Goal: Information Seeking & Learning: Learn about a topic

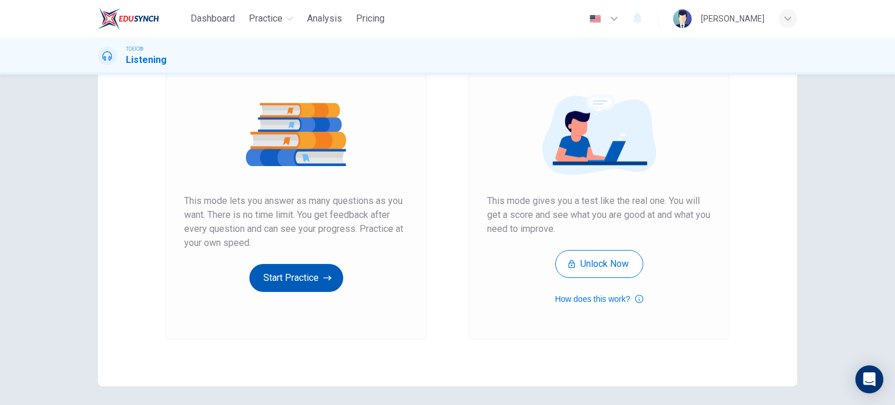
click at [280, 277] on button "Start Practice" at bounding box center [296, 278] width 94 height 28
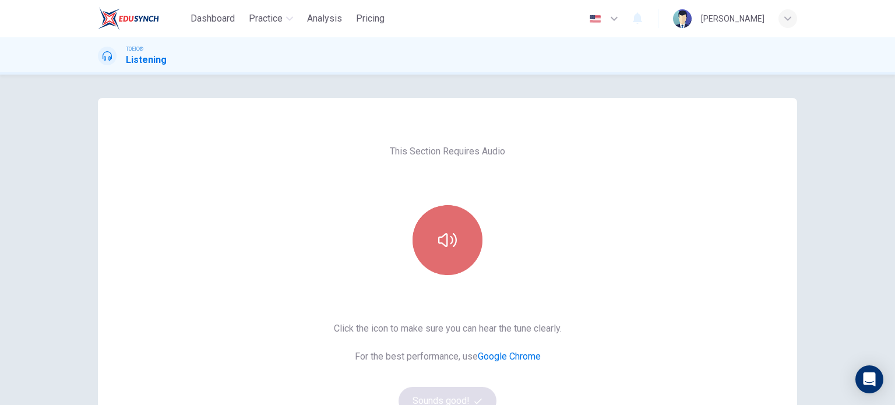
click at [436, 255] on button "button" at bounding box center [447, 240] width 70 height 70
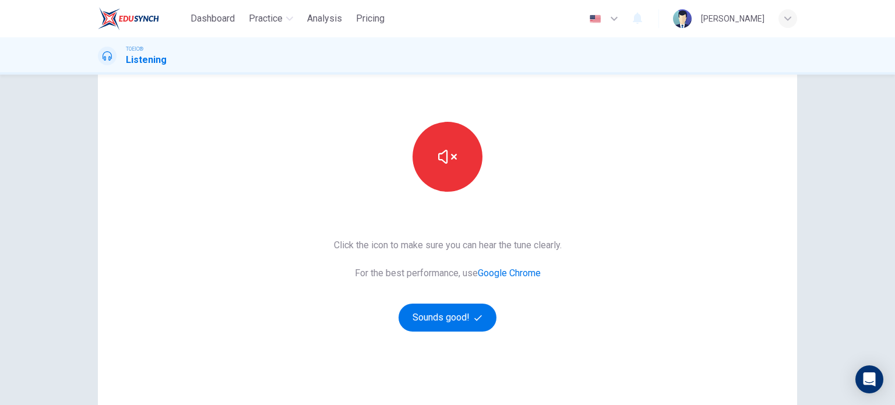
scroll to position [117, 0]
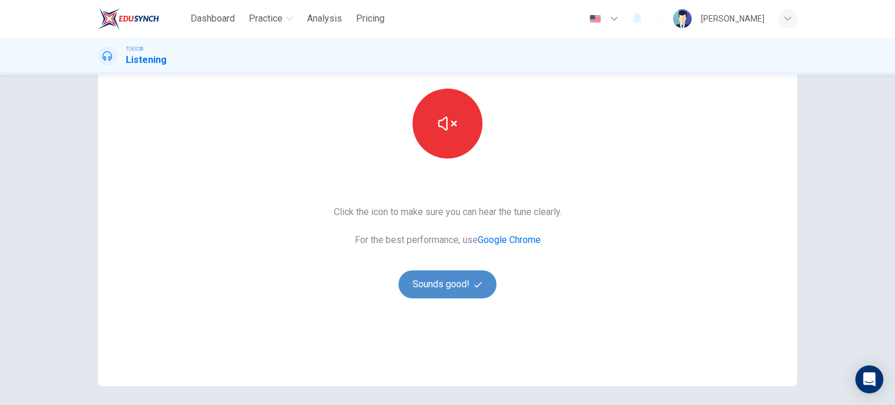
click at [447, 282] on button "Sounds good!" at bounding box center [447, 284] width 98 height 28
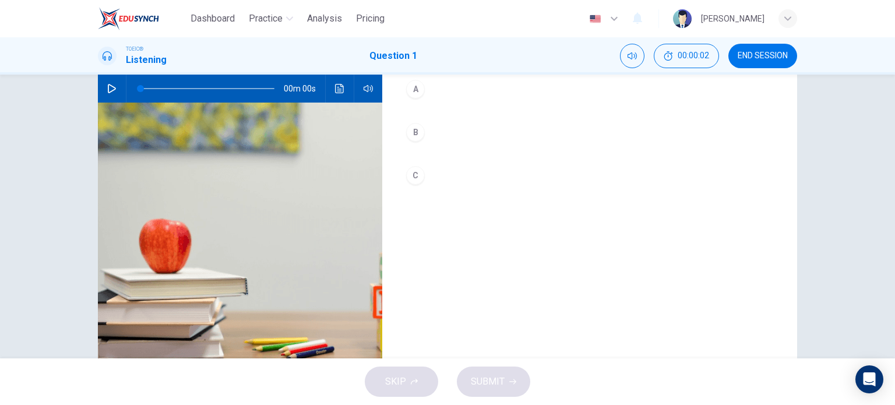
click at [107, 89] on icon "button" at bounding box center [111, 88] width 9 height 9
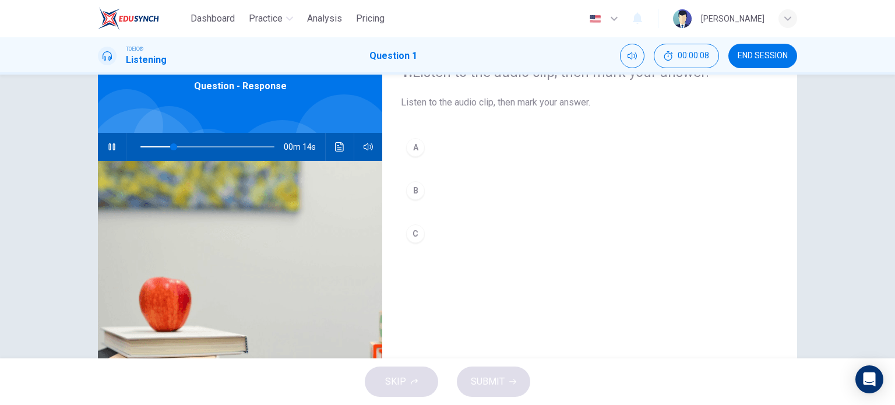
type input "30"
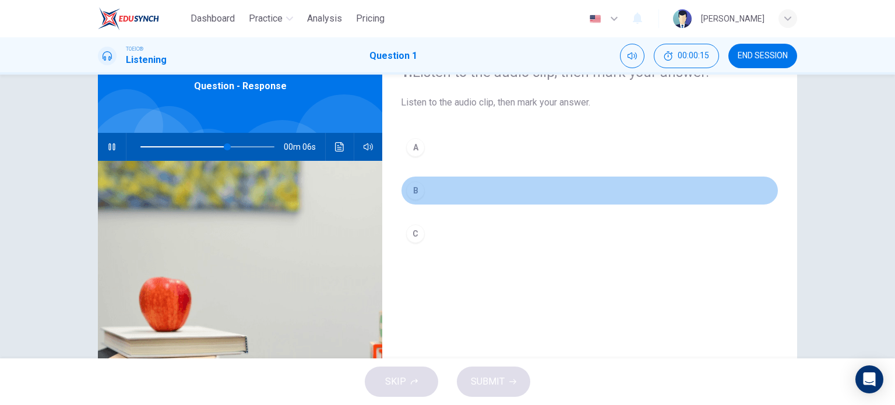
click at [410, 191] on div "B" at bounding box center [415, 190] width 19 height 19
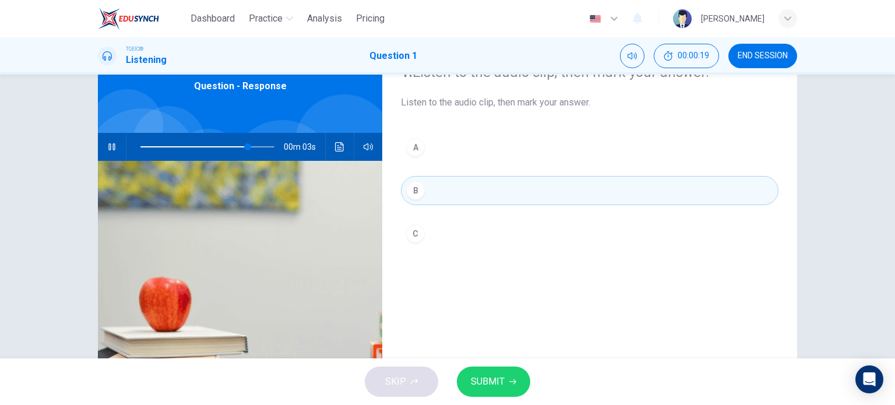
click at [340, 150] on icon "Click to see the audio transcription" at bounding box center [339, 146] width 9 height 9
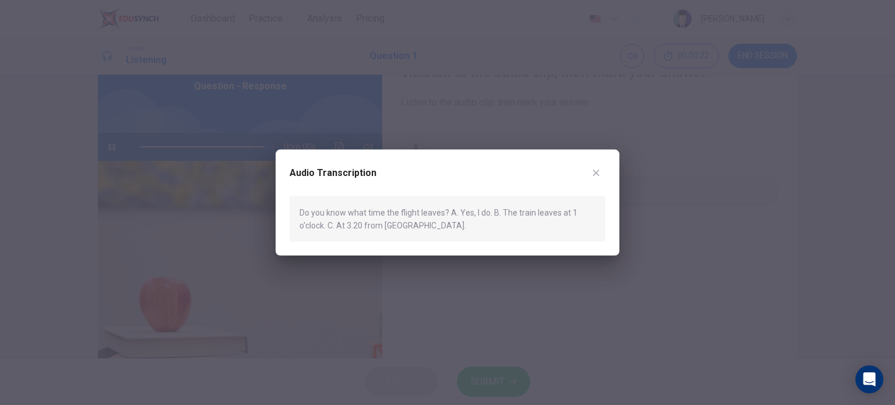
type input "0"
click at [597, 174] on icon "button" at bounding box center [596, 173] width 6 height 6
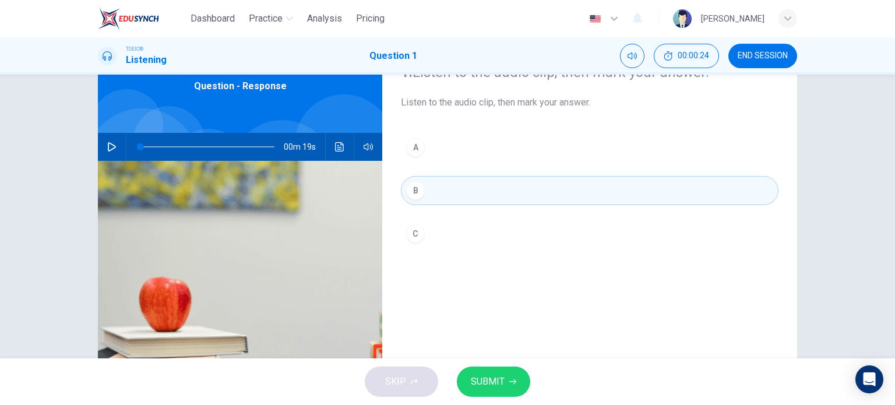
click at [413, 225] on div "C" at bounding box center [415, 233] width 19 height 19
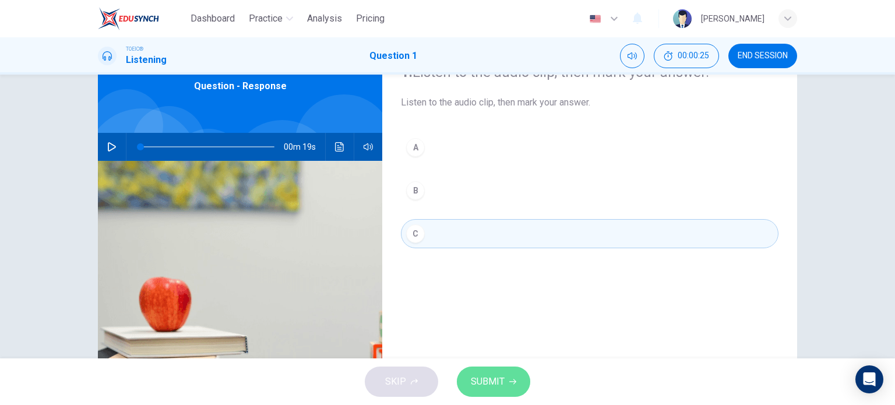
click at [490, 391] on button "SUBMIT" at bounding box center [493, 381] width 73 height 30
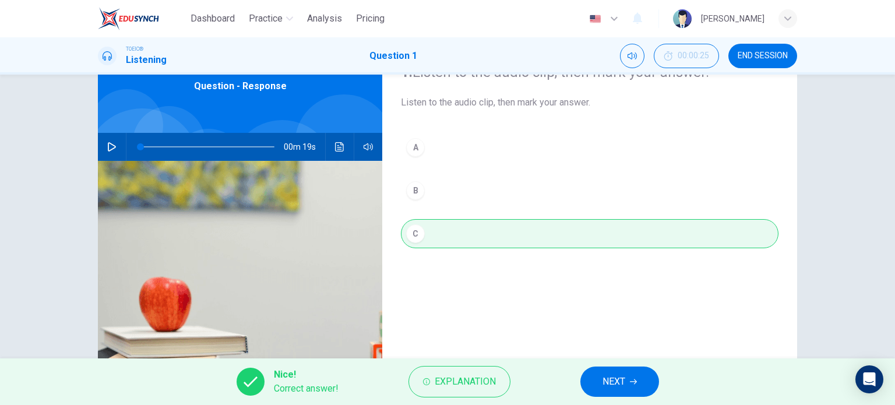
click at [639, 384] on button "NEXT" at bounding box center [619, 381] width 79 height 30
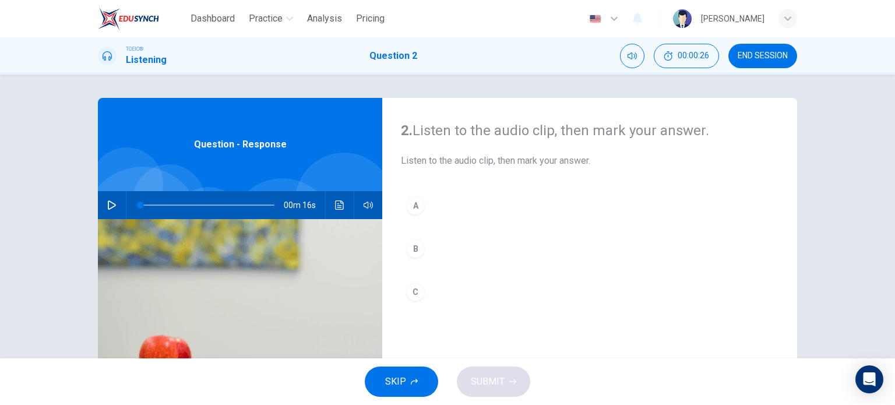
click at [110, 202] on icon "button" at bounding box center [111, 204] width 9 height 9
click at [336, 207] on icon "Click to see the audio transcription" at bounding box center [339, 204] width 9 height 9
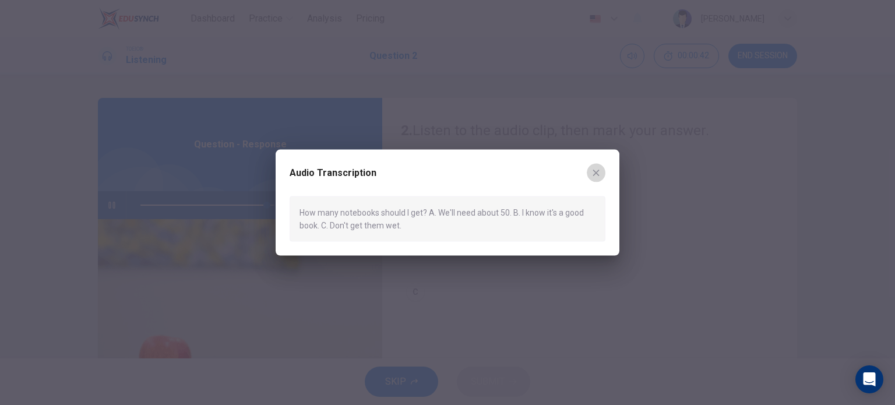
click at [596, 176] on icon "button" at bounding box center [595, 172] width 9 height 9
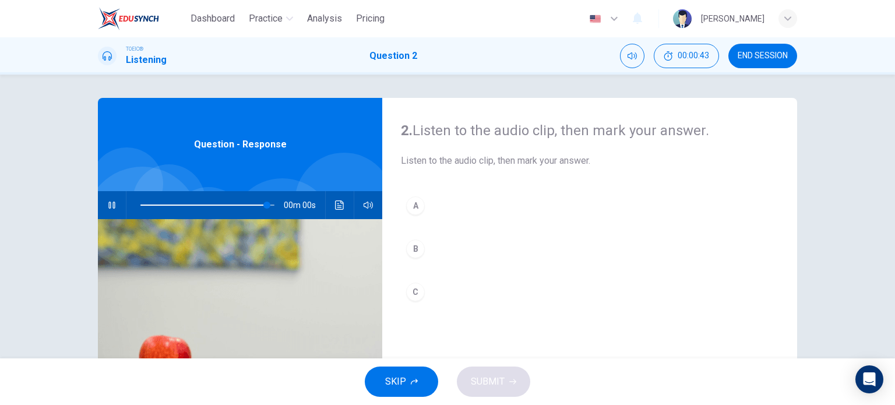
type input "0"
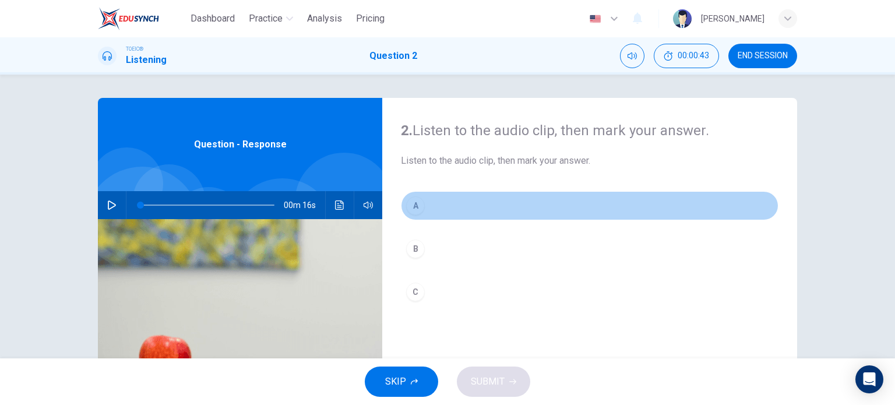
click at [414, 197] on div "A" at bounding box center [415, 205] width 19 height 19
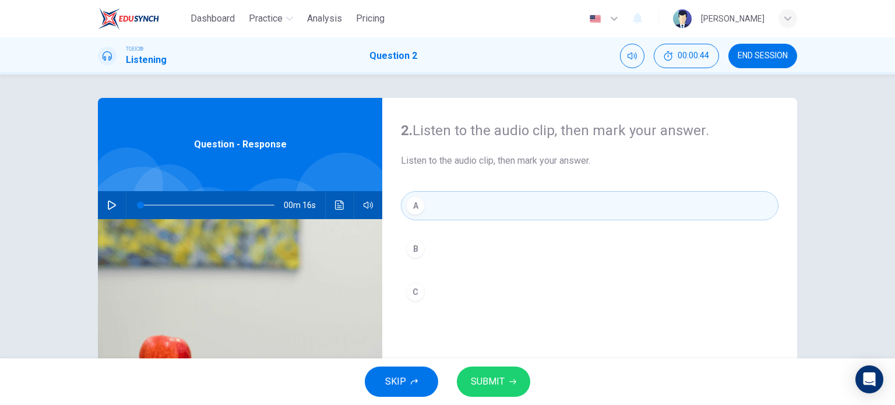
click at [519, 378] on button "SUBMIT" at bounding box center [493, 381] width 73 height 30
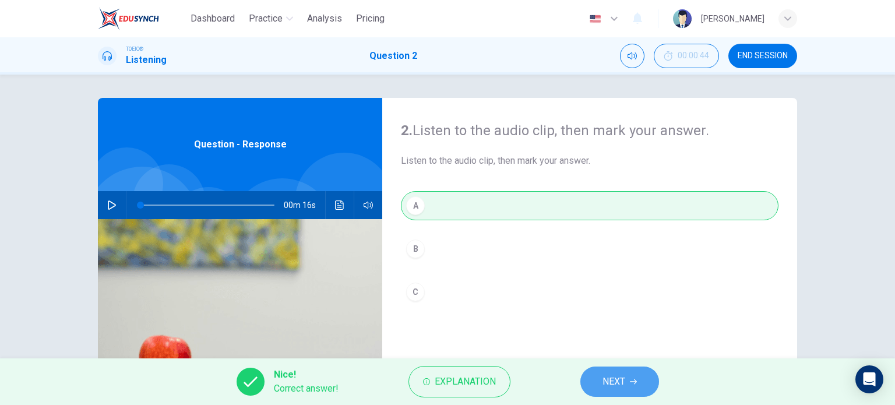
click at [601, 378] on button "NEXT" at bounding box center [619, 381] width 79 height 30
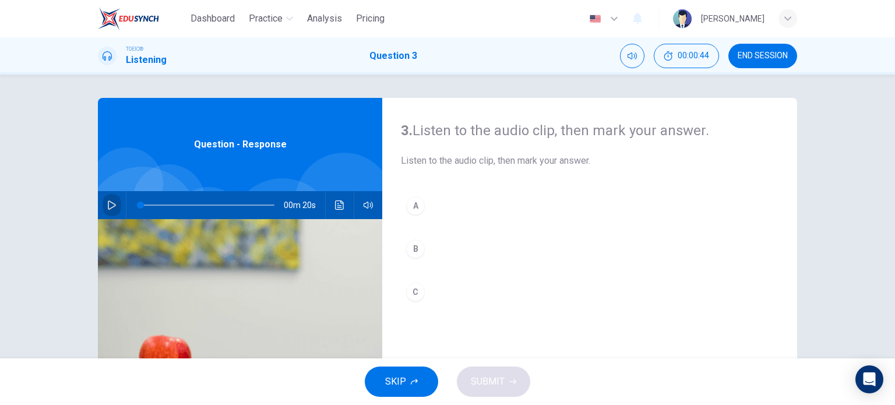
click at [112, 204] on icon "button" at bounding box center [111, 204] width 9 height 9
click at [340, 204] on icon "Click to see the audio transcription" at bounding box center [339, 204] width 9 height 9
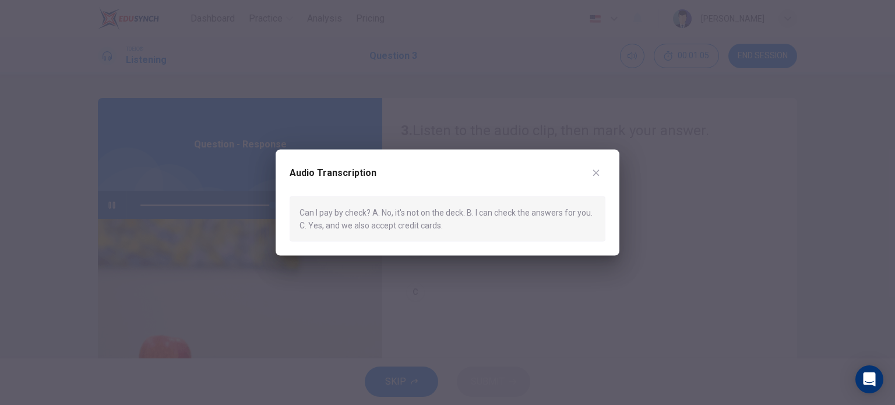
type input "0"
drag, startPoint x: 590, startPoint y: 170, endPoint x: 494, endPoint y: 214, distance: 105.8
click at [590, 170] on button "button" at bounding box center [596, 172] width 19 height 19
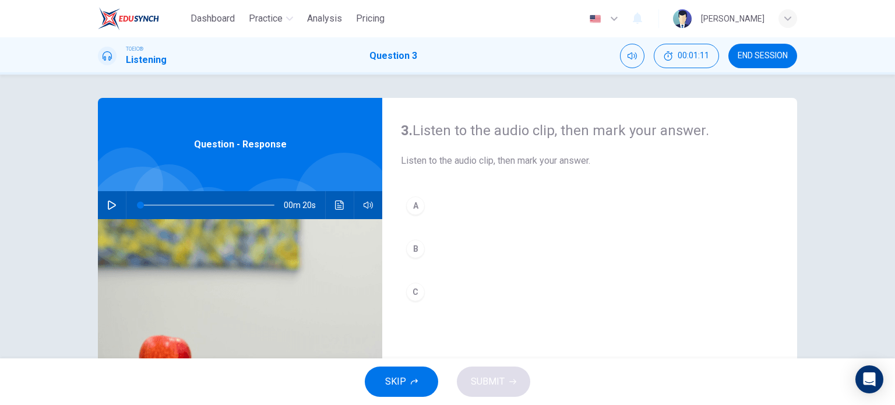
click at [411, 290] on div "C" at bounding box center [415, 292] width 19 height 19
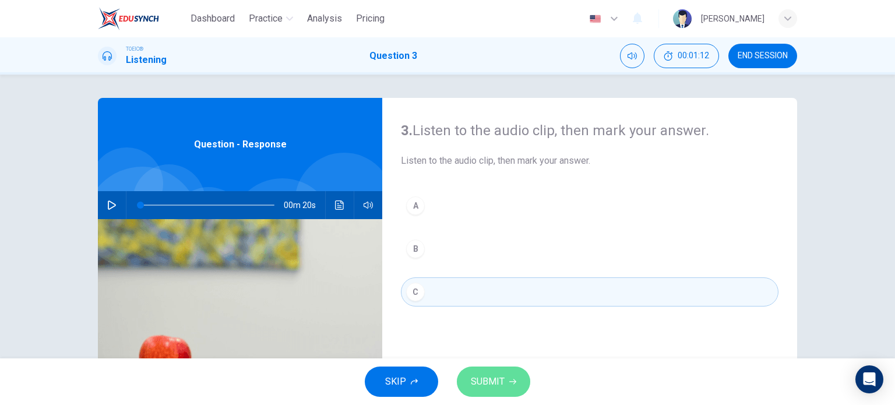
click at [500, 391] on button "SUBMIT" at bounding box center [493, 381] width 73 height 30
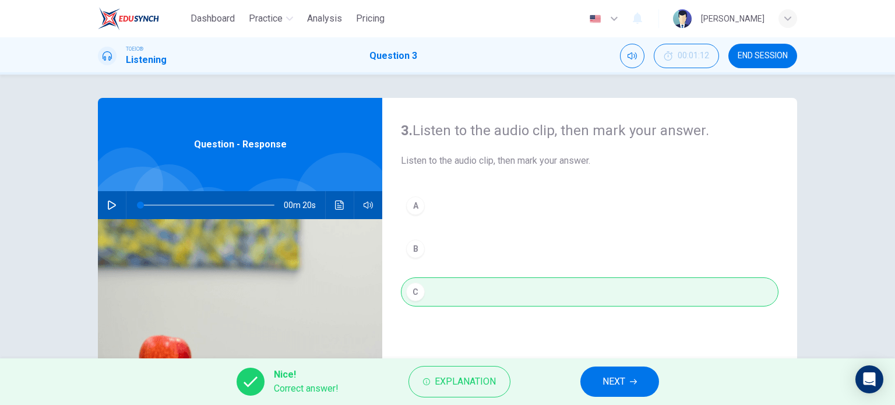
click at [643, 386] on button "NEXT" at bounding box center [619, 381] width 79 height 30
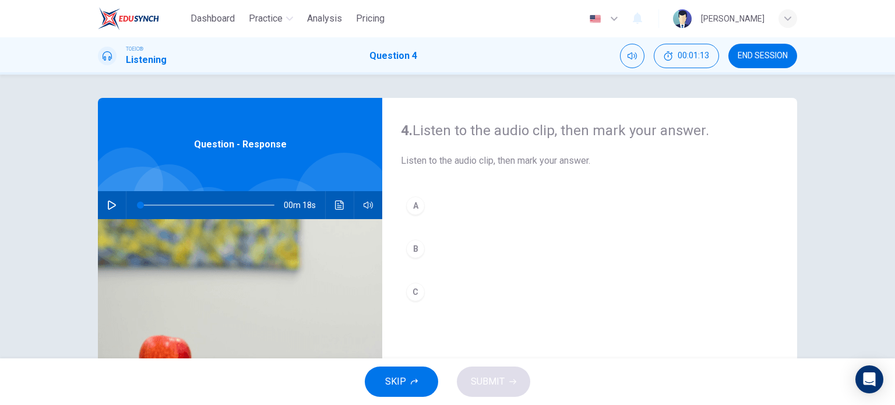
click at [110, 204] on icon "button" at bounding box center [111, 204] width 9 height 9
click at [335, 206] on icon "Click to see the audio transcription" at bounding box center [339, 204] width 9 height 9
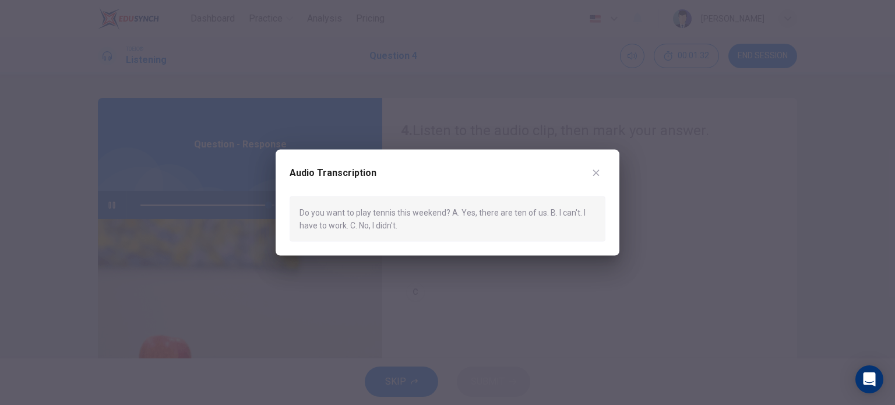
type input "0"
click at [598, 172] on icon "button" at bounding box center [595, 172] width 9 height 9
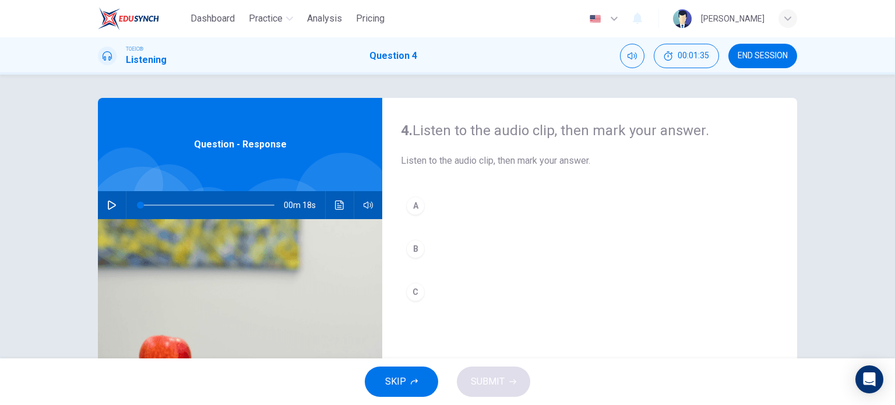
click at [416, 246] on div "B" at bounding box center [415, 248] width 19 height 19
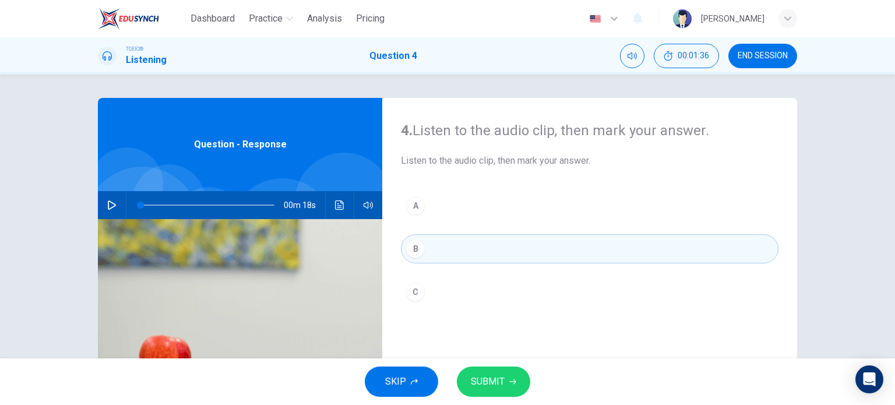
click at [506, 386] on button "SUBMIT" at bounding box center [493, 381] width 73 height 30
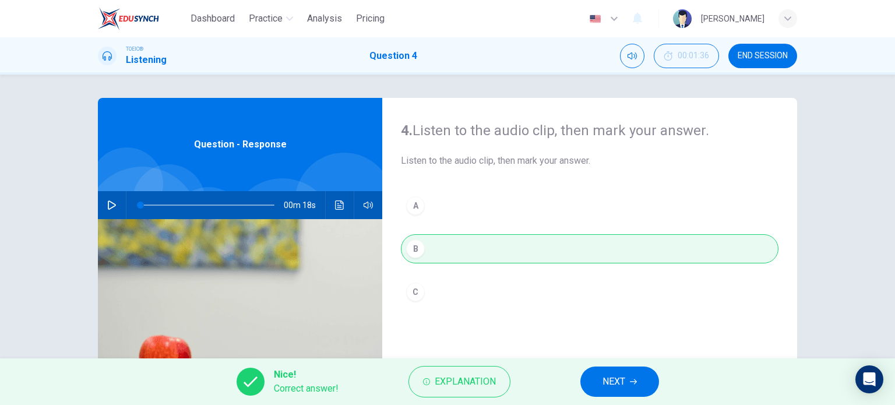
click at [599, 372] on button "NEXT" at bounding box center [619, 381] width 79 height 30
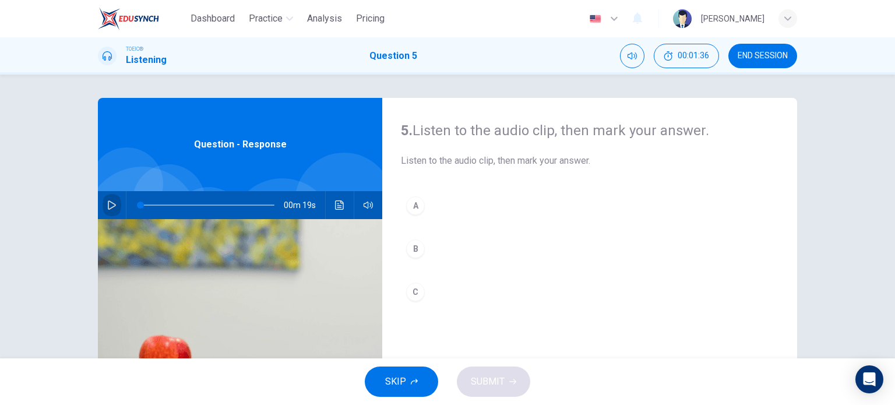
click at [107, 205] on icon "button" at bounding box center [111, 204] width 9 height 9
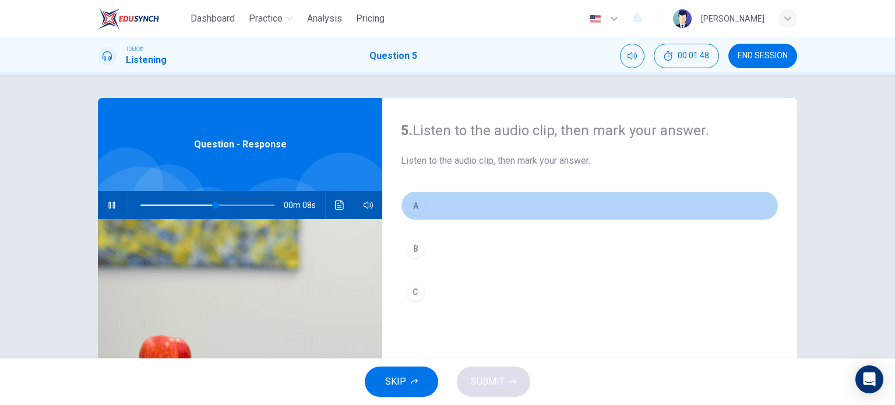
click at [417, 209] on div "A" at bounding box center [415, 205] width 19 height 19
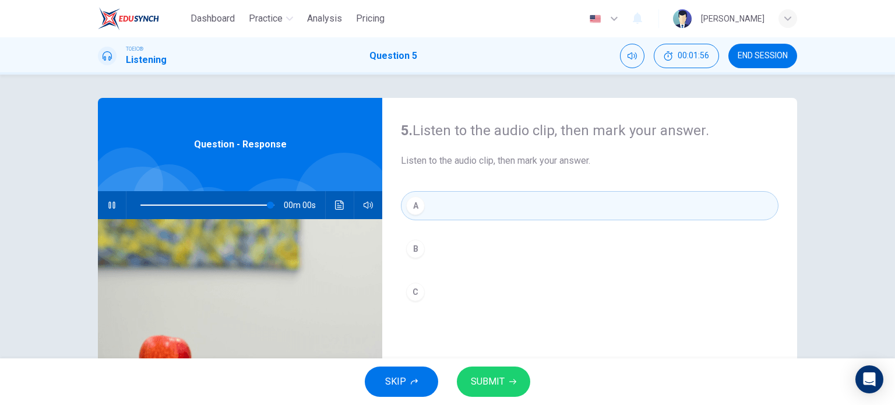
type input "0"
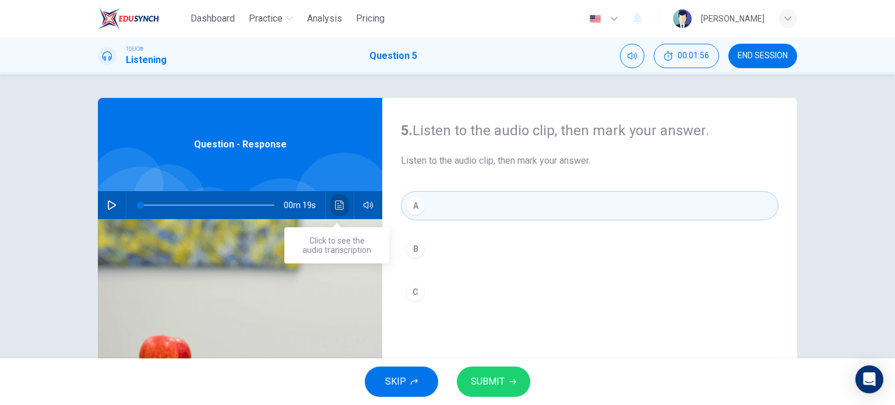
click at [340, 203] on icon "Click to see the audio transcription" at bounding box center [339, 204] width 9 height 9
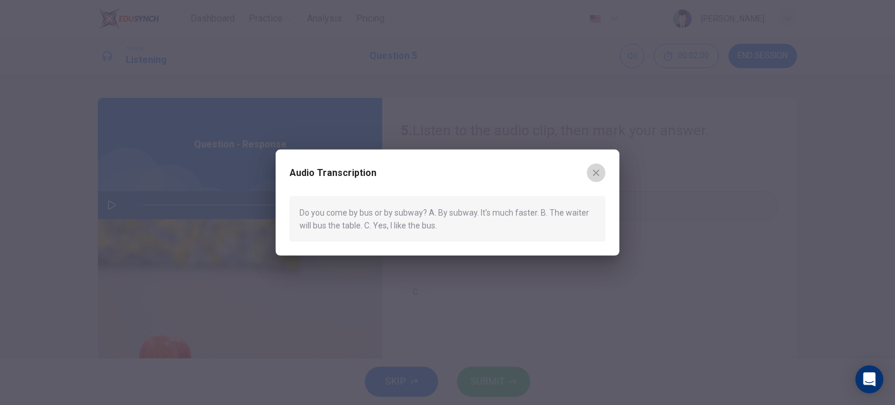
click at [598, 172] on icon "button" at bounding box center [595, 172] width 9 height 9
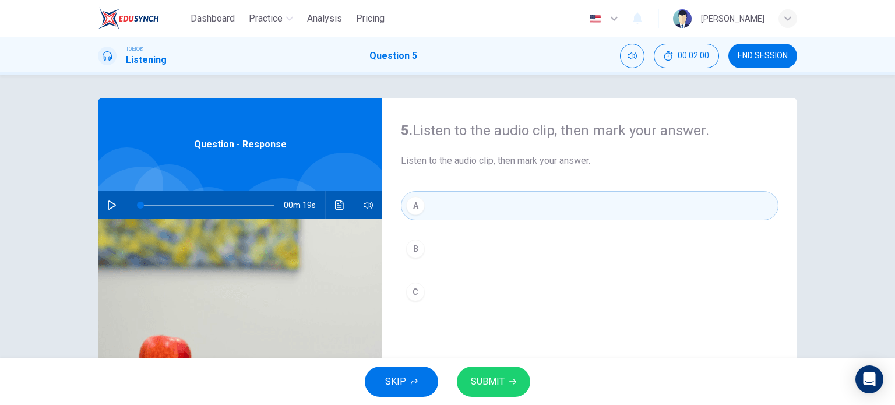
click at [507, 375] on button "SUBMIT" at bounding box center [493, 381] width 73 height 30
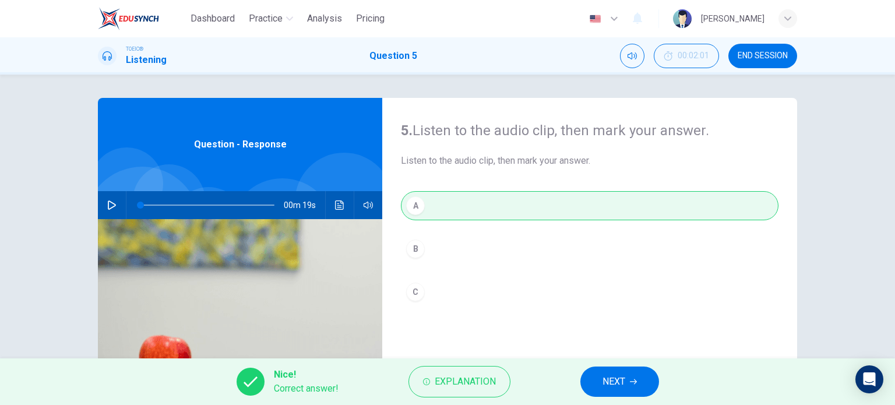
click at [613, 384] on span "NEXT" at bounding box center [613, 381] width 23 height 16
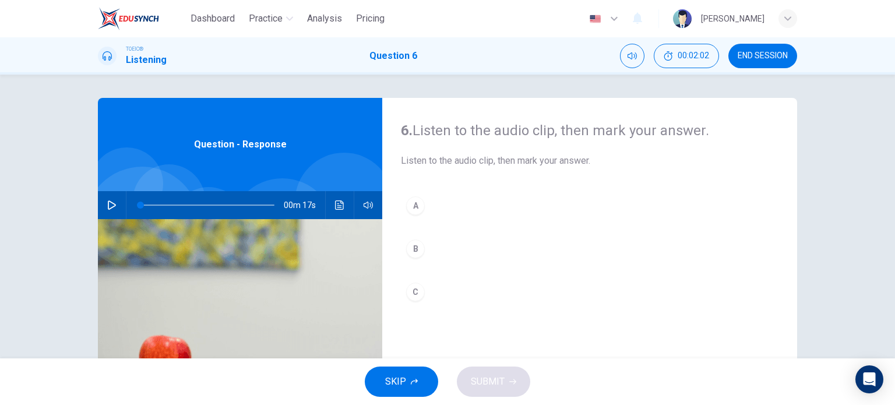
click at [110, 209] on icon "button" at bounding box center [111, 204] width 9 height 9
click at [336, 204] on icon "Click to see the audio transcription" at bounding box center [339, 204] width 9 height 9
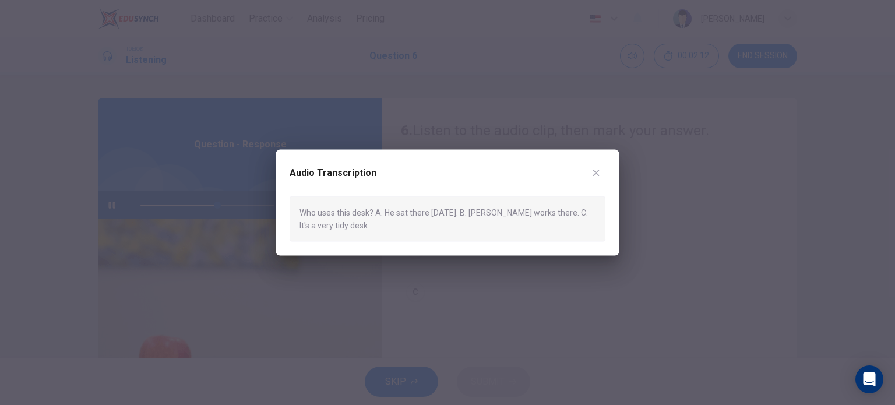
click at [599, 172] on icon "button" at bounding box center [595, 172] width 9 height 9
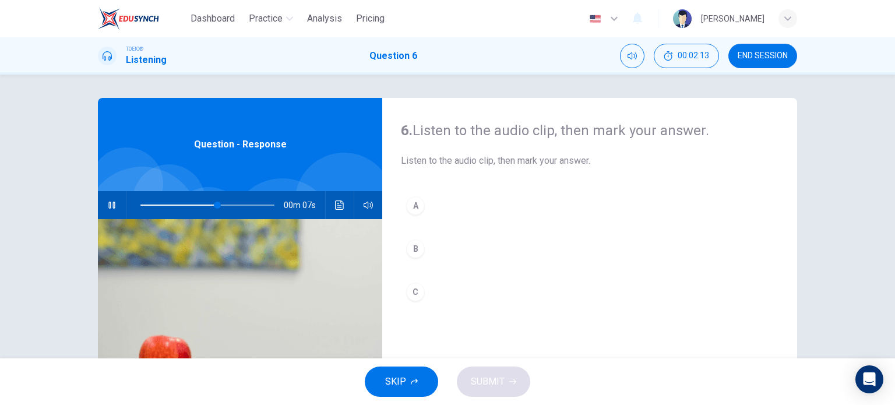
click at [407, 249] on div "B" at bounding box center [415, 248] width 19 height 19
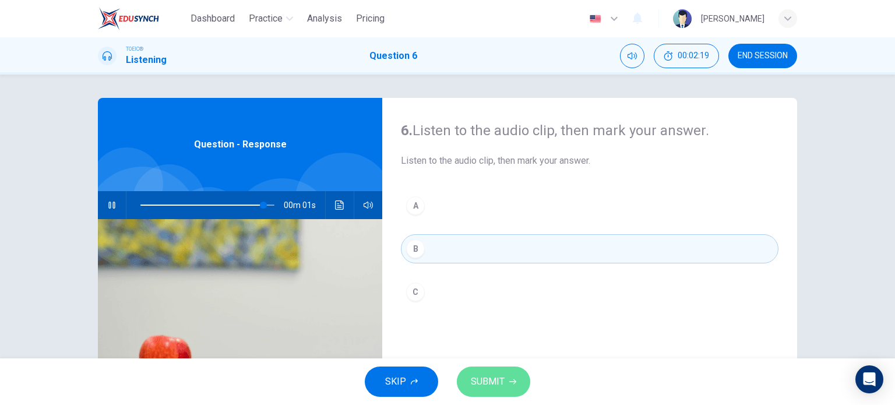
click at [513, 382] on icon "button" at bounding box center [512, 381] width 7 height 5
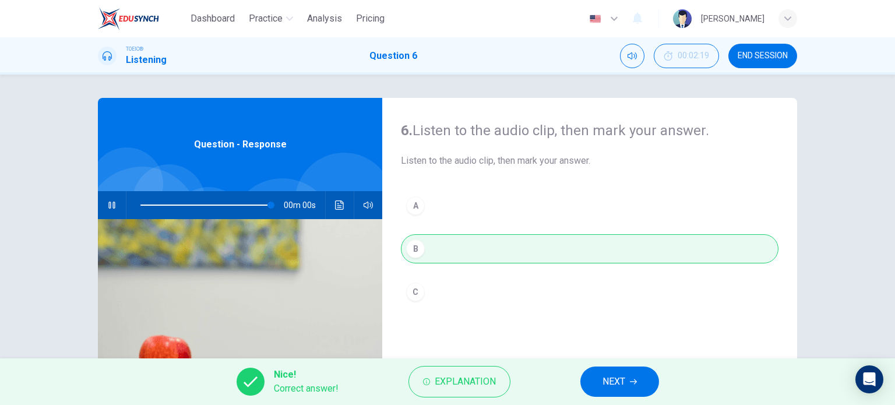
type input "0"
click at [621, 380] on span "NEXT" at bounding box center [613, 381] width 23 height 16
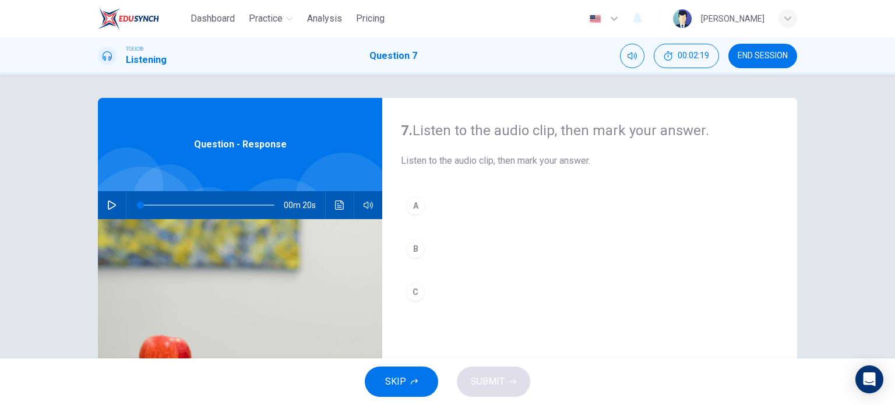
click at [104, 199] on button "button" at bounding box center [112, 205] width 19 height 28
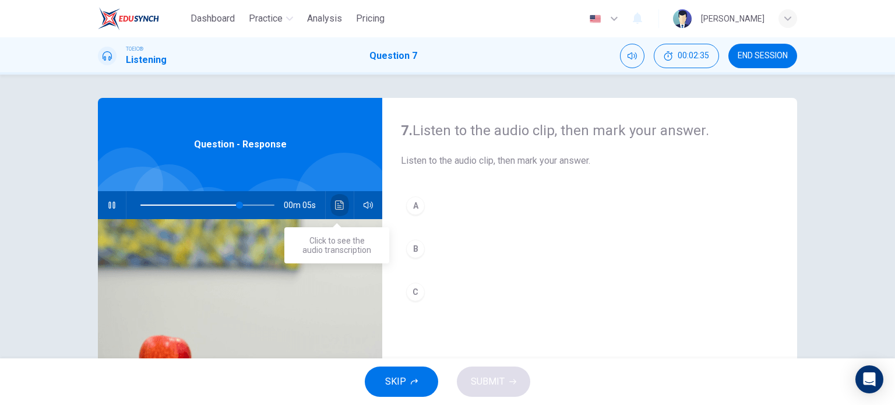
click at [343, 202] on button "Click to see the audio transcription" at bounding box center [339, 205] width 19 height 28
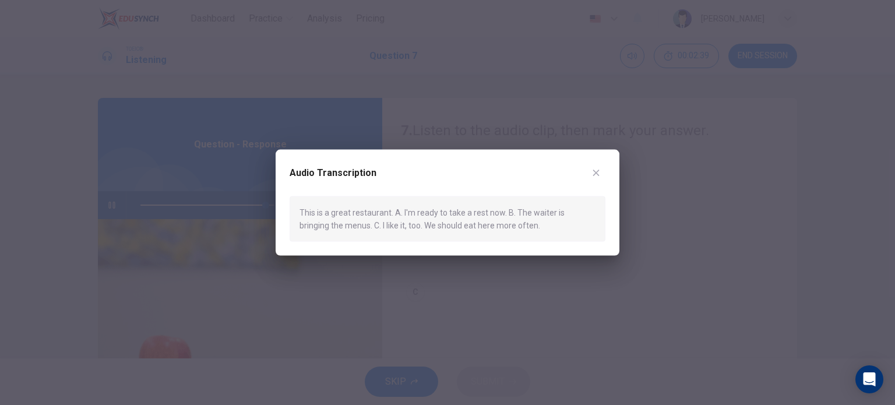
click at [592, 170] on icon "button" at bounding box center [595, 172] width 9 height 9
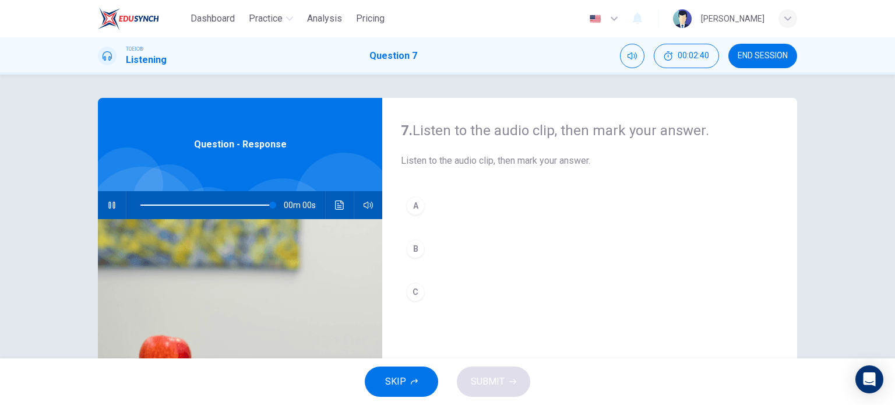
type input "0"
click at [408, 281] on button "C" at bounding box center [590, 291] width 378 height 29
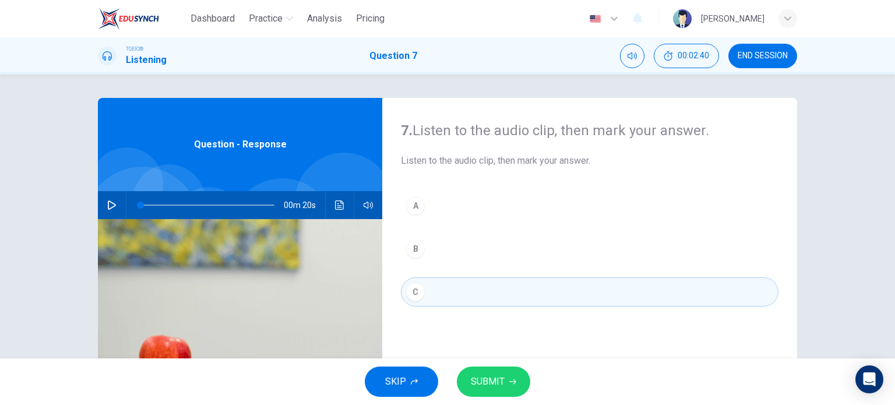
click at [507, 382] on button "SUBMIT" at bounding box center [493, 381] width 73 height 30
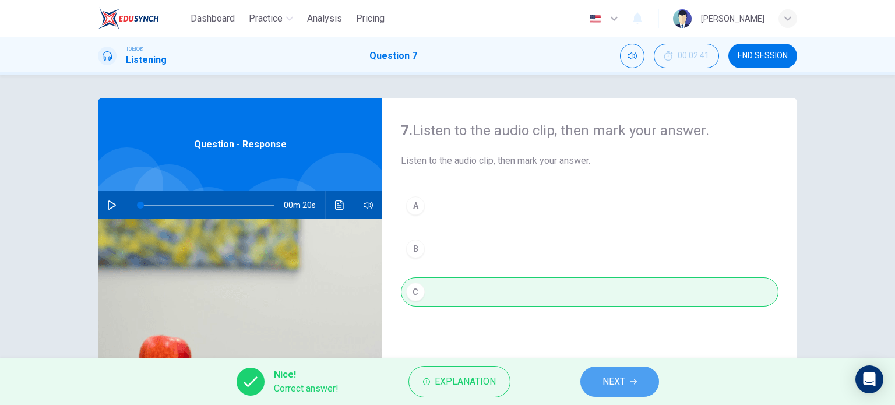
click at [631, 389] on button "NEXT" at bounding box center [619, 381] width 79 height 30
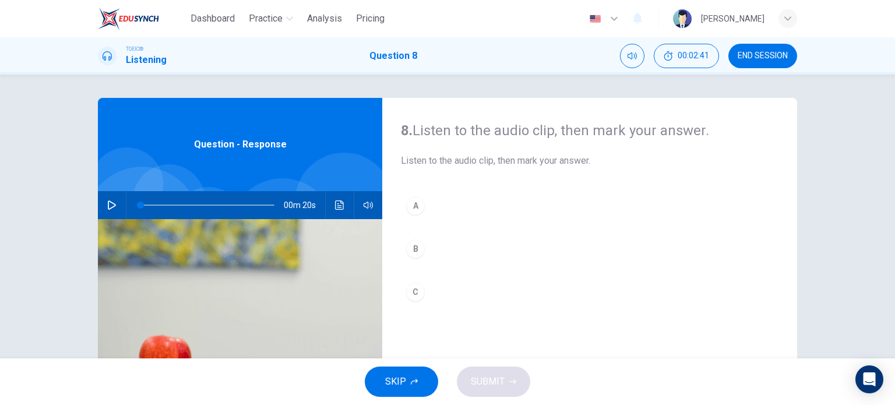
click at [107, 206] on icon "button" at bounding box center [111, 204] width 9 height 9
click at [338, 207] on icon "Click to see the audio transcription" at bounding box center [339, 204] width 9 height 9
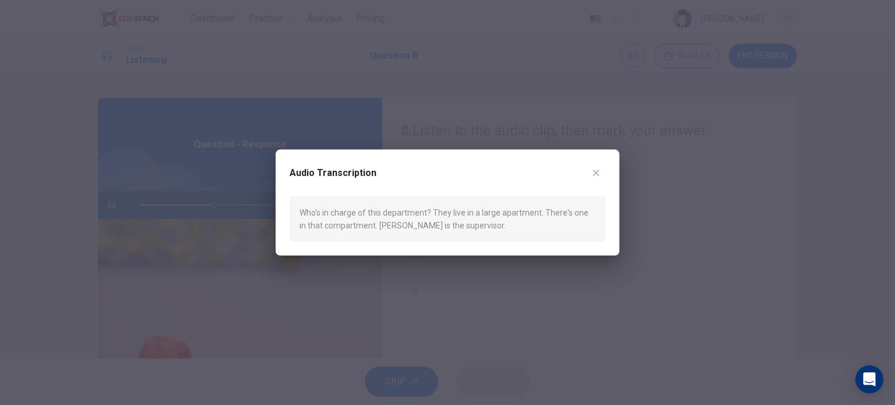
click at [597, 170] on icon "button" at bounding box center [595, 172] width 9 height 9
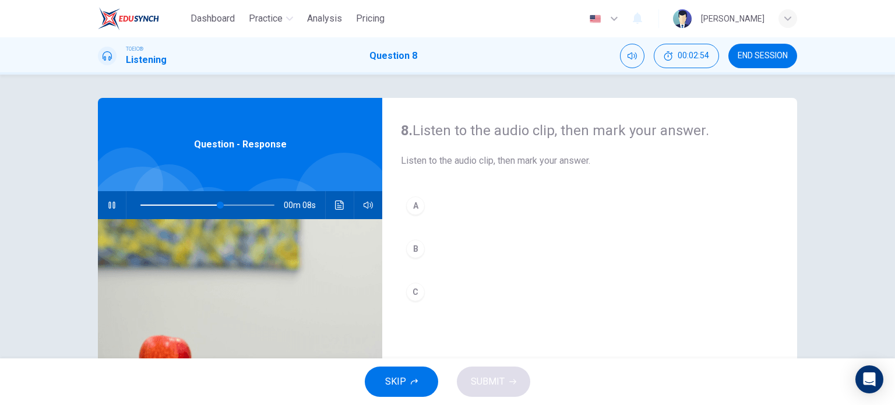
click at [408, 288] on div "C" at bounding box center [415, 292] width 19 height 19
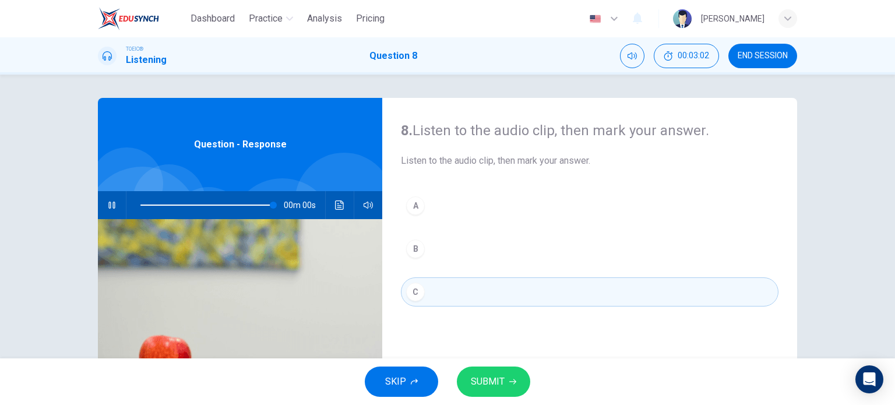
type input "0"
click at [487, 377] on span "SUBMIT" at bounding box center [488, 381] width 34 height 16
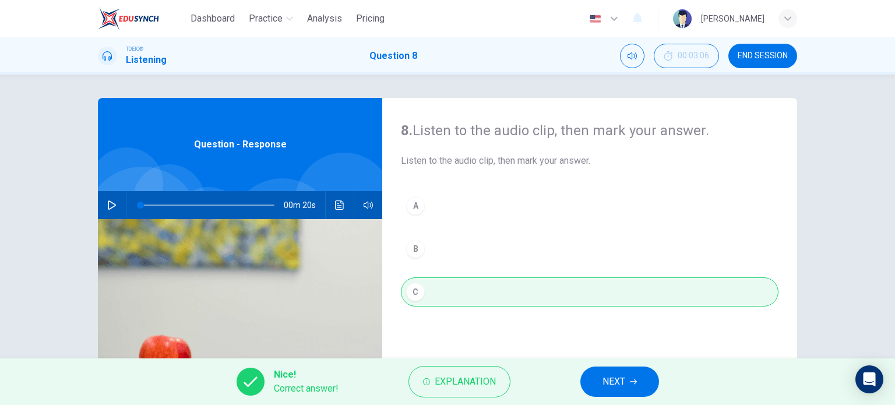
click at [645, 389] on button "NEXT" at bounding box center [619, 381] width 79 height 30
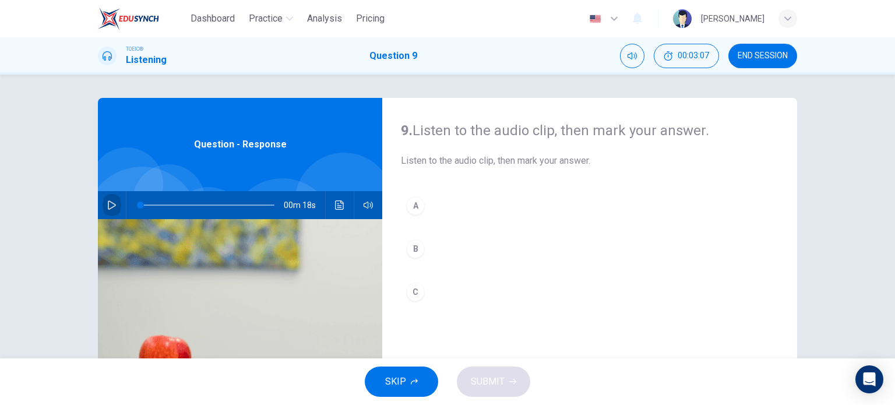
click at [103, 206] on button "button" at bounding box center [112, 205] width 19 height 28
click at [330, 200] on button "Click to see the audio transcription" at bounding box center [339, 205] width 19 height 28
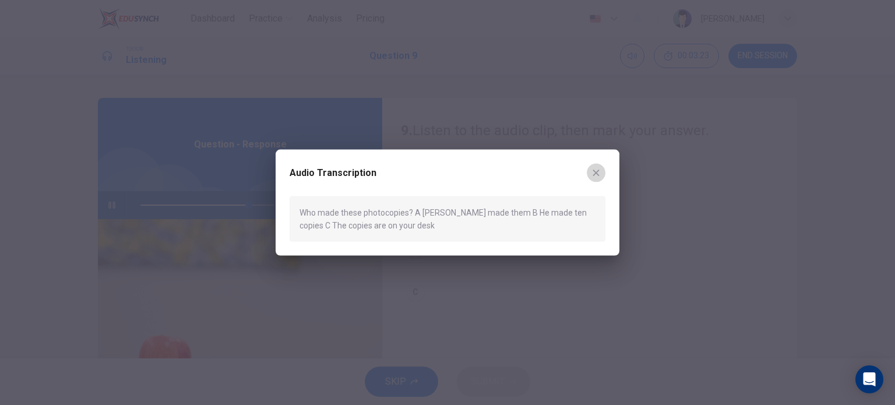
click at [598, 171] on icon "button" at bounding box center [595, 172] width 9 height 9
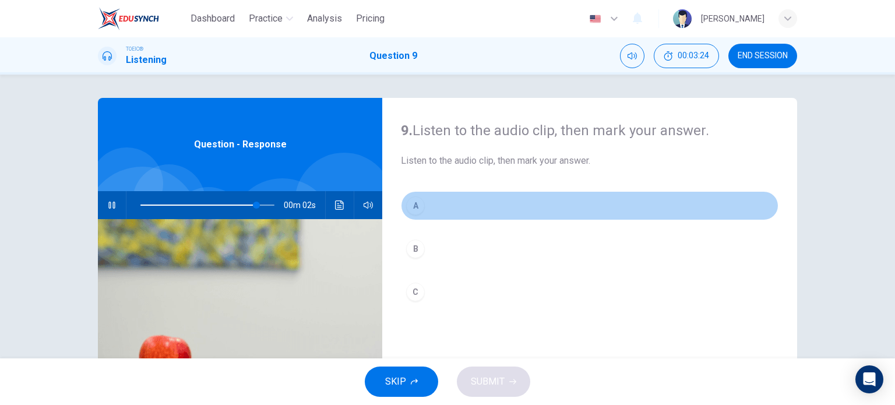
click at [408, 209] on div "A" at bounding box center [415, 205] width 19 height 19
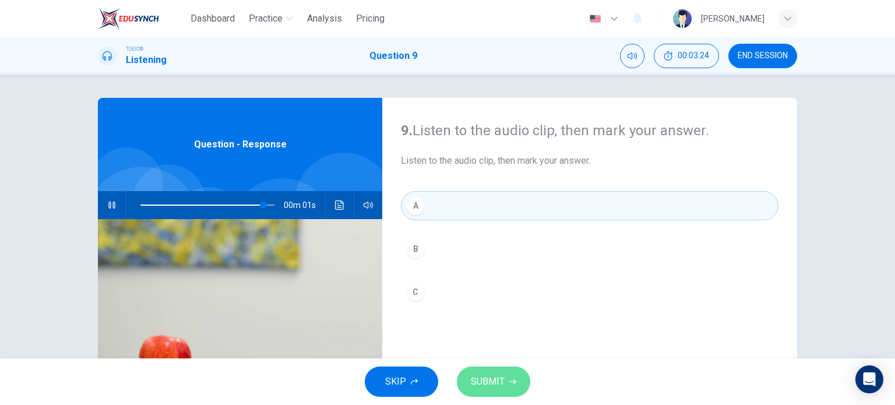
click at [500, 386] on span "SUBMIT" at bounding box center [488, 381] width 34 height 16
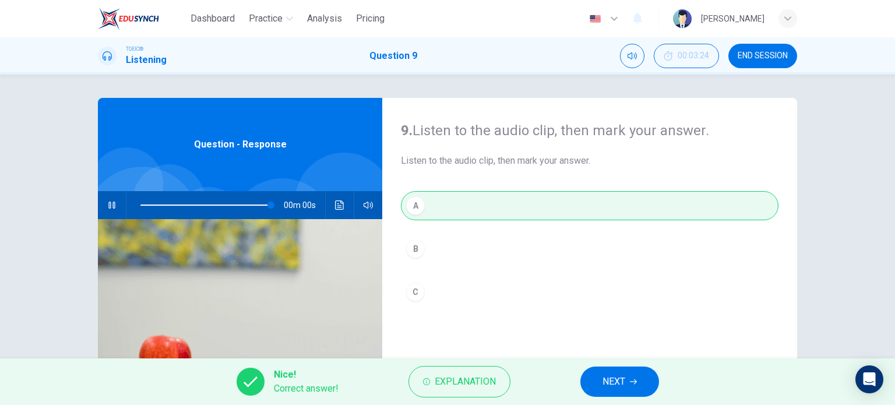
type input "0"
click at [595, 375] on button "NEXT" at bounding box center [619, 381] width 79 height 30
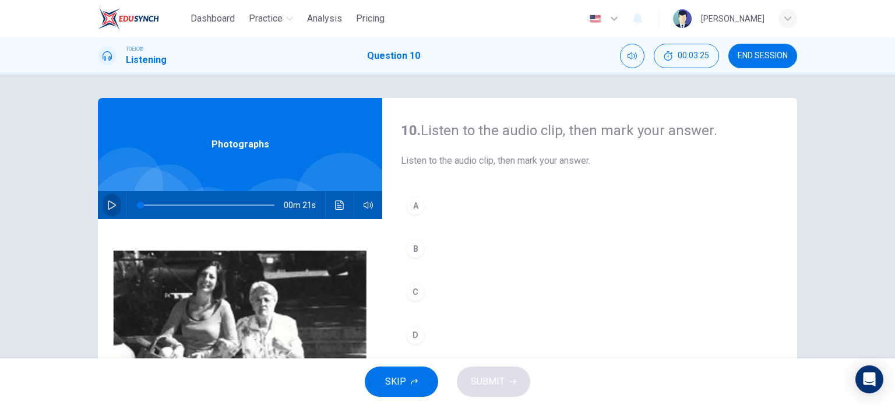
click at [107, 204] on icon "button" at bounding box center [111, 204] width 9 height 9
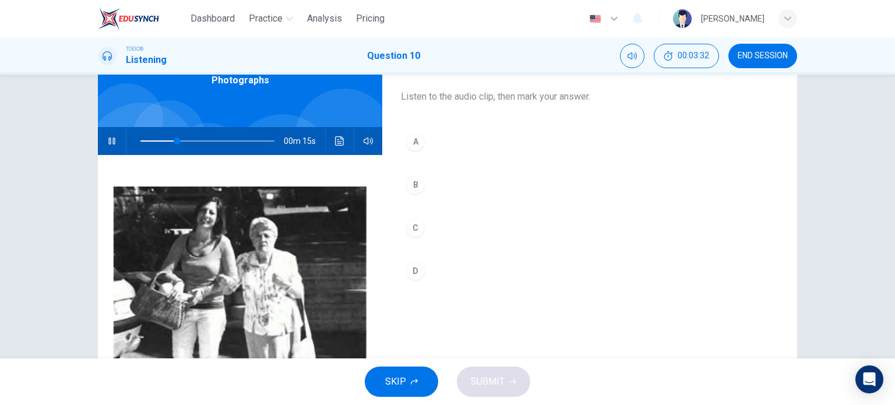
scroll to position [51, 0]
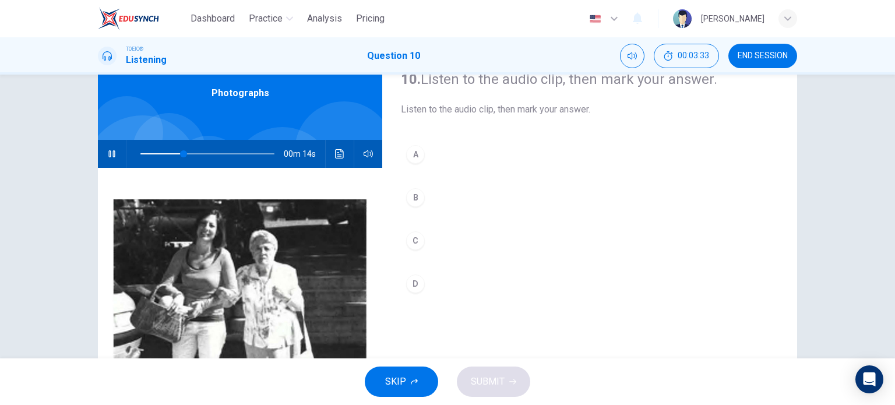
click at [344, 159] on button "Click to see the audio transcription" at bounding box center [339, 154] width 19 height 28
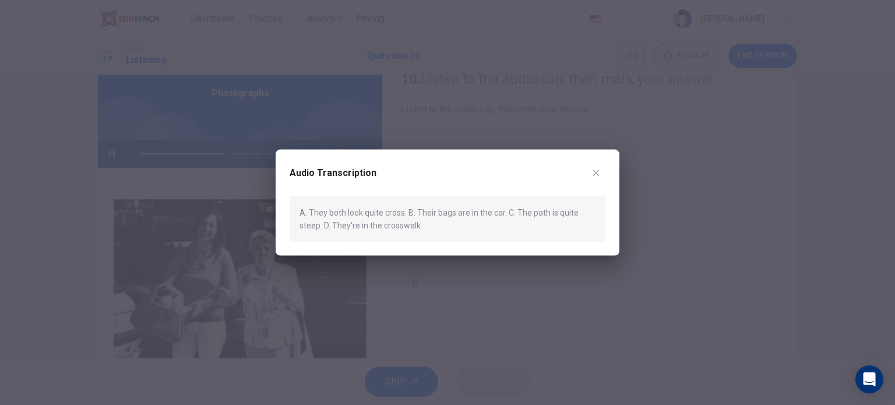
click at [605, 176] on div "Audio Transcription A. They both look quite cross. B. Their bags are in the car…" at bounding box center [448, 202] width 344 height 107
click at [602, 171] on button "button" at bounding box center [596, 172] width 19 height 19
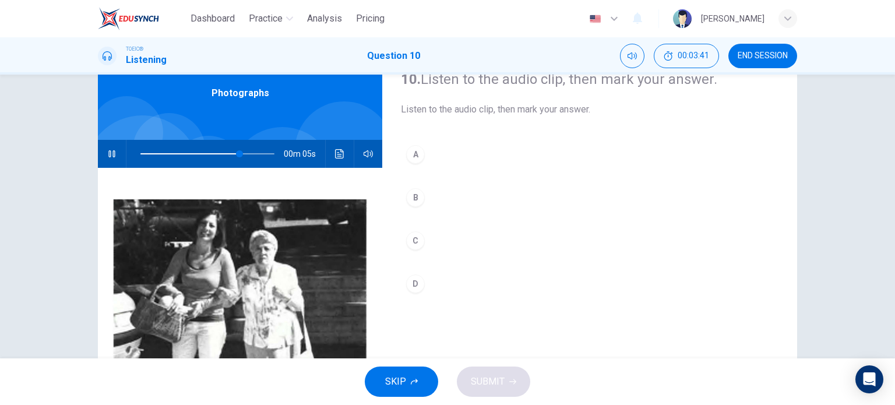
click at [412, 284] on div "D" at bounding box center [415, 283] width 19 height 19
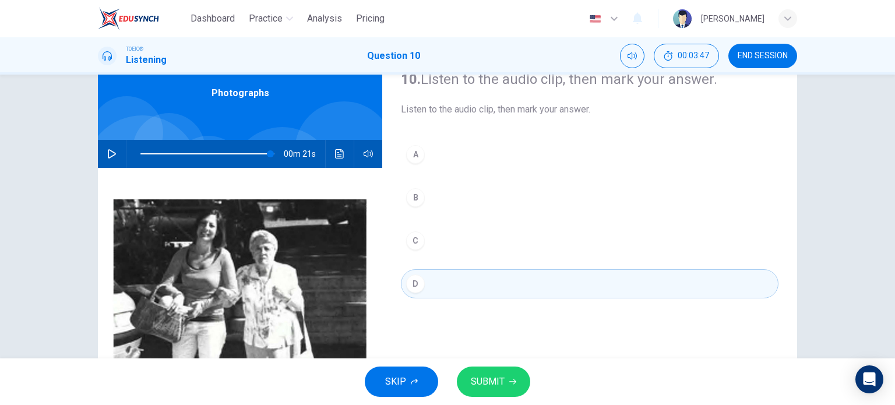
type input "0"
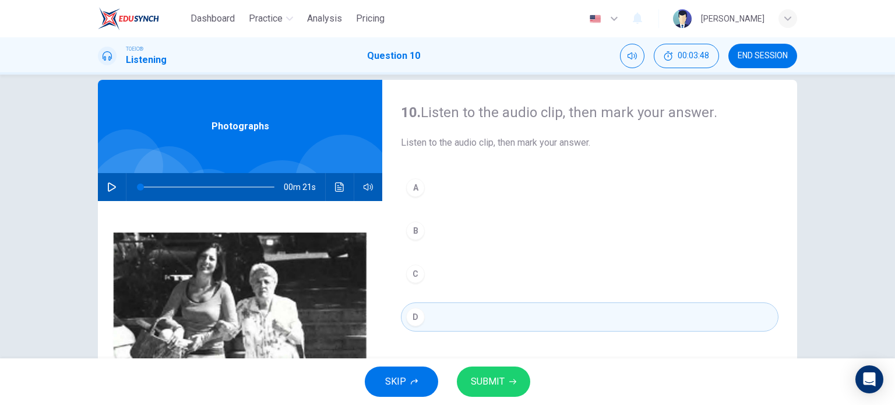
scroll to position [0, 0]
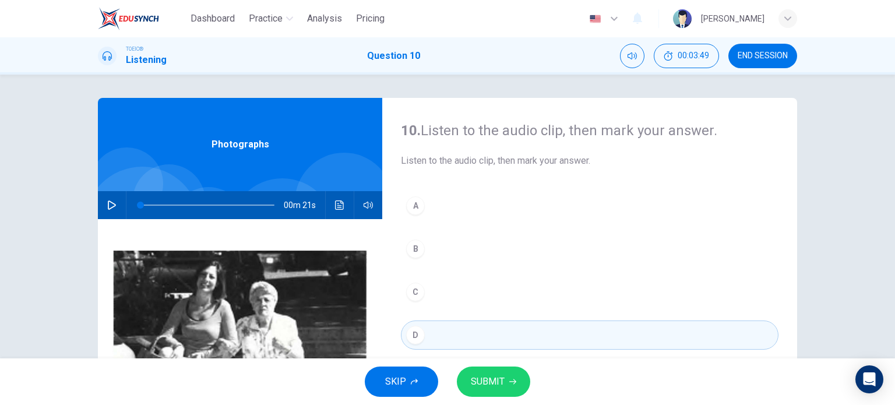
click at [513, 386] on button "SUBMIT" at bounding box center [493, 381] width 73 height 30
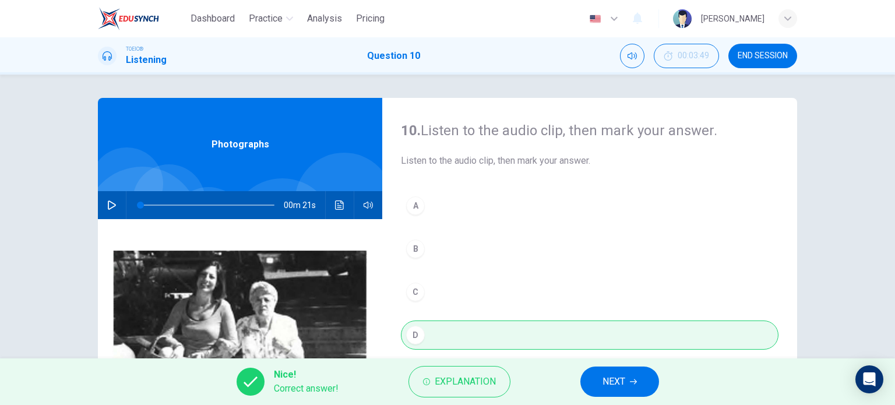
click at [620, 384] on span "NEXT" at bounding box center [613, 381] width 23 height 16
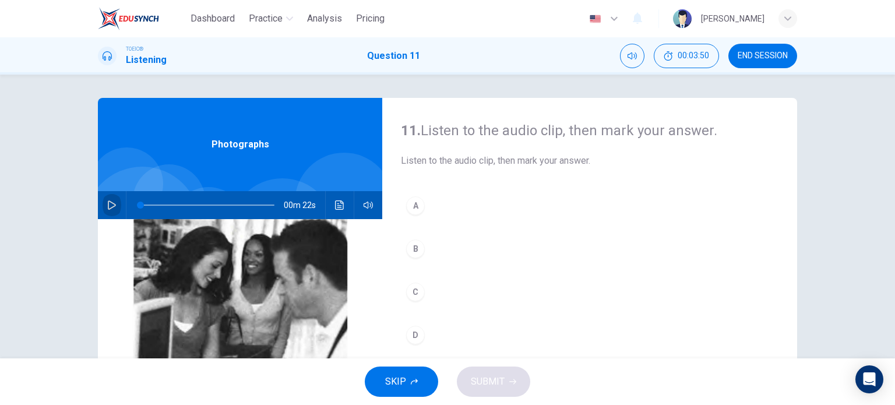
click at [112, 206] on icon "button" at bounding box center [111, 204] width 9 height 9
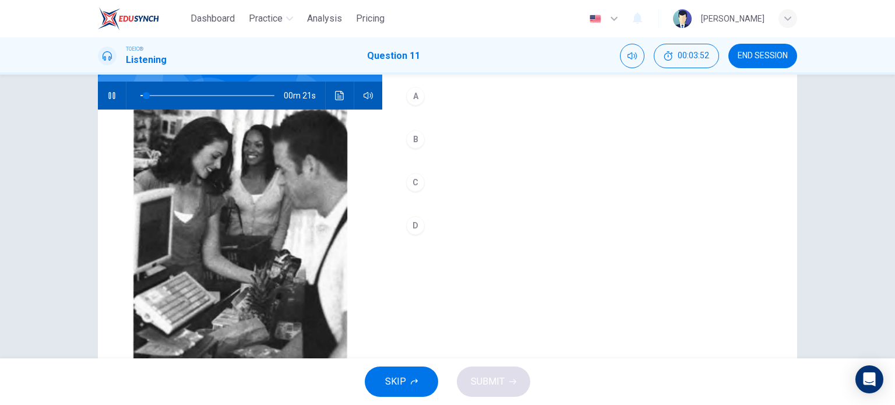
scroll to position [110, 0]
click at [412, 227] on div "D" at bounding box center [415, 225] width 19 height 19
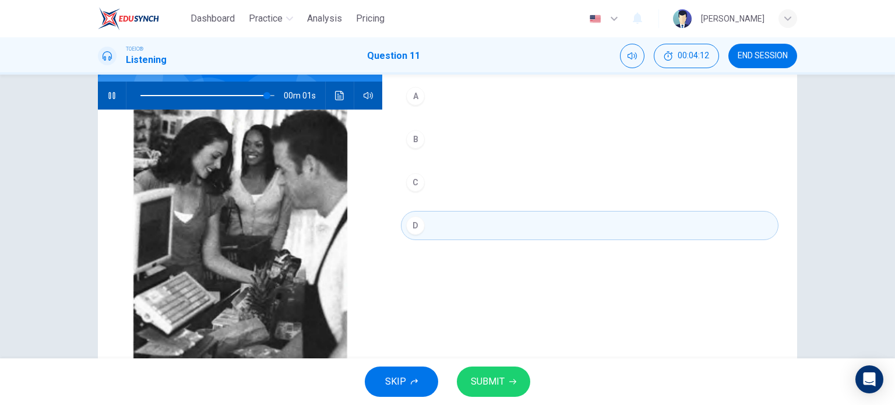
type input "0"
click at [340, 101] on button "Click to see the audio transcription" at bounding box center [339, 96] width 19 height 28
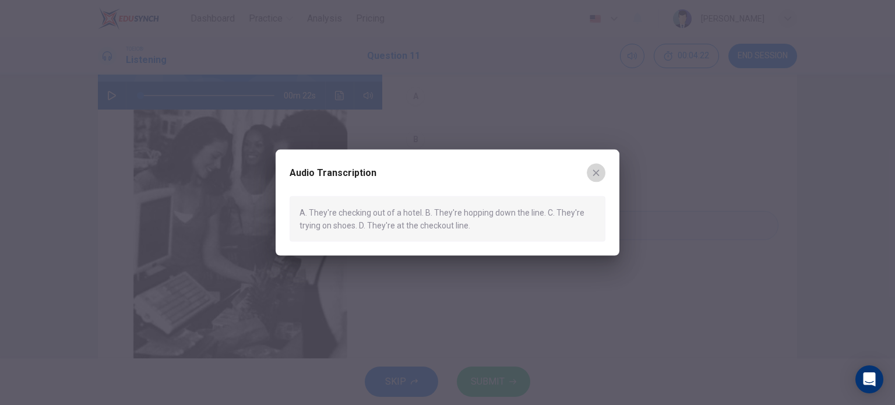
click at [599, 171] on icon "button" at bounding box center [595, 172] width 9 height 9
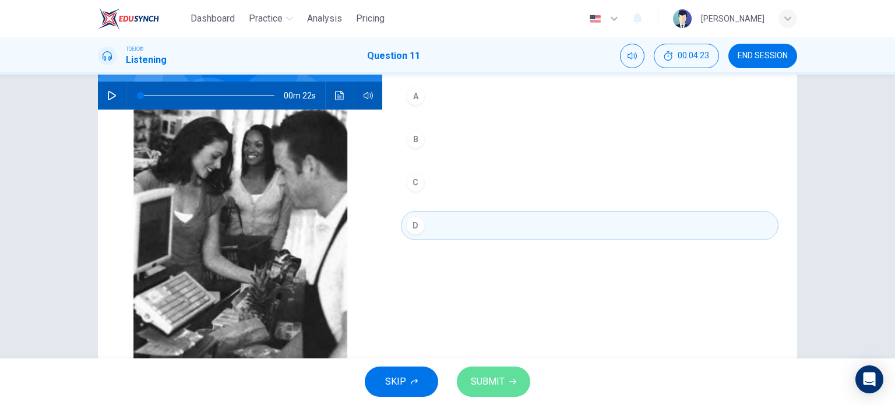
click at [485, 377] on span "SUBMIT" at bounding box center [488, 381] width 34 height 16
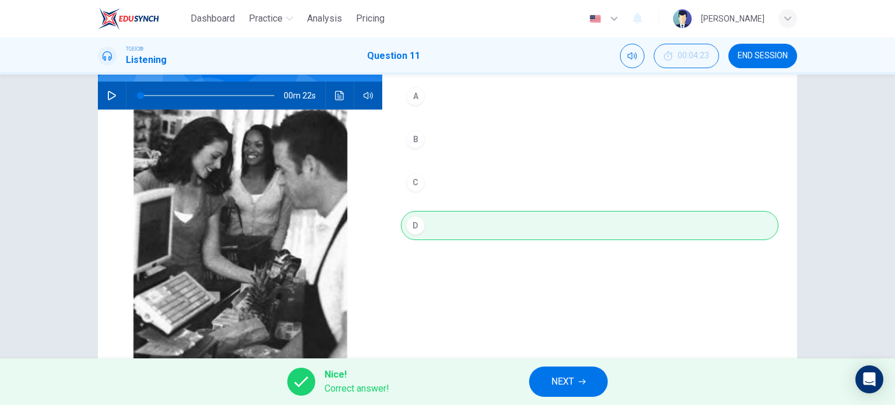
click at [566, 372] on button "NEXT" at bounding box center [568, 381] width 79 height 30
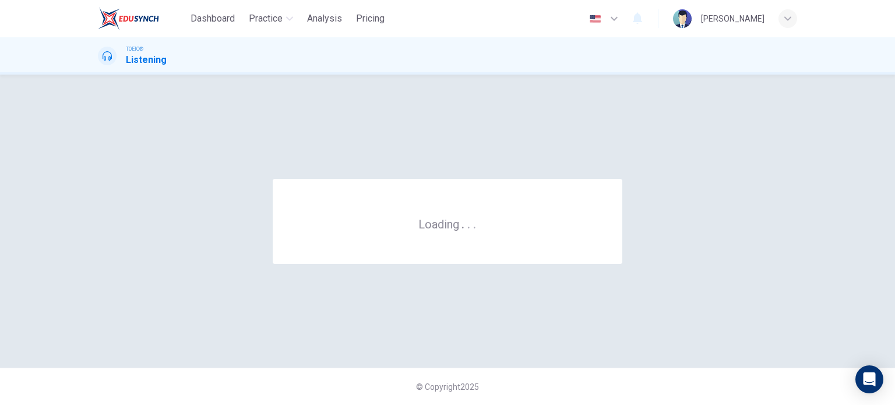
scroll to position [0, 0]
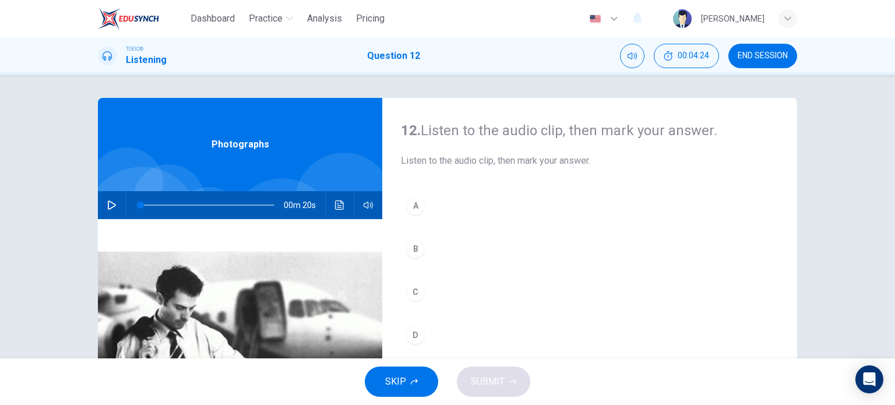
click at [108, 209] on icon "button" at bounding box center [112, 204] width 8 height 9
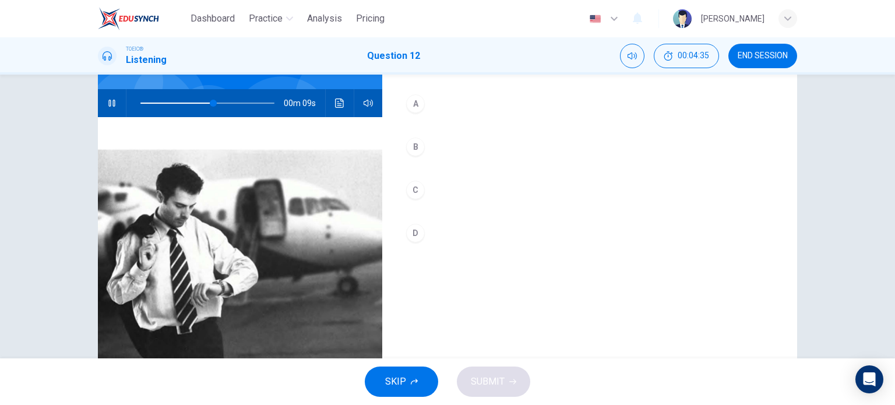
scroll to position [51, 0]
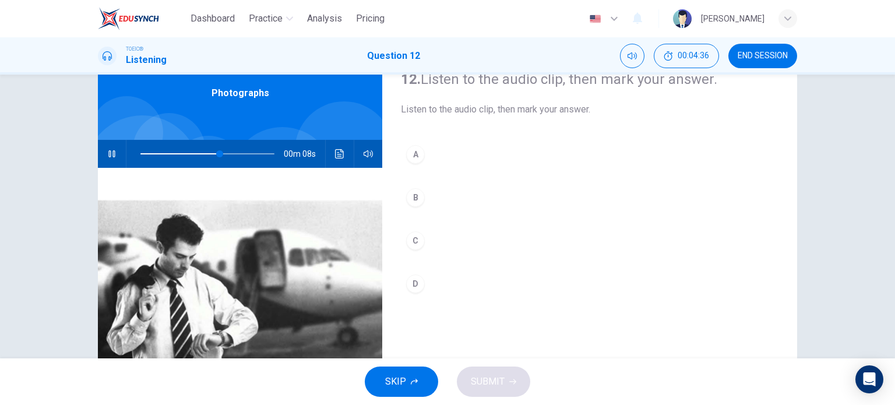
click at [408, 196] on div "B" at bounding box center [415, 197] width 19 height 19
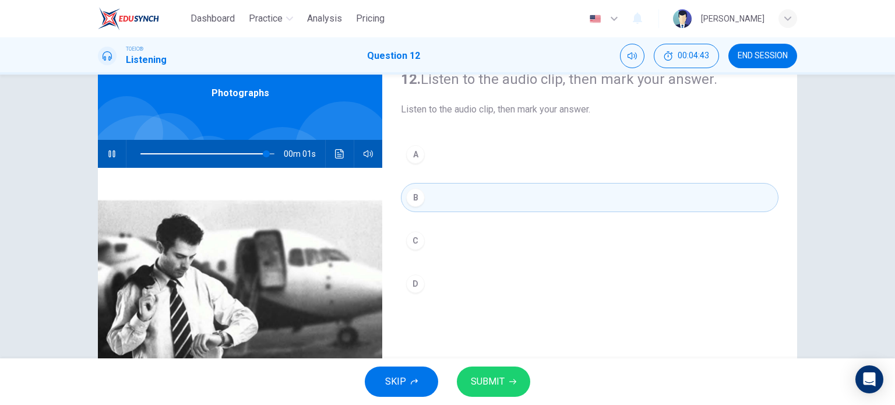
click at [503, 378] on button "SUBMIT" at bounding box center [493, 381] width 73 height 30
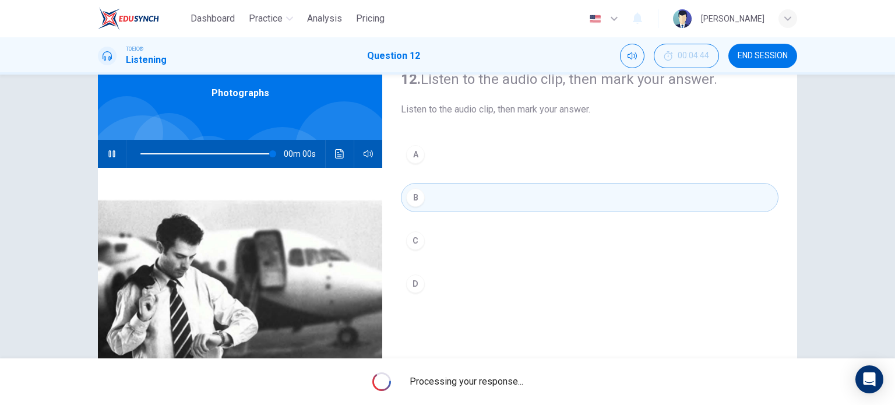
type input "0"
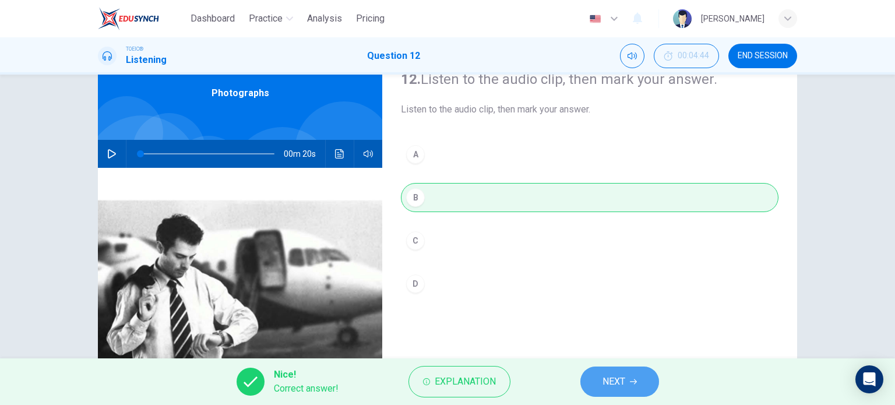
click at [606, 387] on span "NEXT" at bounding box center [613, 381] width 23 height 16
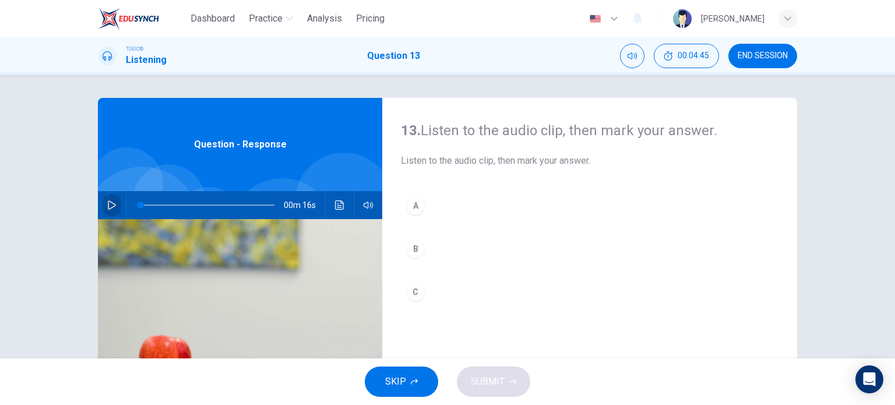
click at [107, 206] on icon "button" at bounding box center [111, 204] width 9 height 9
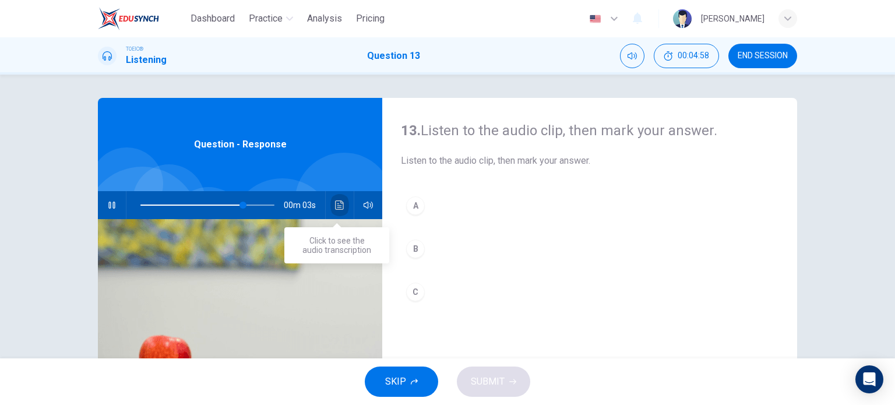
click at [338, 211] on button "Click to see the audio transcription" at bounding box center [339, 205] width 19 height 28
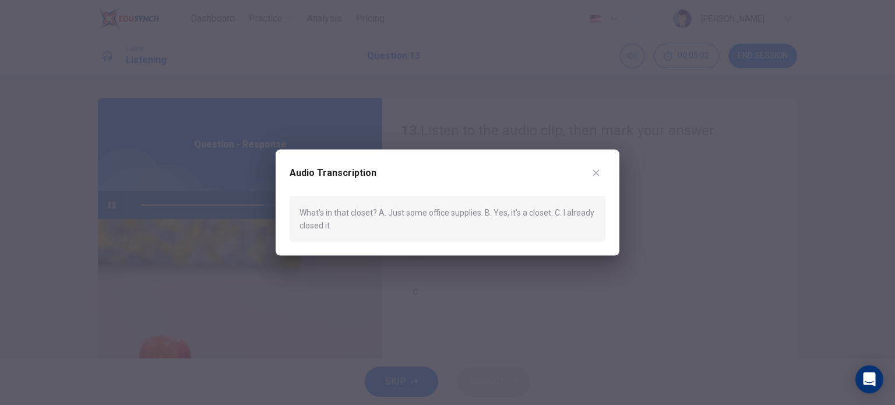
type input "0"
drag, startPoint x: 379, startPoint y: 211, endPoint x: 294, endPoint y: 211, distance: 85.1
click at [294, 211] on div "What's in that closet? A. Just some office supplies. B. Yes, it's a closet. C. …" at bounding box center [448, 219] width 316 height 46
click at [594, 170] on icon "button" at bounding box center [595, 172] width 9 height 9
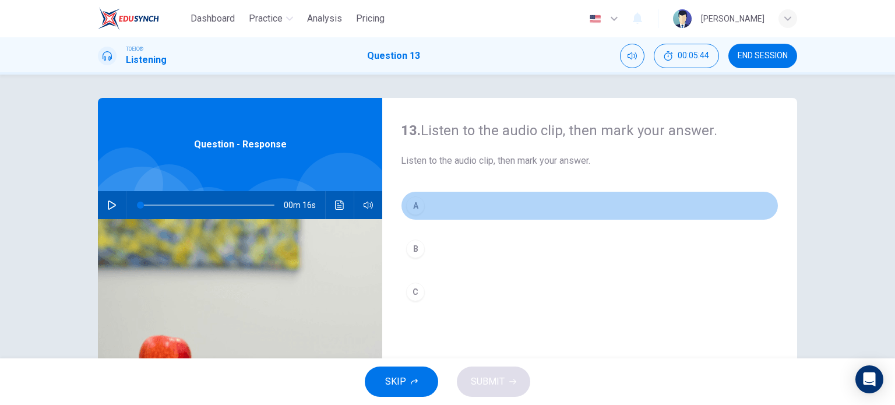
click at [418, 209] on div "A" at bounding box center [415, 205] width 19 height 19
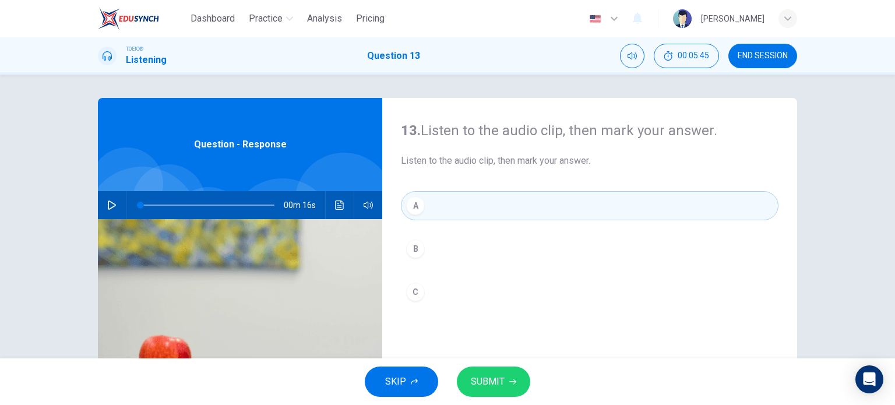
click at [507, 383] on button "SUBMIT" at bounding box center [493, 381] width 73 height 30
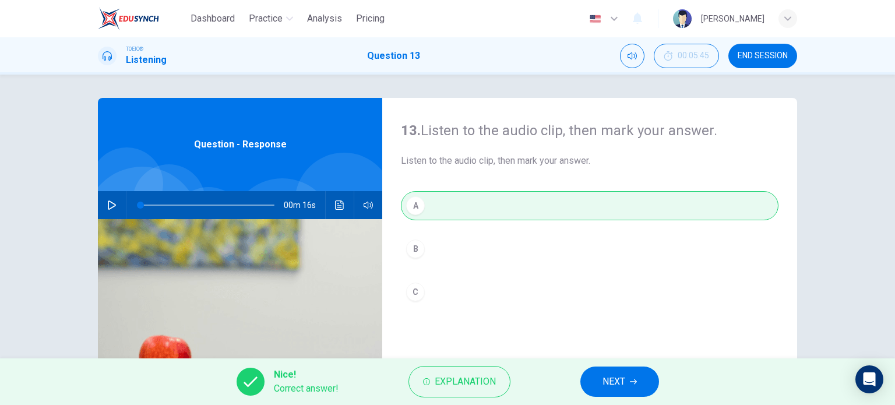
click at [633, 378] on icon "button" at bounding box center [633, 381] width 7 height 7
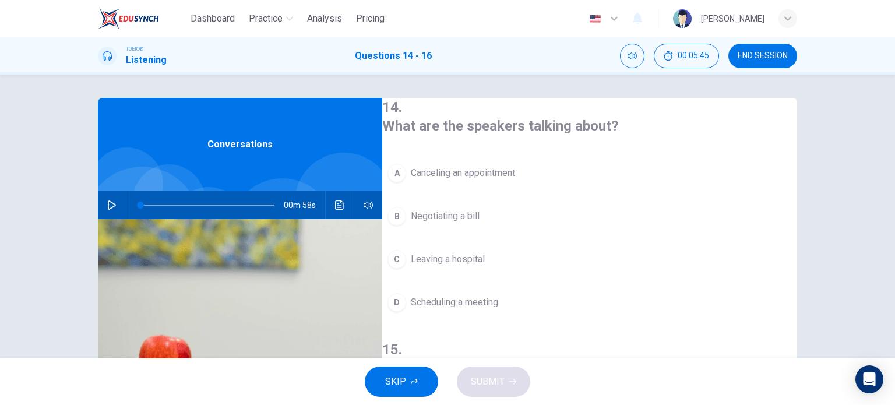
click at [110, 207] on icon "button" at bounding box center [111, 204] width 9 height 9
click at [335, 206] on icon "Click to see the audio transcription" at bounding box center [339, 204] width 9 height 9
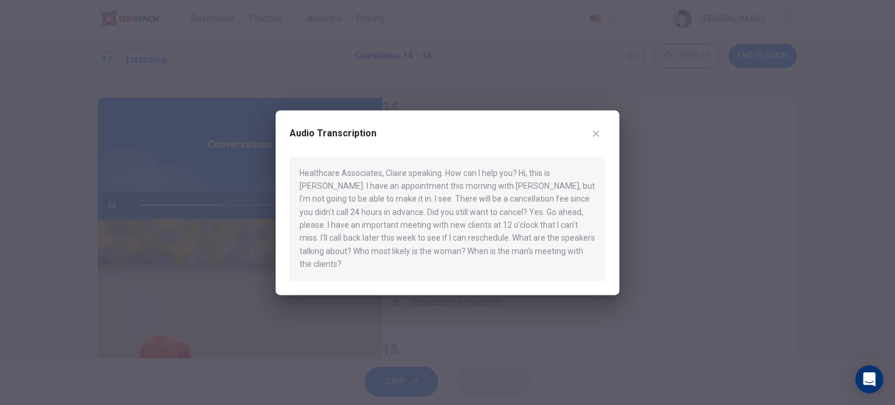
click at [594, 137] on icon "button" at bounding box center [595, 133] width 9 height 9
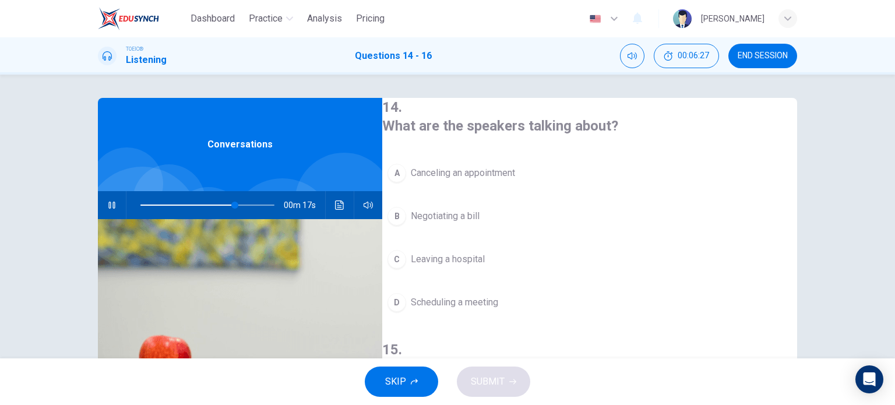
click at [492, 172] on span "Canceling an appointment" at bounding box center [463, 173] width 104 height 14
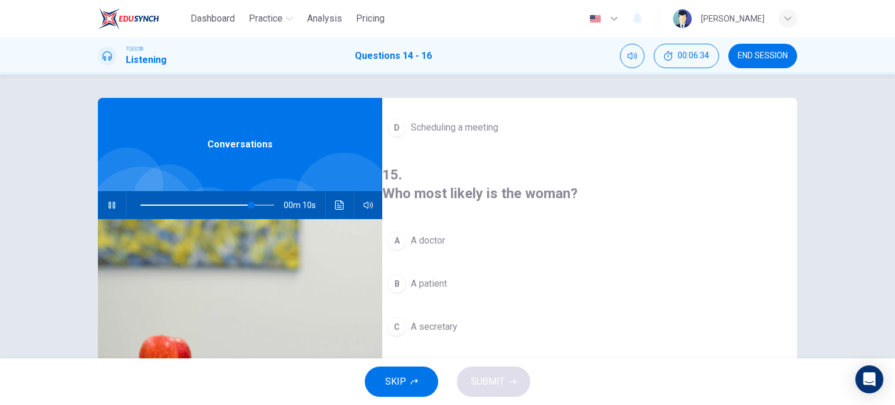
scroll to position [233, 0]
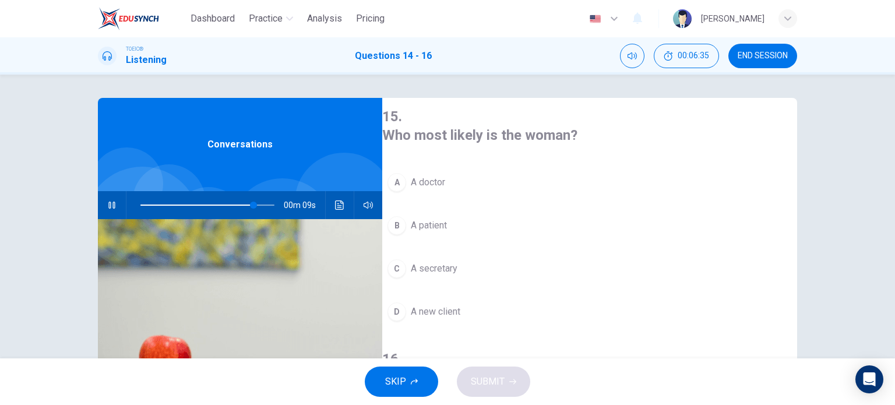
click at [457, 262] on span "A secretary" at bounding box center [434, 269] width 47 height 14
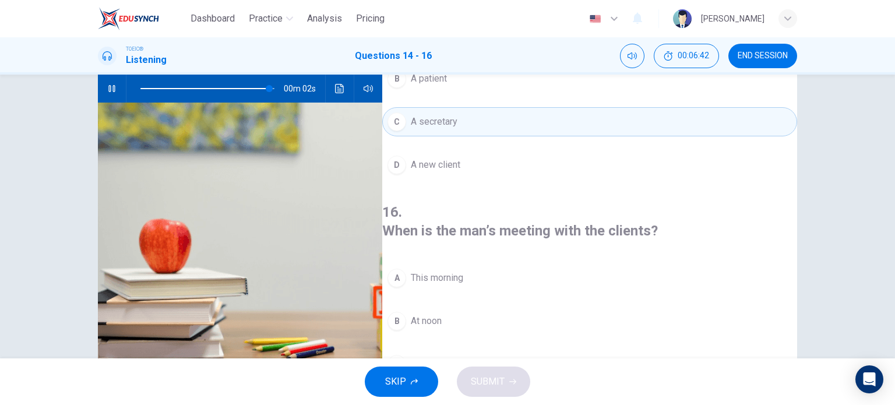
scroll to position [168, 0]
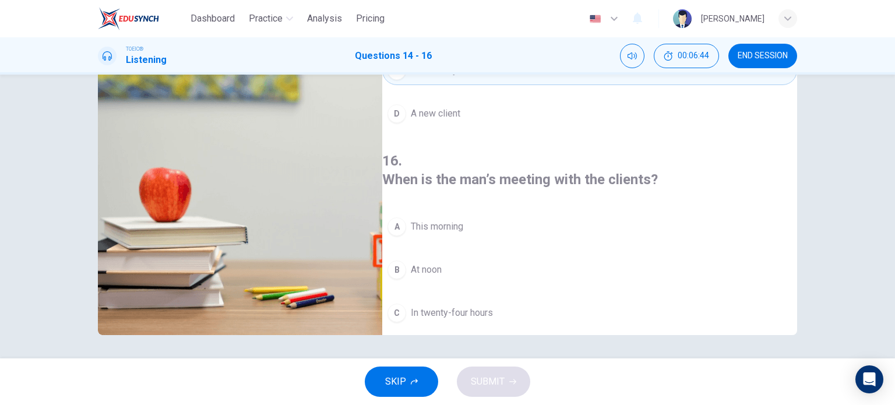
type input "0"
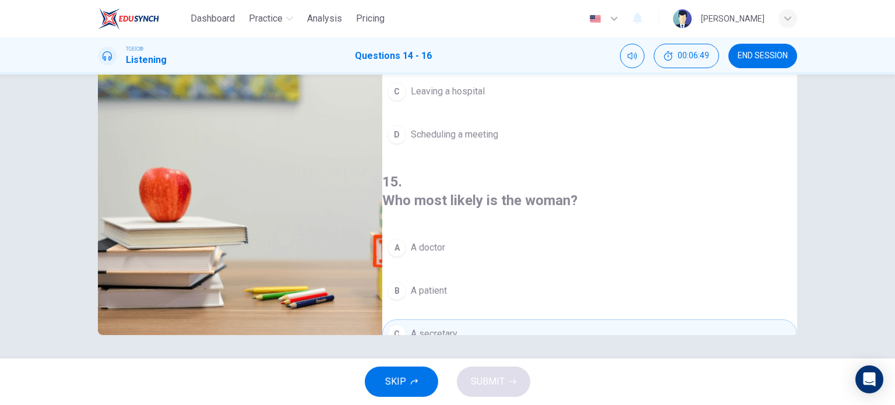
scroll to position [0, 0]
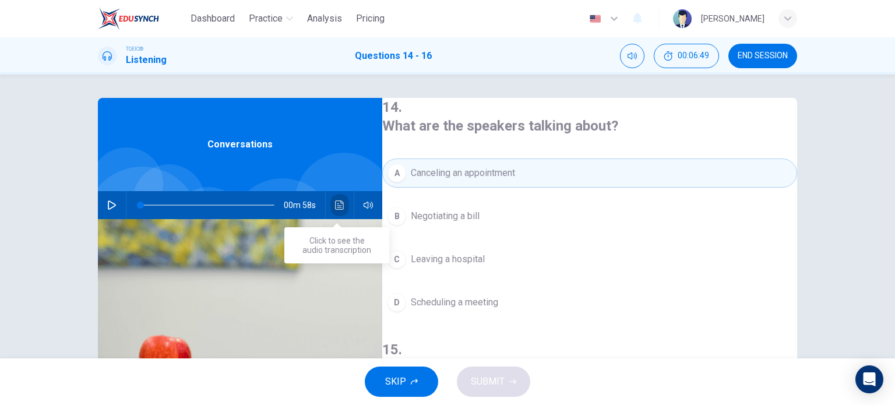
click at [332, 210] on button "Click to see the audio transcription" at bounding box center [339, 205] width 19 height 28
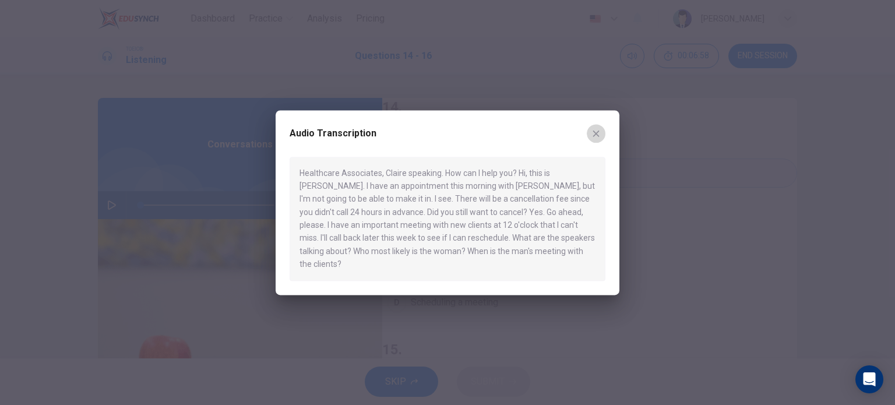
click at [597, 133] on button "button" at bounding box center [596, 133] width 19 height 19
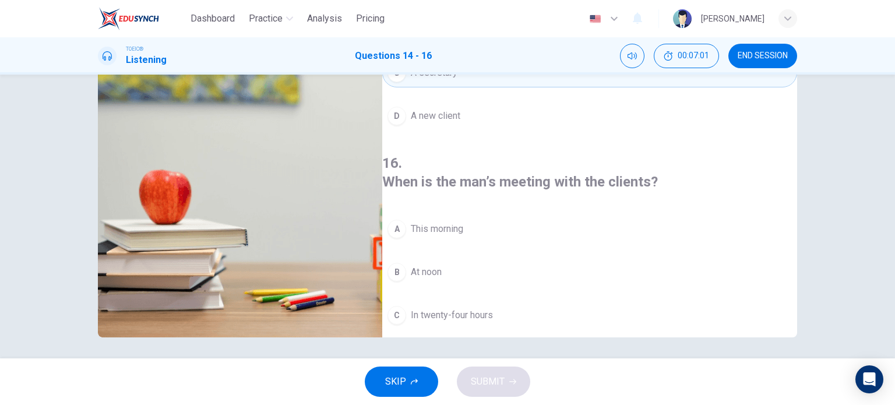
scroll to position [168, 0]
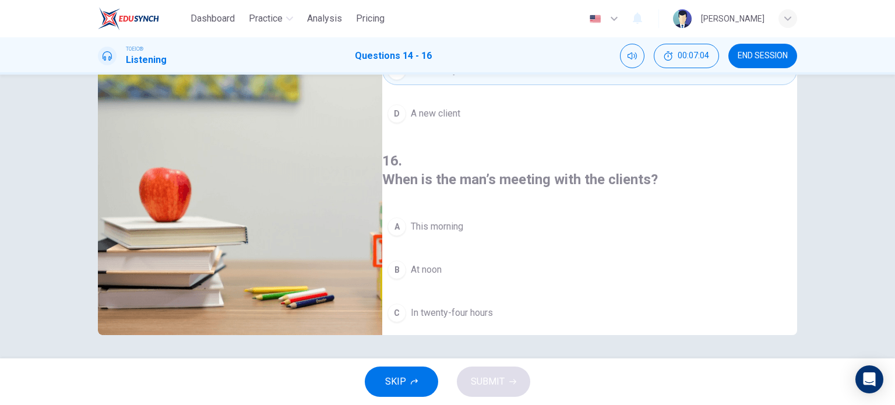
click at [493, 306] on span "In twenty-four hours" at bounding box center [452, 313] width 82 height 14
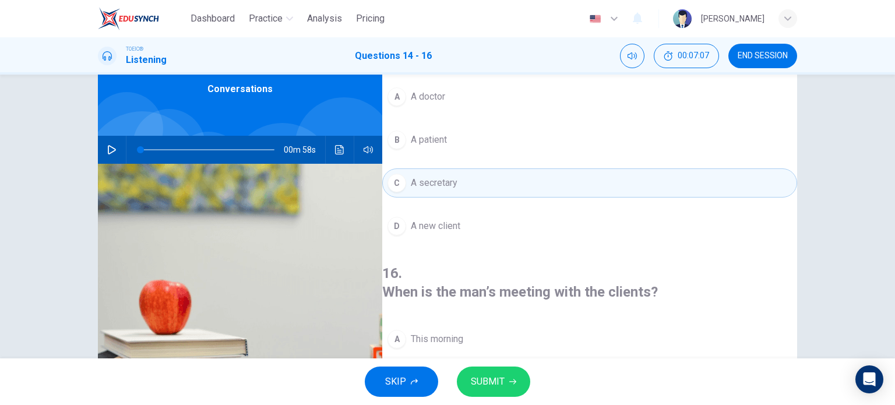
scroll to position [0, 0]
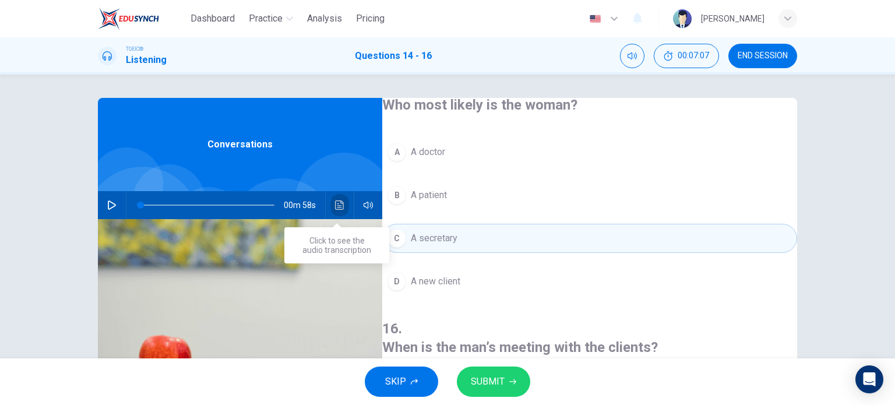
click at [336, 211] on button "Click to see the audio transcription" at bounding box center [339, 205] width 19 height 28
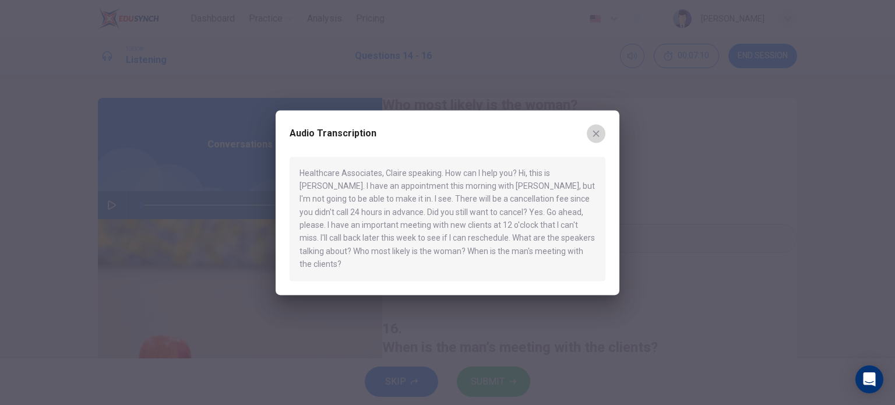
click at [594, 136] on icon "button" at bounding box center [595, 133] width 9 height 9
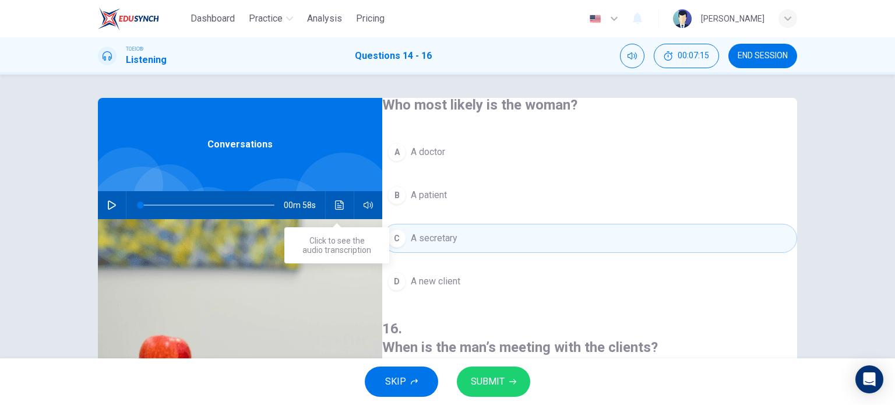
click at [337, 202] on icon "Click to see the audio transcription" at bounding box center [339, 204] width 9 height 9
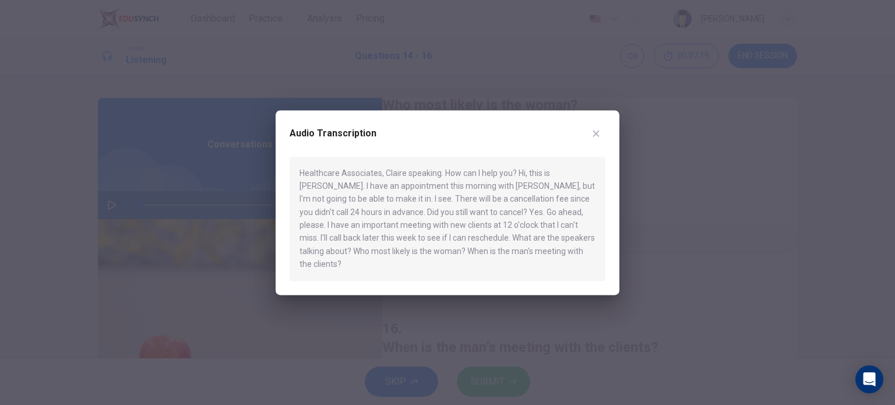
click at [591, 138] on icon "button" at bounding box center [595, 133] width 9 height 9
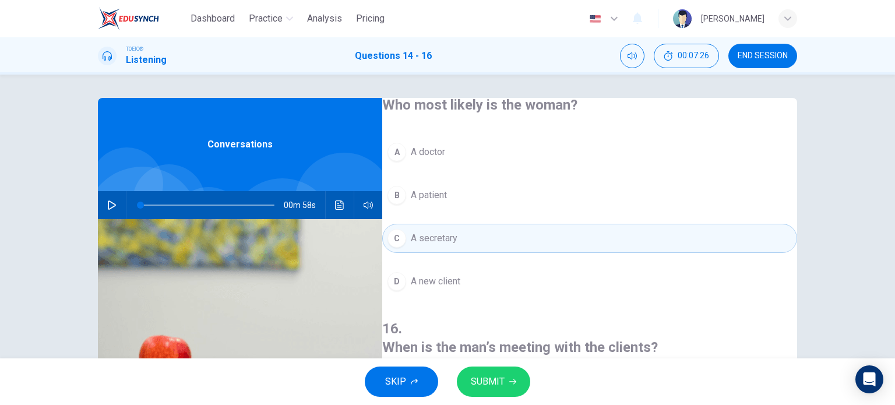
scroll to position [58, 0]
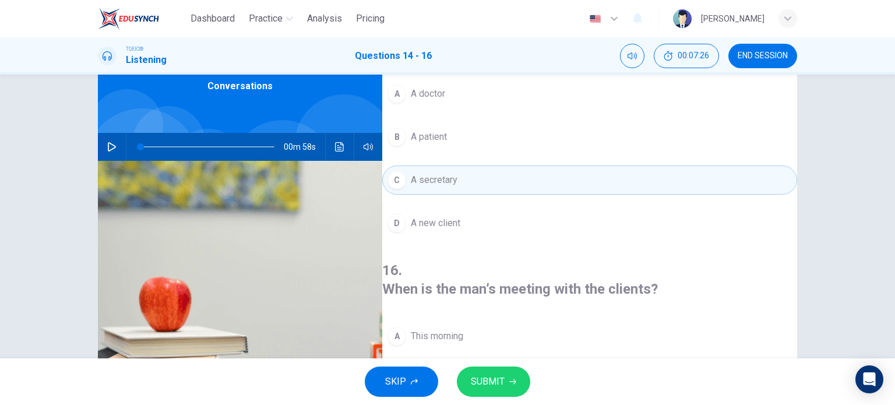
click at [442, 372] on span "At noon" at bounding box center [426, 379] width 31 height 14
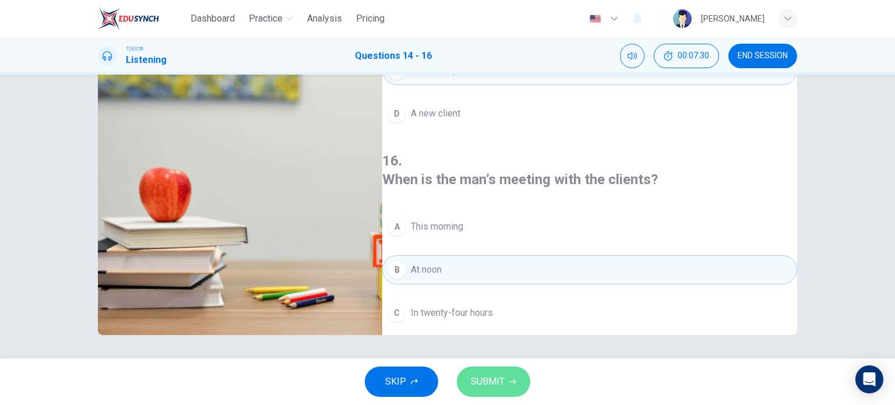
click at [504, 380] on button "SUBMIT" at bounding box center [493, 381] width 73 height 30
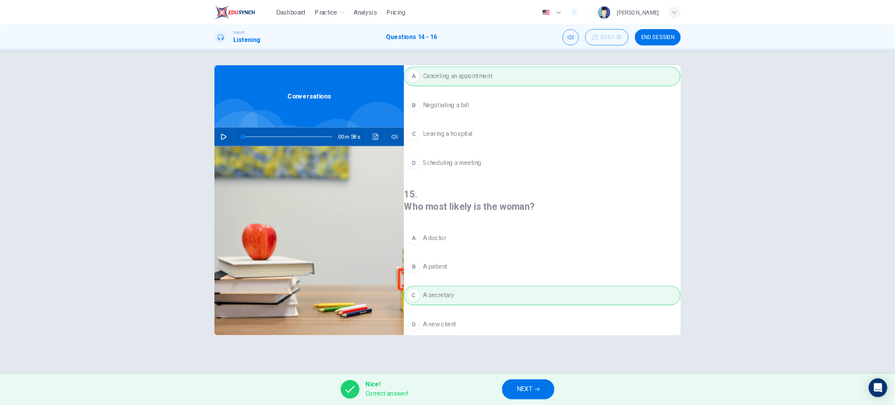
scroll to position [58, 0]
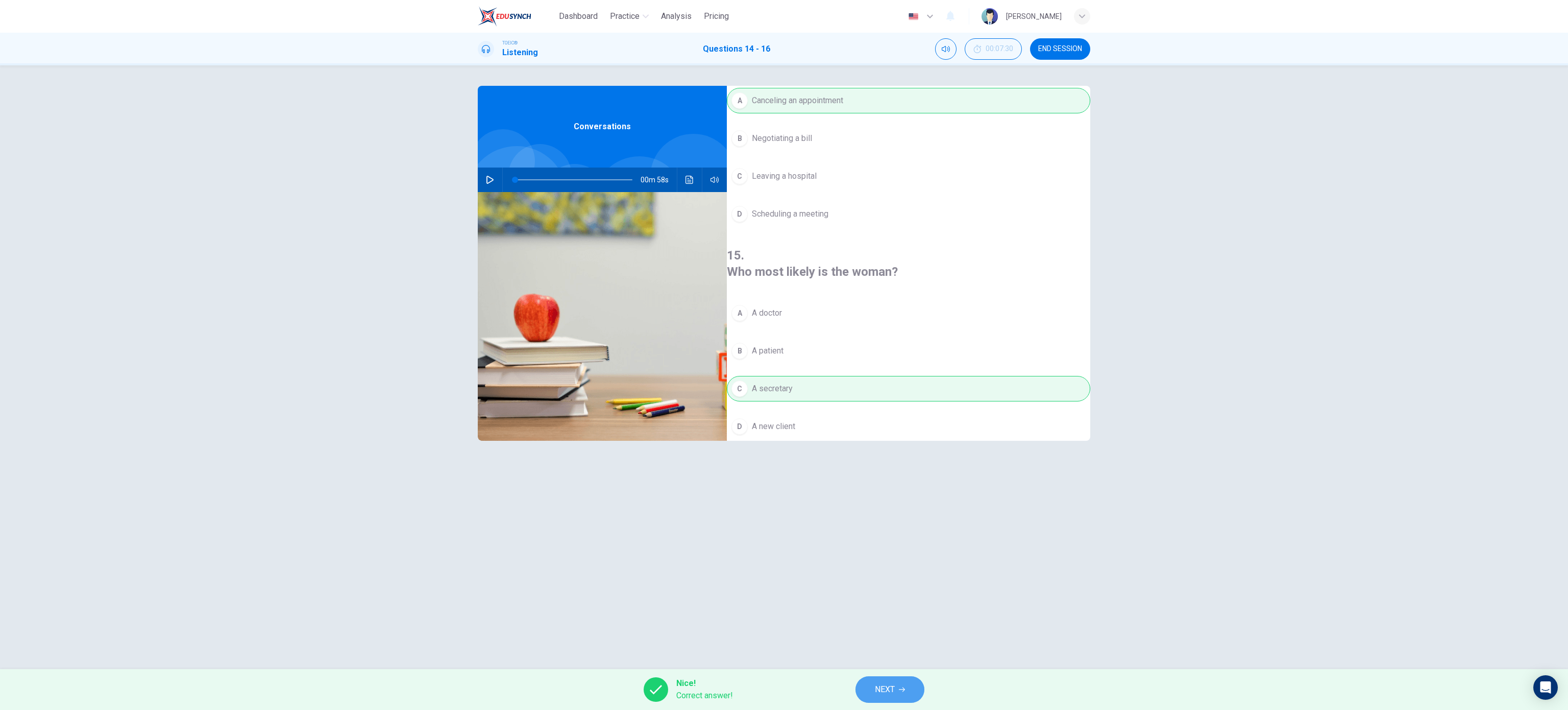
drag, startPoint x: 758, startPoint y: 4, endPoint x: 900, endPoint y: 700, distance: 710.3
click at [783, 354] on button "NEXT" at bounding box center [889, 689] width 69 height 26
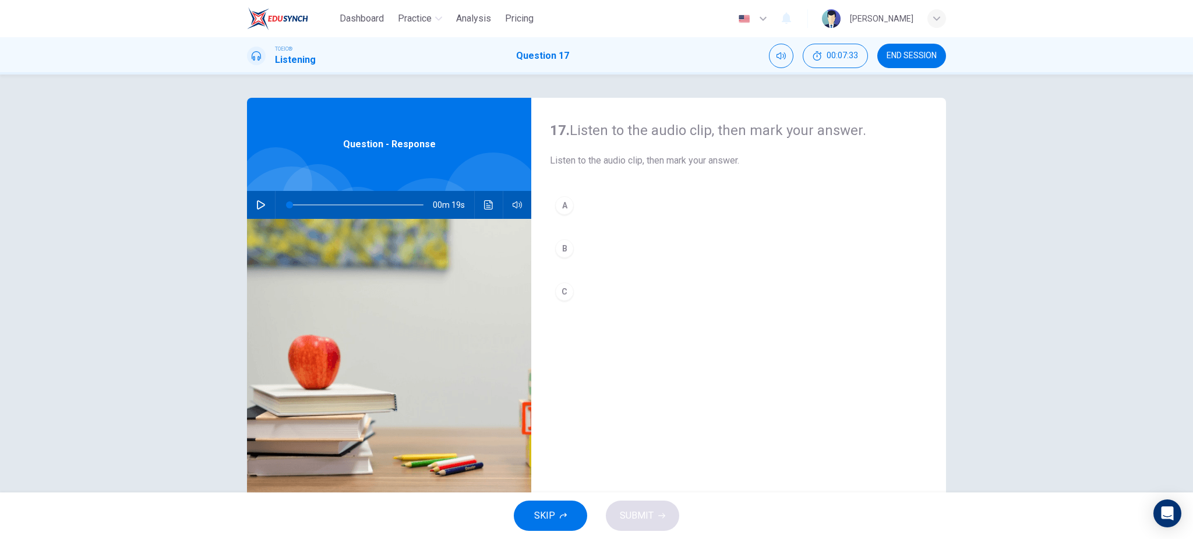
drag, startPoint x: 1394, startPoint y: 2, endPoint x: 813, endPoint y: 301, distance: 653.5
click at [813, 301] on button "C" at bounding box center [739, 291] width 378 height 29
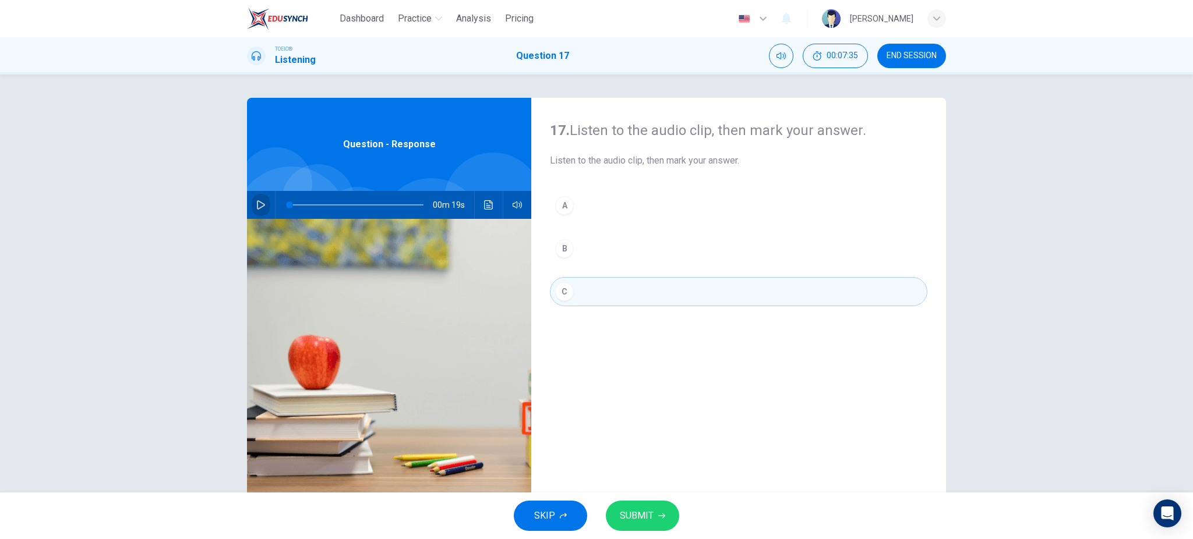
click at [256, 206] on icon "button" at bounding box center [260, 204] width 9 height 9
click at [491, 215] on div "00m 11s" at bounding box center [389, 205] width 284 height 28
click at [486, 206] on icon "Click to see the audio transcription" at bounding box center [488, 204] width 9 height 9
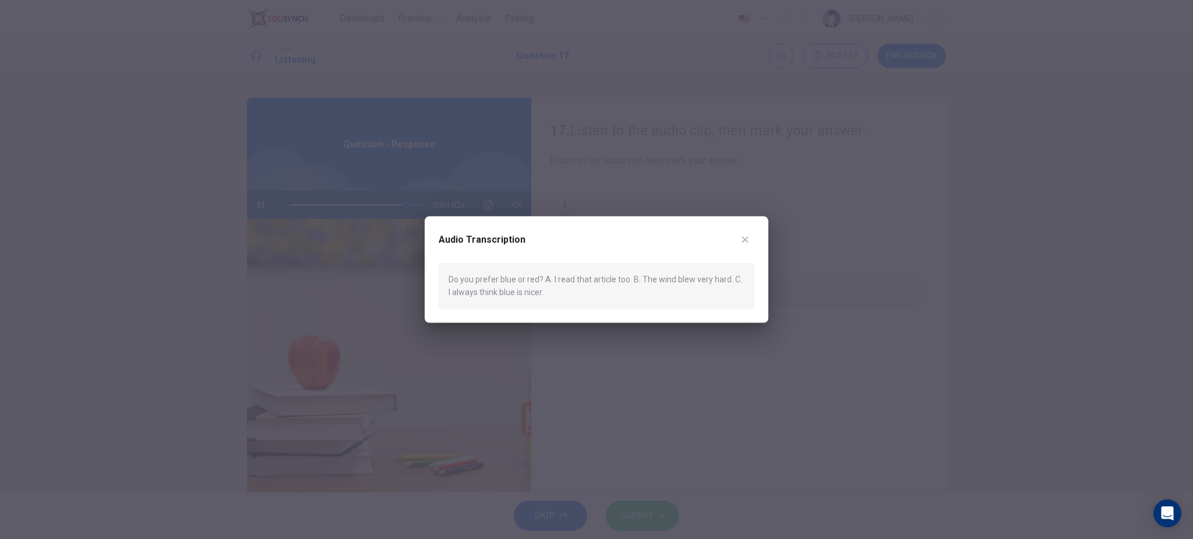
click at [741, 238] on icon "button" at bounding box center [744, 239] width 9 height 9
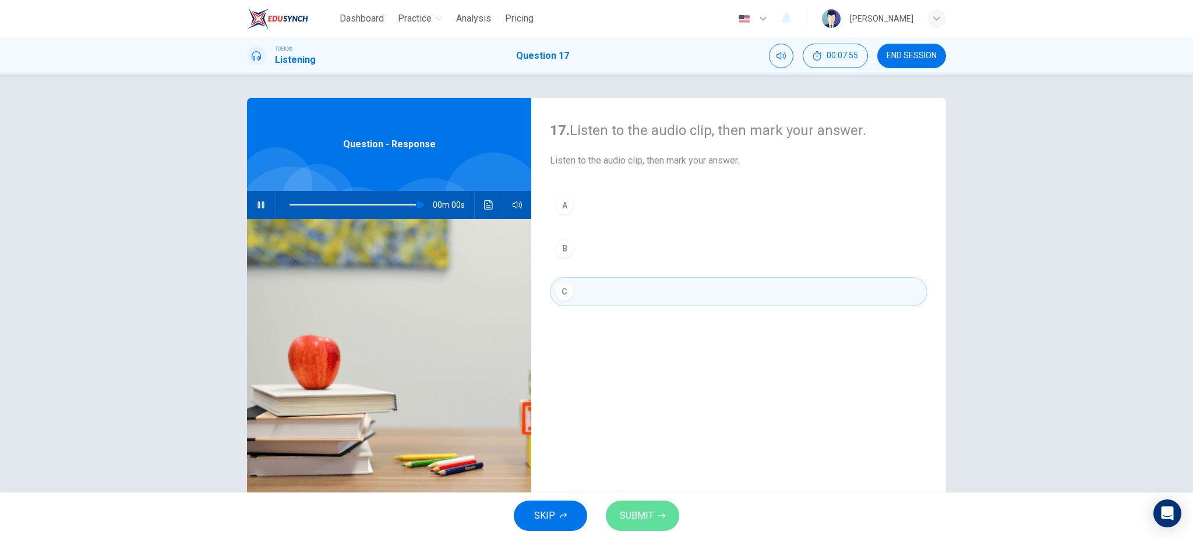
drag, startPoint x: 649, startPoint y: 517, endPoint x: 659, endPoint y: 503, distance: 16.7
click at [650, 404] on span "SUBMIT" at bounding box center [637, 516] width 34 height 16
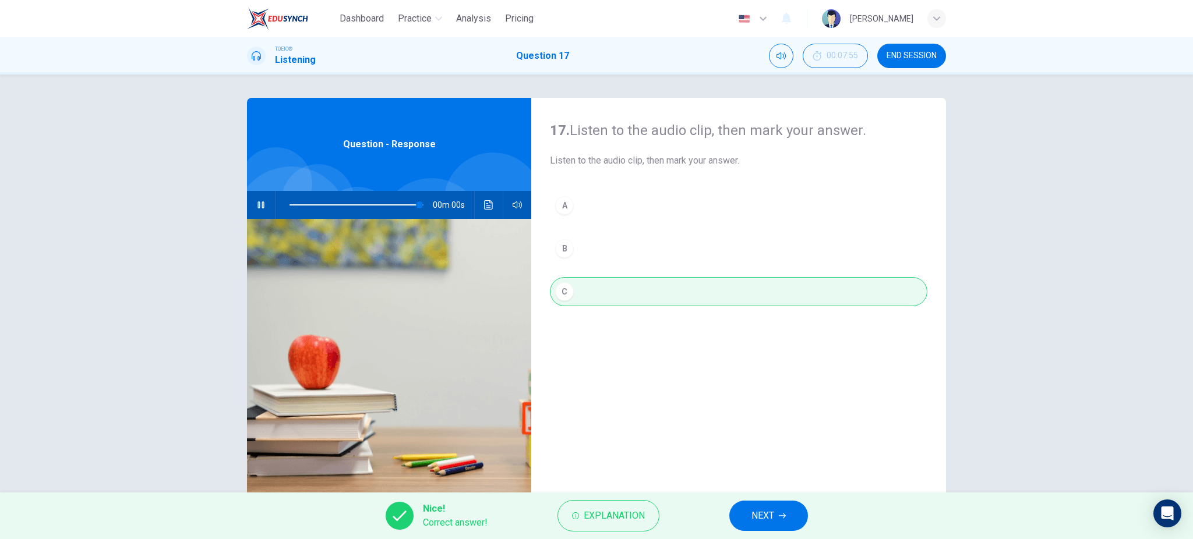
type input "0"
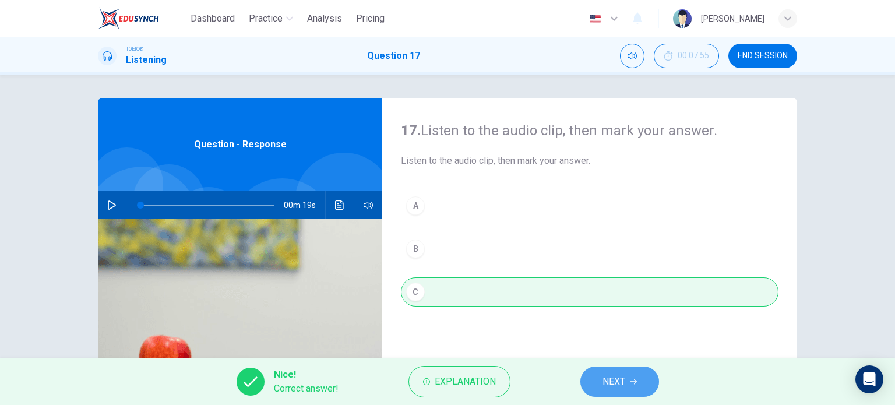
drag, startPoint x: 1167, startPoint y: 3, endPoint x: 611, endPoint y: 387, distance: 676.5
click at [611, 387] on span "NEXT" at bounding box center [613, 381] width 23 height 16
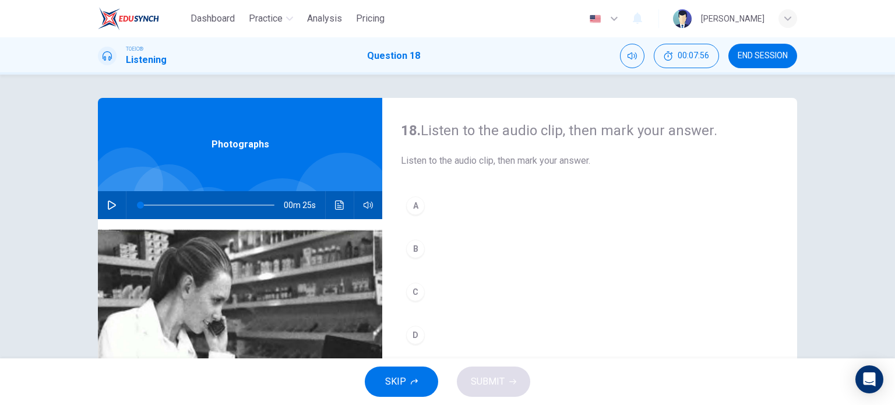
click at [108, 207] on icon "button" at bounding box center [111, 204] width 9 height 9
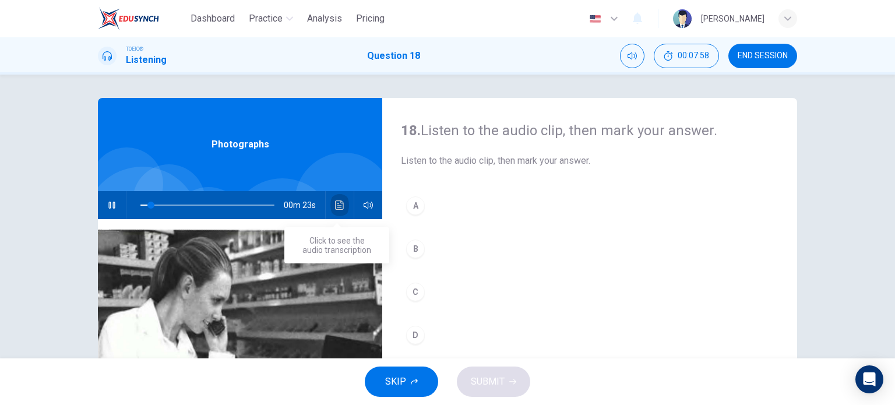
click at [335, 204] on icon "Click to see the audio transcription" at bounding box center [339, 204] width 9 height 9
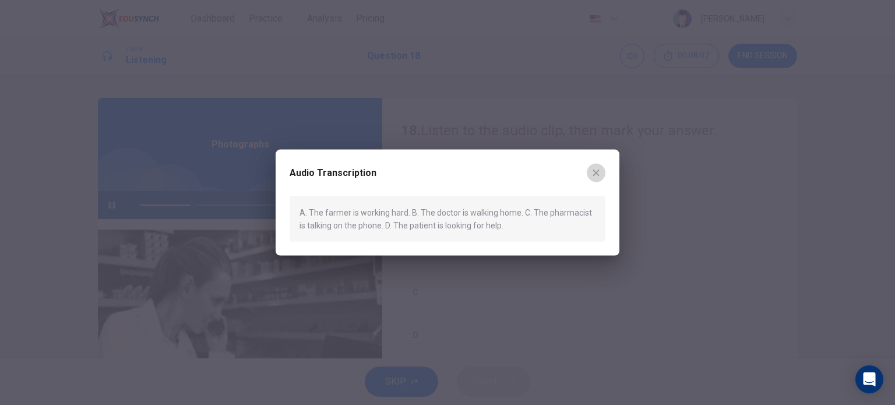
click at [599, 172] on icon "button" at bounding box center [595, 172] width 9 height 9
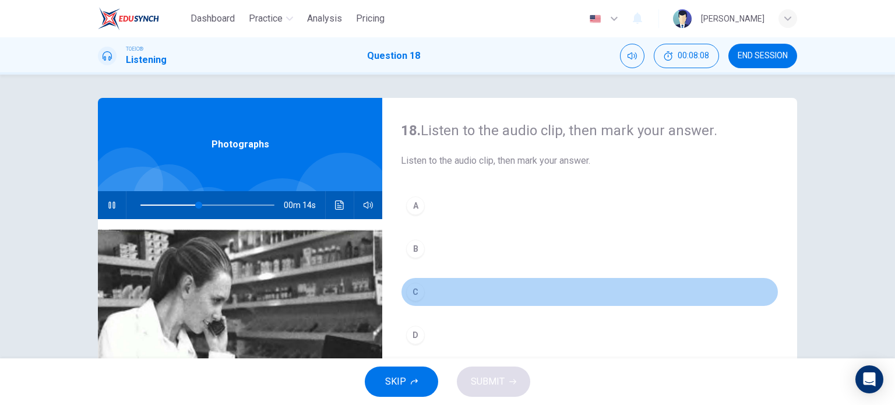
click at [418, 291] on div "C" at bounding box center [415, 292] width 19 height 19
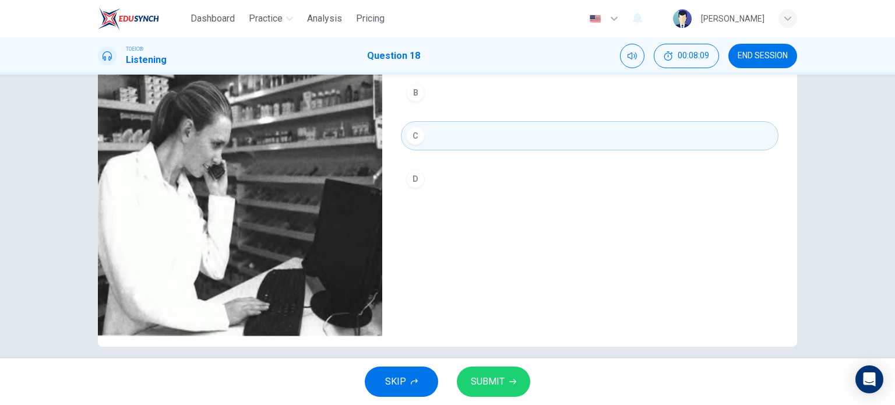
scroll to position [168, 0]
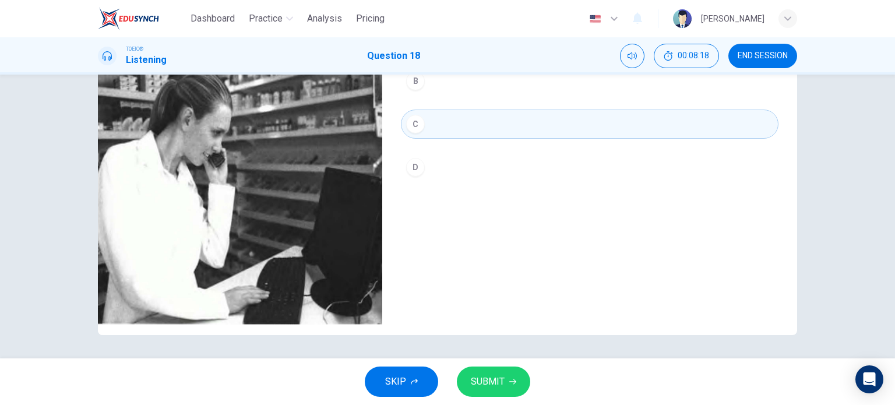
click at [493, 381] on span "SUBMIT" at bounding box center [488, 381] width 34 height 16
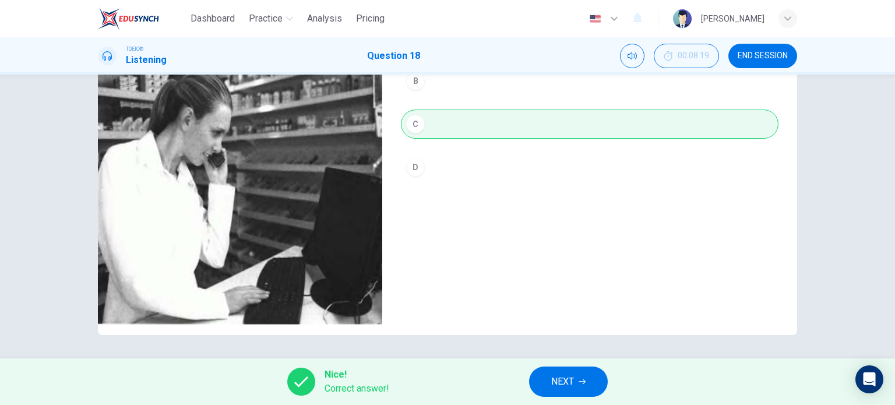
type input "95"
click at [595, 379] on button "NEXT" at bounding box center [568, 381] width 79 height 30
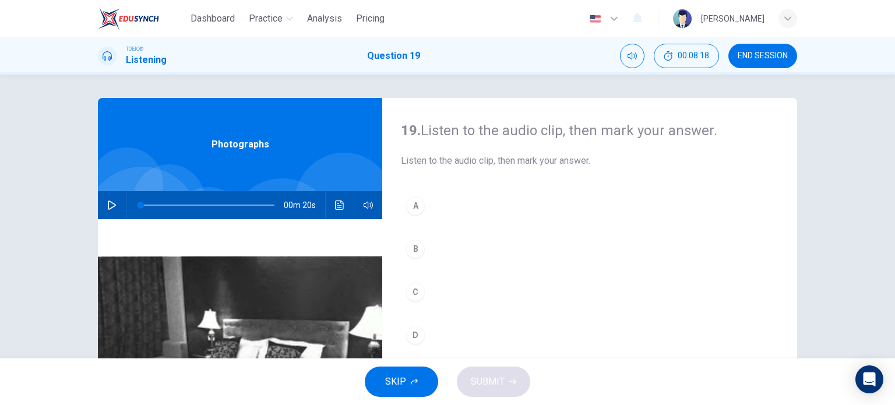
click at [107, 207] on icon "button" at bounding box center [111, 204] width 9 height 9
click at [330, 204] on button "Click to see the audio transcription" at bounding box center [339, 205] width 19 height 28
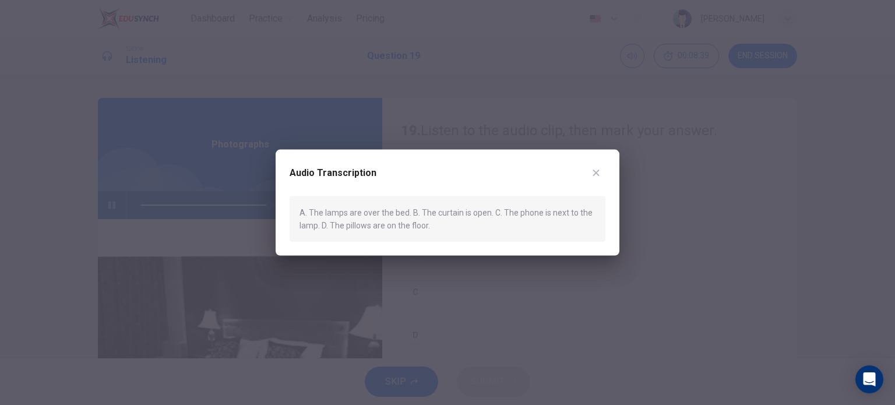
type input "0"
click at [599, 176] on icon "button" at bounding box center [595, 172] width 9 height 9
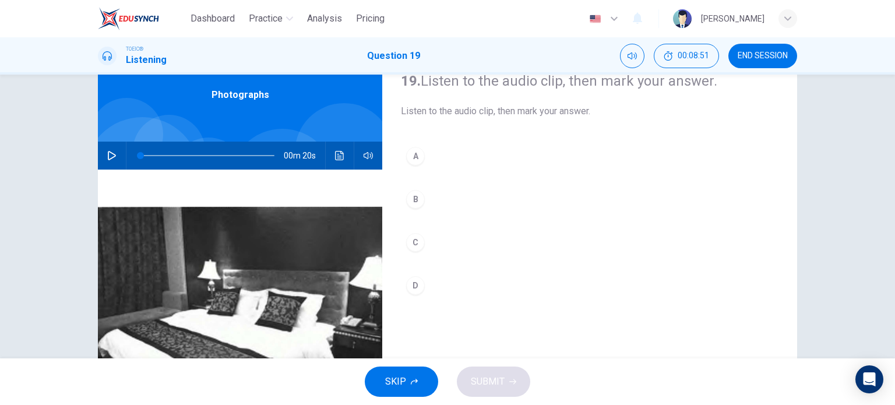
scroll to position [117, 0]
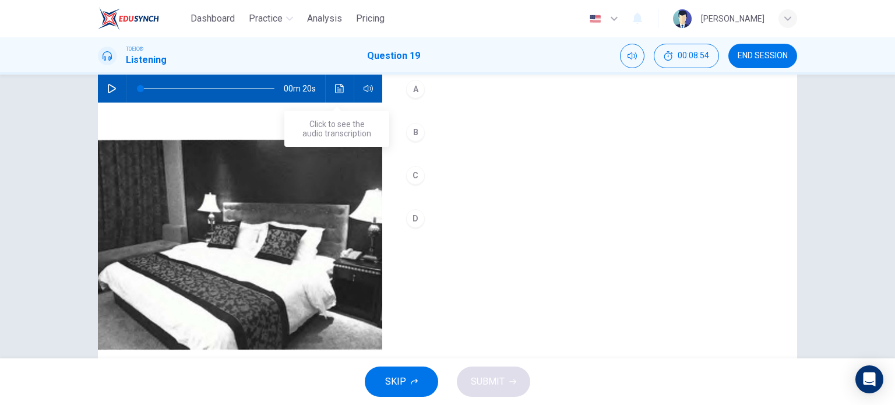
click at [338, 90] on icon "Click to see the audio transcription" at bounding box center [339, 88] width 9 height 9
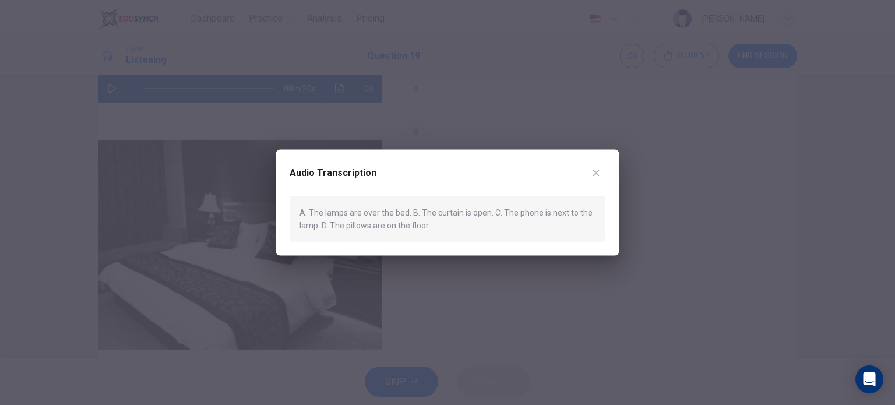
click at [596, 179] on button "button" at bounding box center [596, 172] width 19 height 19
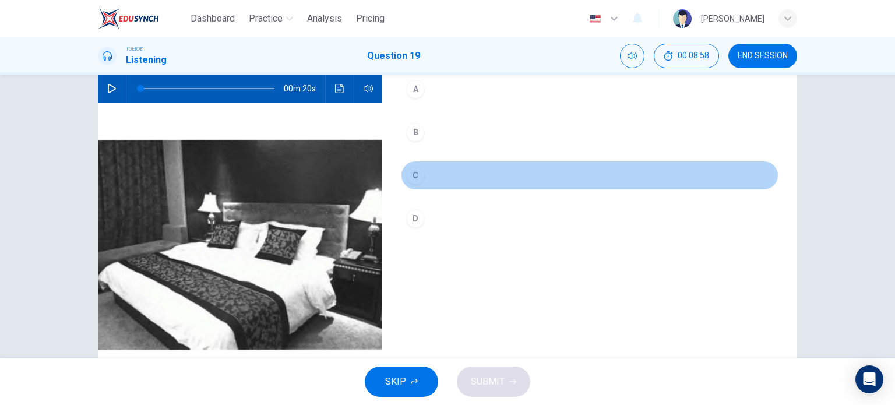
drag, startPoint x: 412, startPoint y: 170, endPoint x: 418, endPoint y: 221, distance: 51.0
click at [414, 172] on div "C" at bounding box center [415, 175] width 19 height 19
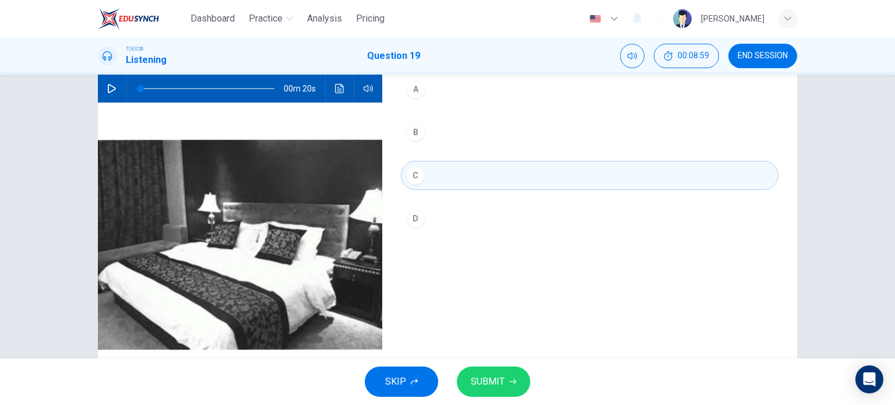
click at [524, 385] on button "SUBMIT" at bounding box center [493, 381] width 73 height 30
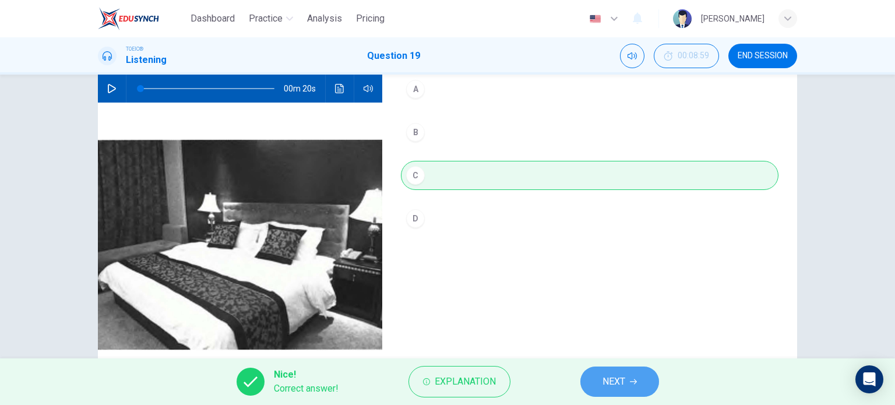
click at [615, 379] on span "NEXT" at bounding box center [613, 381] width 23 height 16
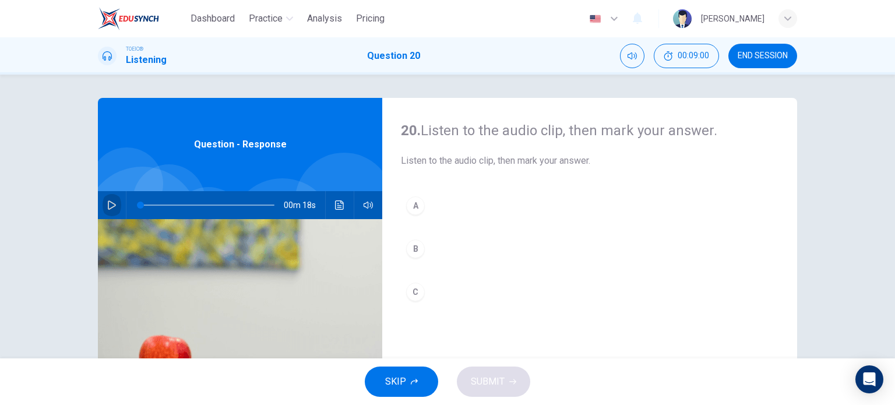
click at [108, 208] on icon "button" at bounding box center [112, 204] width 8 height 9
click at [343, 211] on button "Click to see the audio transcription" at bounding box center [339, 205] width 19 height 28
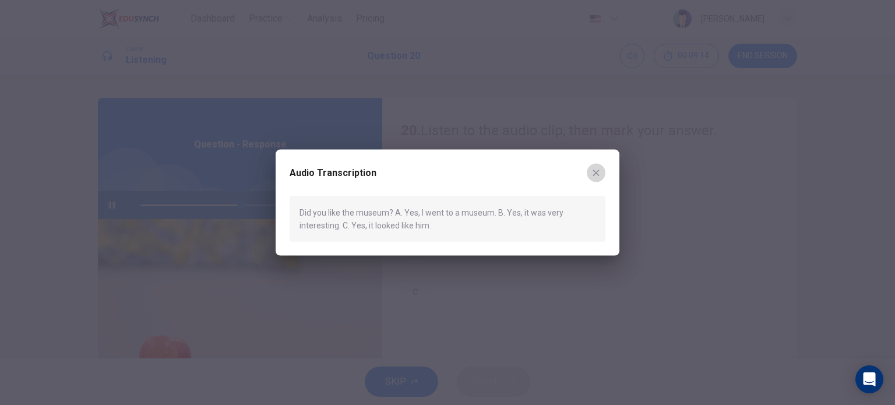
click at [597, 177] on icon "button" at bounding box center [595, 172] width 9 height 9
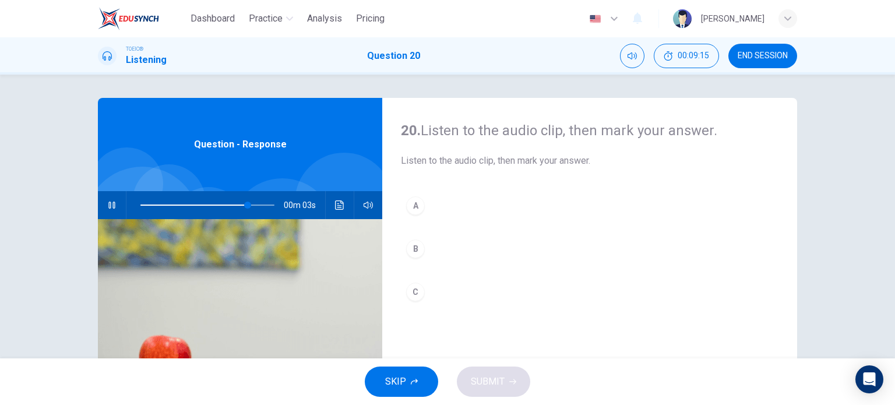
click at [420, 249] on div "B" at bounding box center [415, 248] width 19 height 19
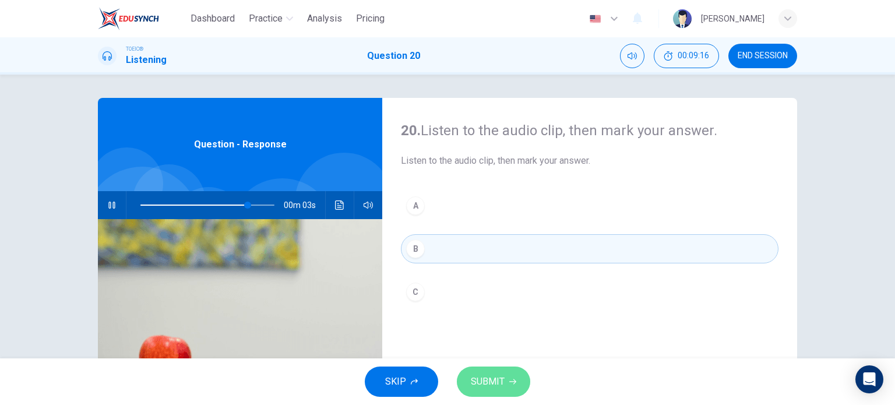
click at [492, 374] on span "SUBMIT" at bounding box center [488, 381] width 34 height 16
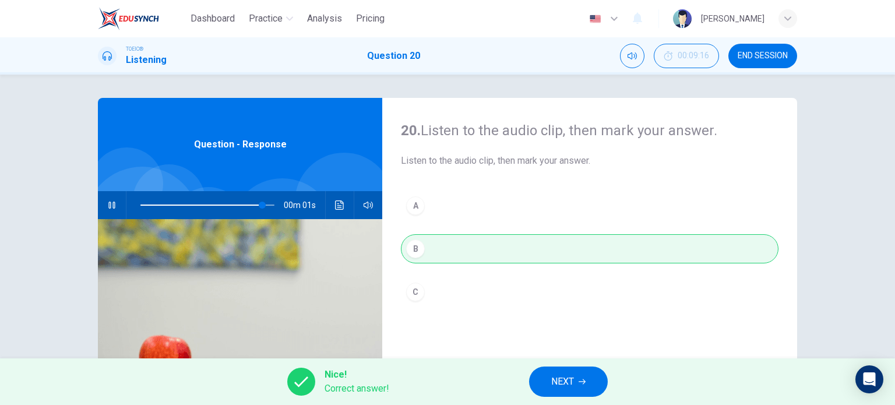
type input "96"
click at [569, 375] on span "NEXT" at bounding box center [562, 381] width 23 height 16
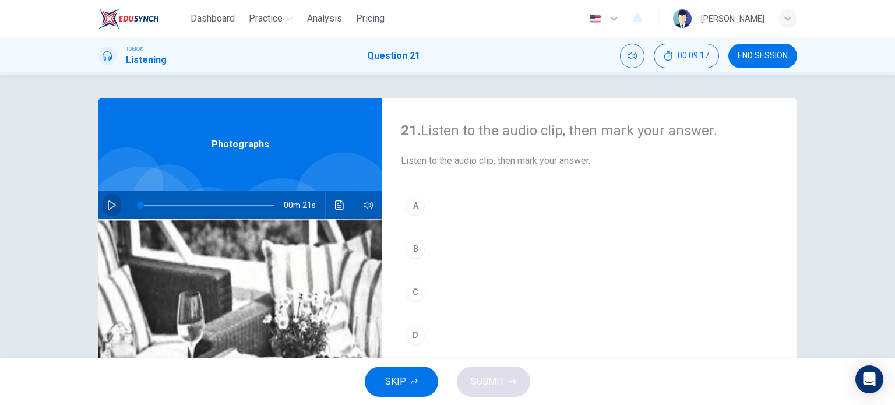
click at [112, 209] on icon "button" at bounding box center [111, 204] width 9 height 9
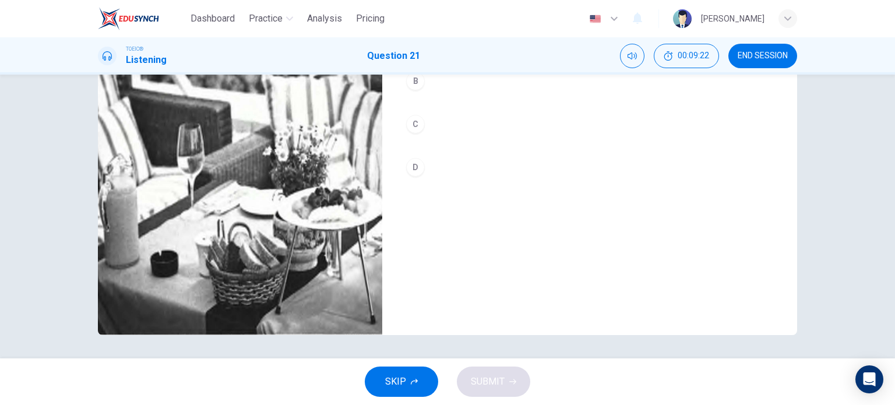
scroll to position [110, 0]
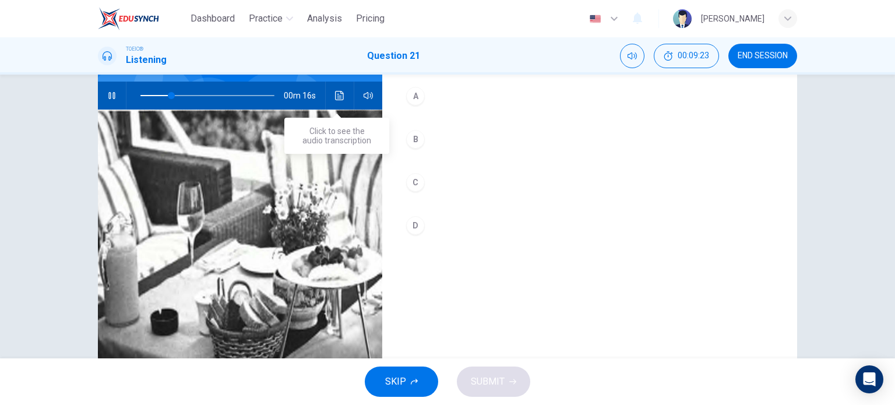
click at [333, 103] on button "Click to see the audio transcription" at bounding box center [339, 96] width 19 height 28
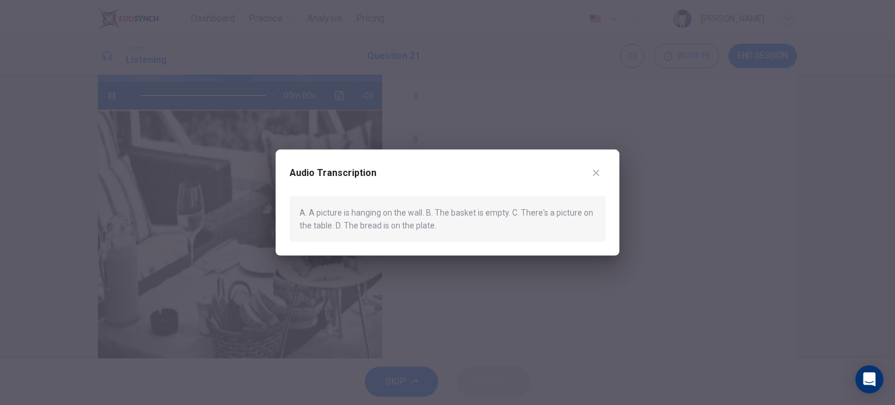
type input "0"
click at [599, 170] on icon "button" at bounding box center [595, 172] width 9 height 9
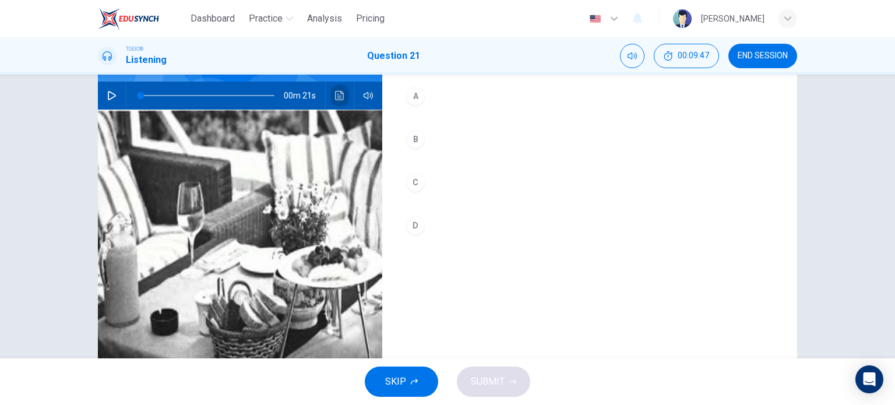
click at [335, 93] on icon "Click to see the audio transcription" at bounding box center [339, 95] width 9 height 9
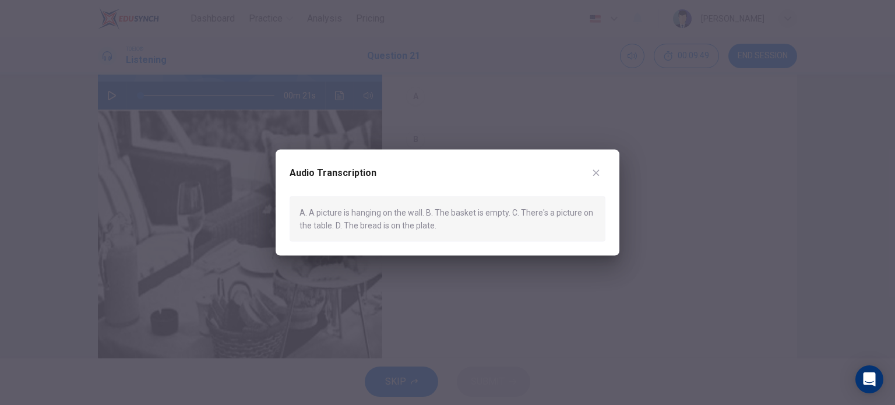
drag, startPoint x: 368, startPoint y: 153, endPoint x: 375, endPoint y: 154, distance: 7.0
click at [375, 154] on div "Audio Transcription A. A picture is hanging on the wall. B. The basket is empty…" at bounding box center [448, 202] width 344 height 107
click at [598, 172] on icon "button" at bounding box center [595, 172] width 9 height 9
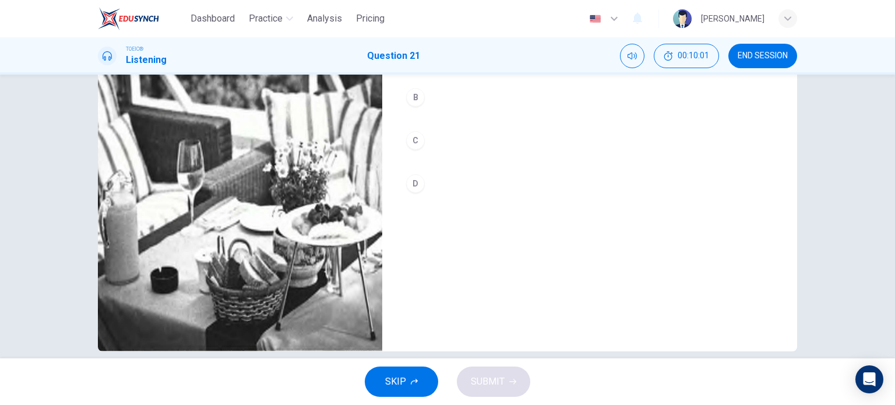
scroll to position [168, 0]
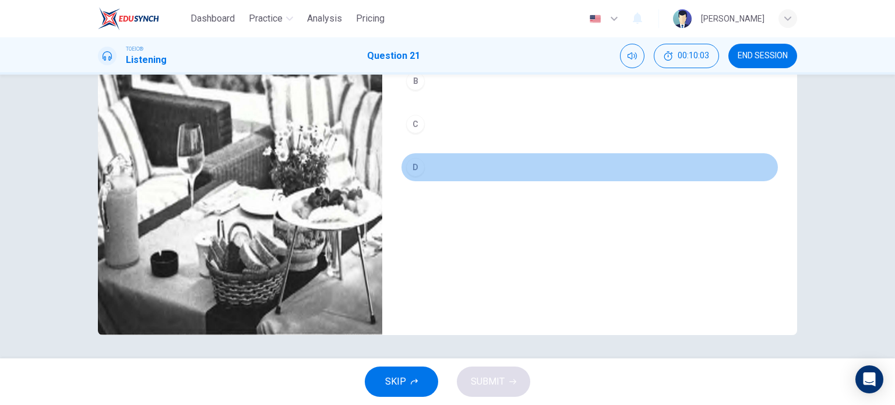
click at [419, 166] on div "D" at bounding box center [415, 167] width 19 height 19
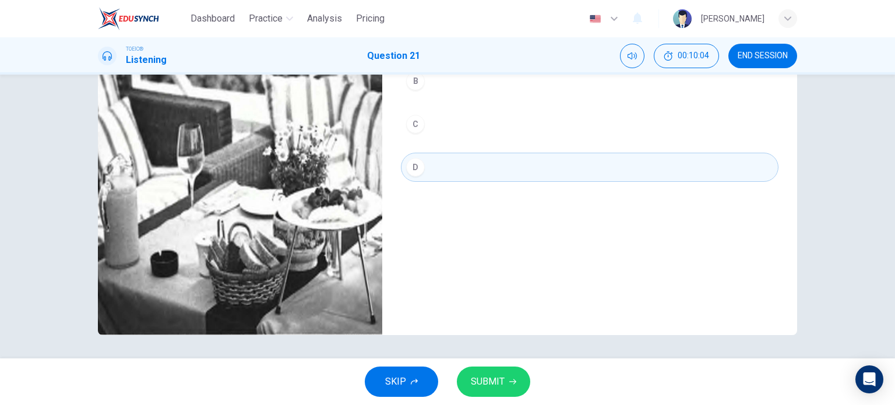
click at [492, 381] on span "SUBMIT" at bounding box center [488, 381] width 34 height 16
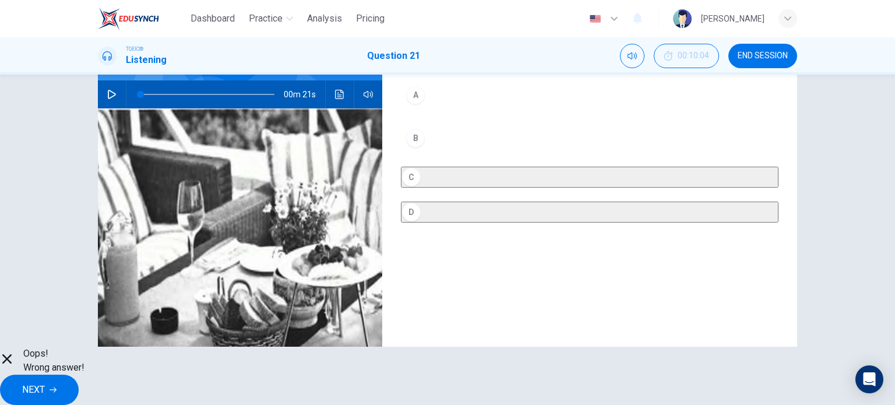
scroll to position [0, 0]
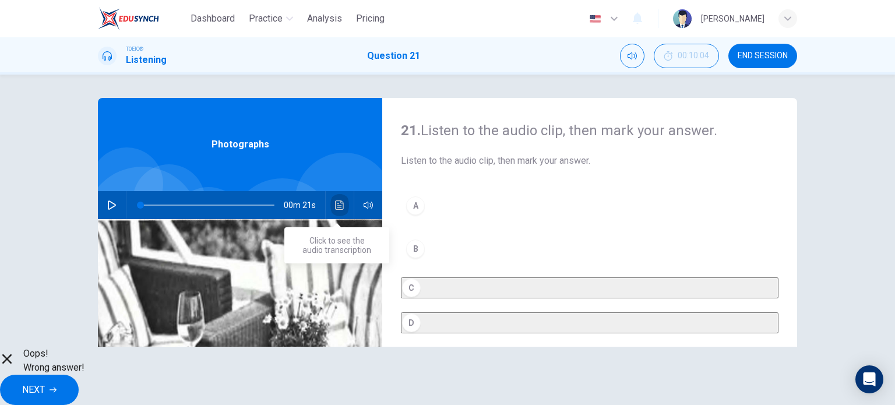
click at [335, 209] on icon "Click to see the audio transcription" at bounding box center [339, 204] width 9 height 9
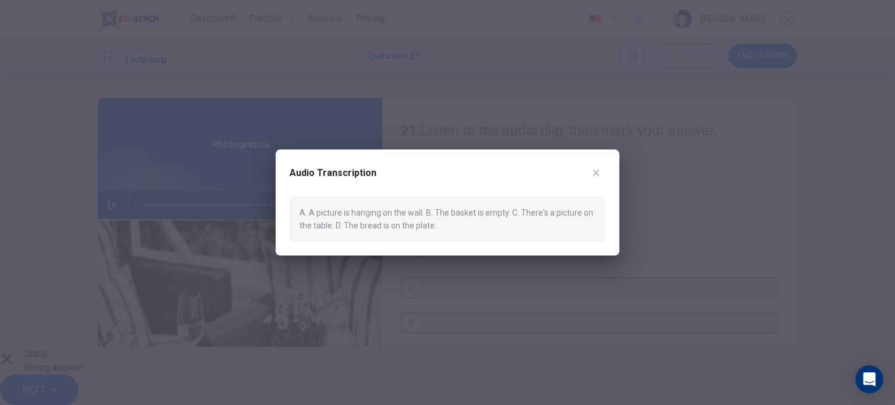
click at [601, 168] on button "button" at bounding box center [596, 172] width 19 height 19
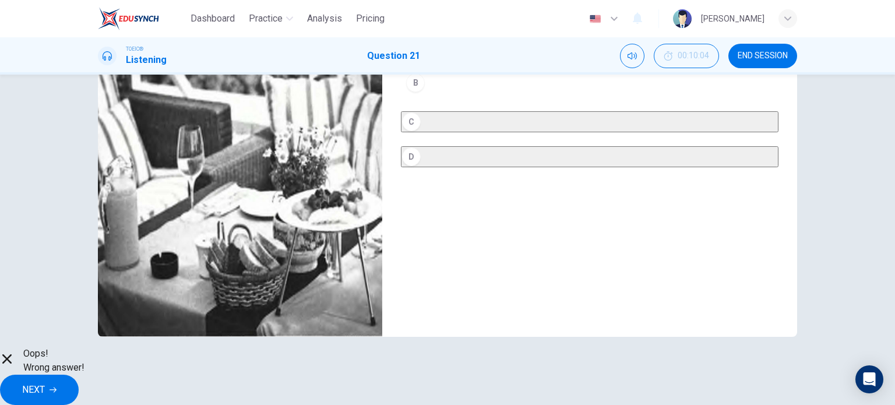
scroll to position [168, 0]
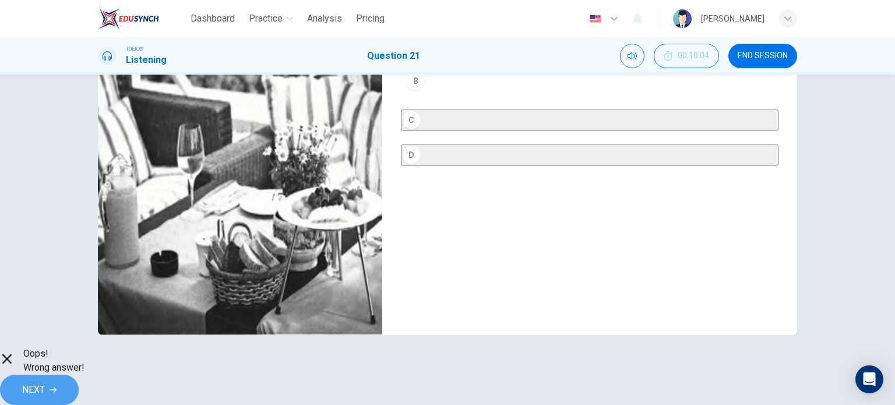
click at [45, 387] on span "NEXT" at bounding box center [33, 390] width 23 height 16
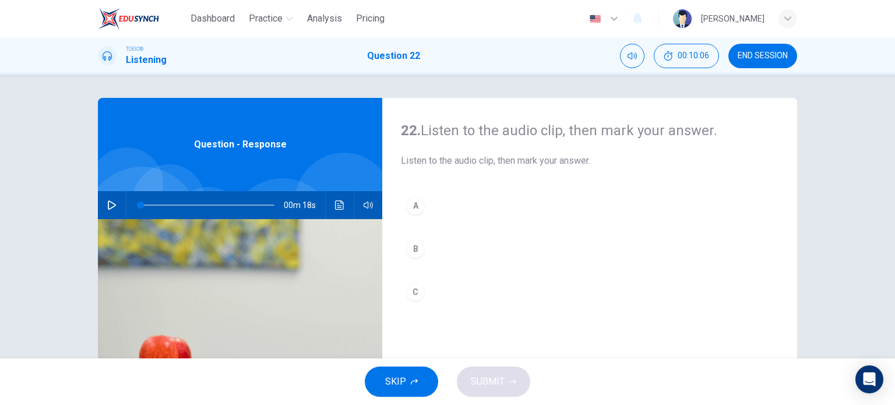
click at [115, 209] on button "button" at bounding box center [112, 205] width 19 height 28
click at [345, 201] on button "Click to see the audio transcription" at bounding box center [339, 205] width 19 height 28
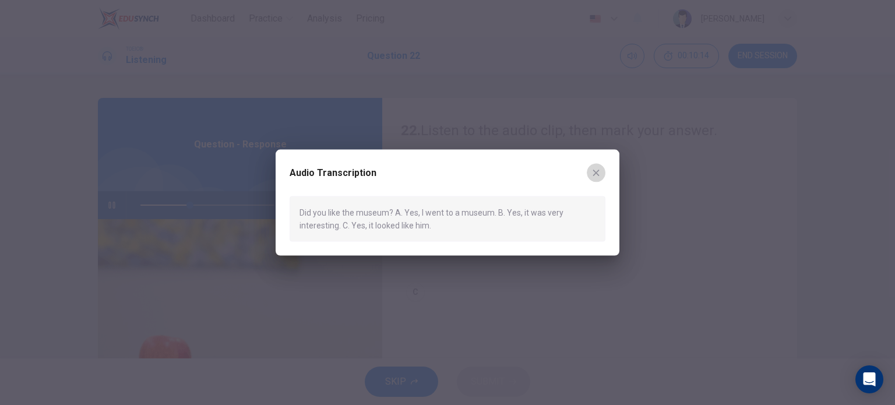
click at [593, 170] on icon "button" at bounding box center [596, 173] width 6 height 6
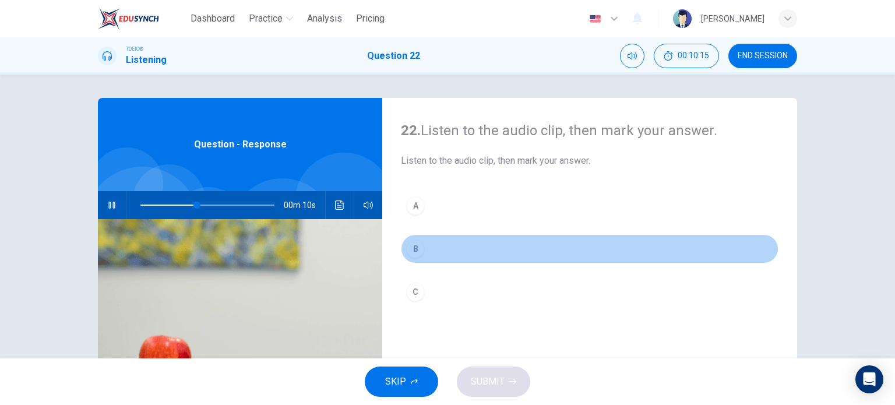
drag, startPoint x: 418, startPoint y: 247, endPoint x: 423, endPoint y: 251, distance: 6.2
click at [419, 247] on div "B" at bounding box center [415, 248] width 19 height 19
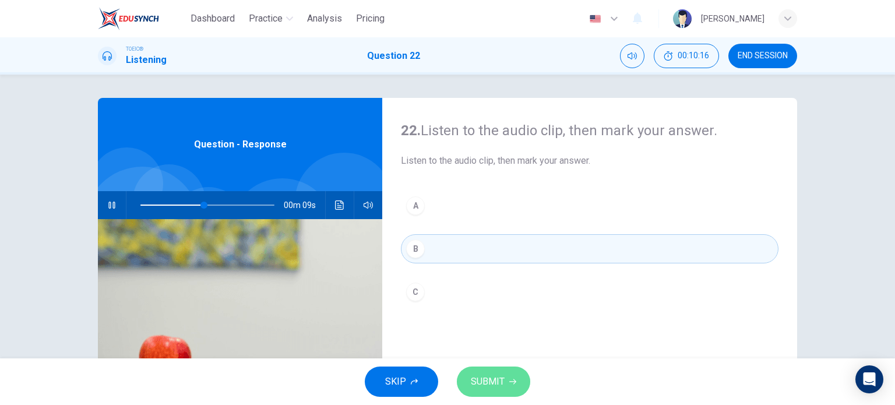
click at [494, 380] on span "SUBMIT" at bounding box center [488, 381] width 34 height 16
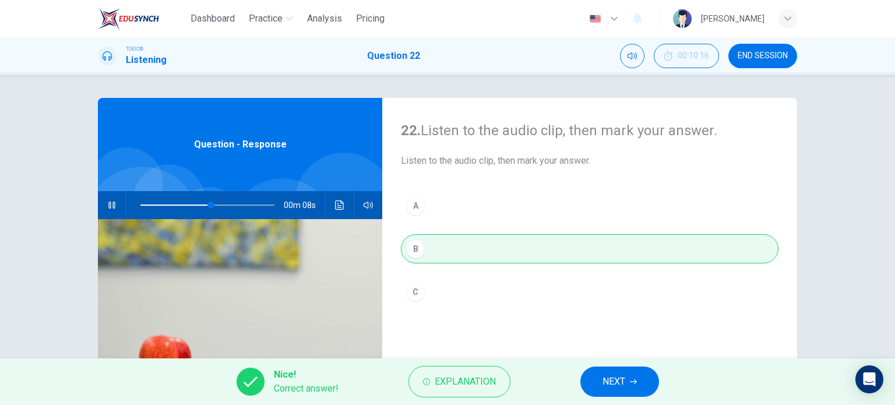
type input "58"
click at [623, 379] on span "NEXT" at bounding box center [613, 381] width 23 height 16
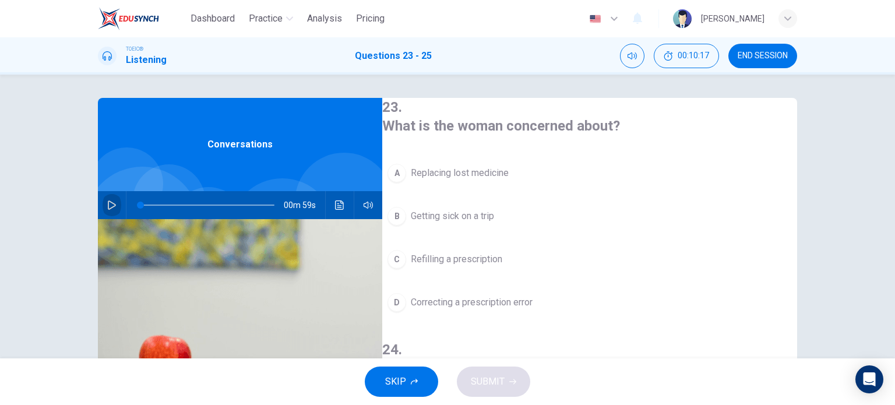
click at [107, 207] on icon "button" at bounding box center [111, 204] width 9 height 9
click at [340, 213] on button "Click to see the audio transcription" at bounding box center [339, 205] width 19 height 28
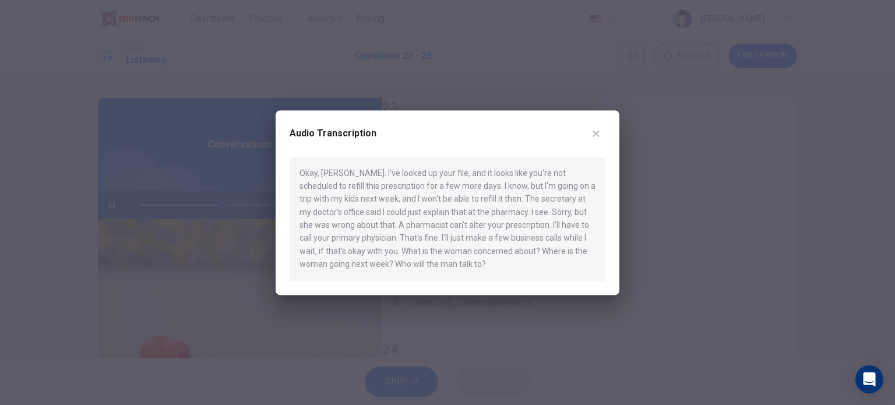
click at [594, 132] on icon "button" at bounding box center [595, 133] width 9 height 9
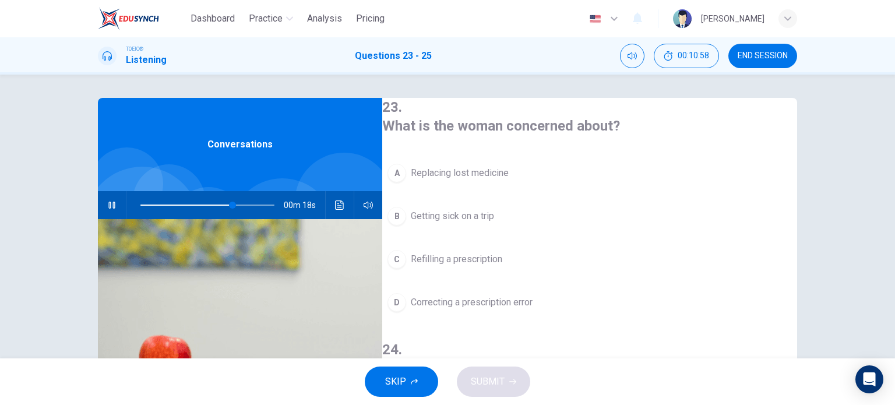
click at [513, 298] on span "Correcting a prescription error" at bounding box center [472, 302] width 122 height 14
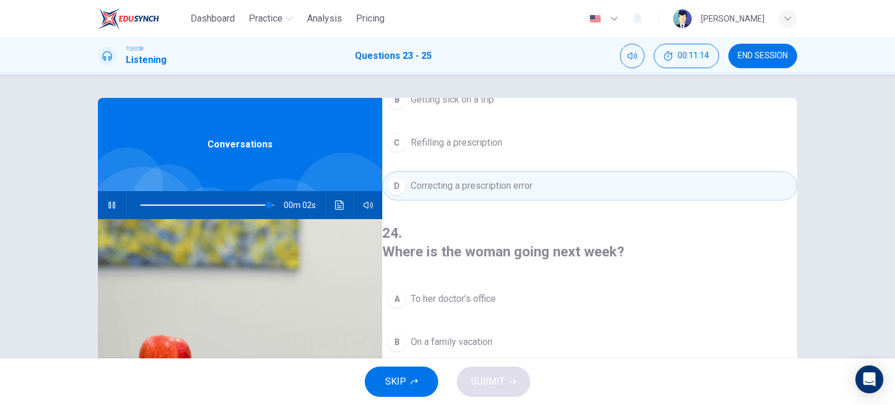
scroll to position [233, 0]
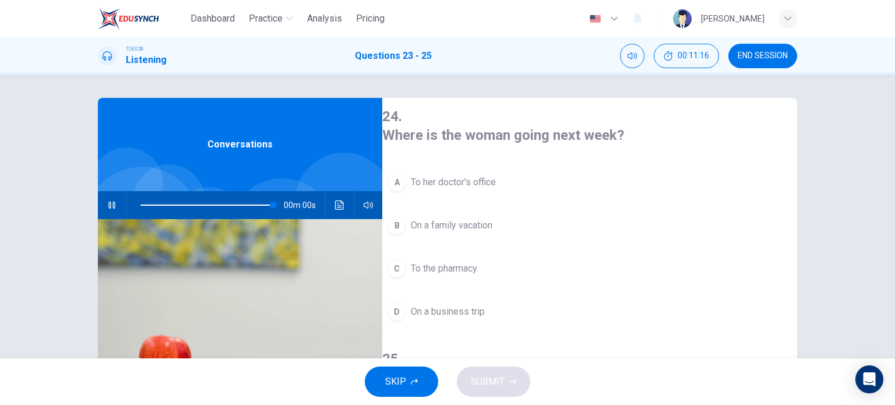
type input "0"
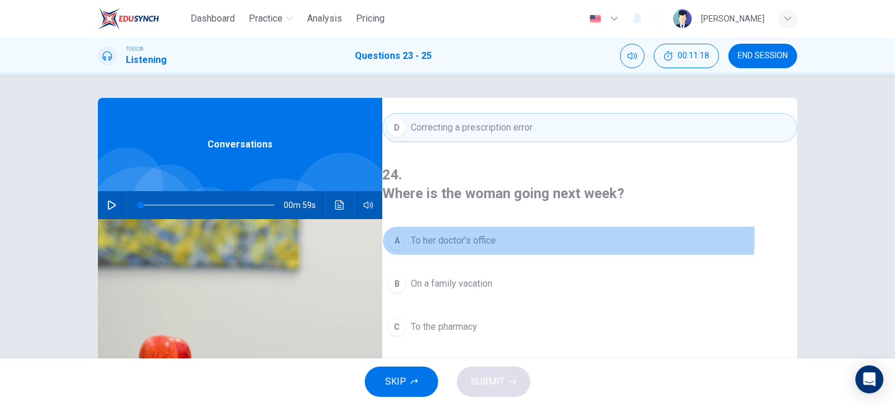
click at [496, 234] on span "To her doctor’s office" at bounding box center [453, 241] width 85 height 14
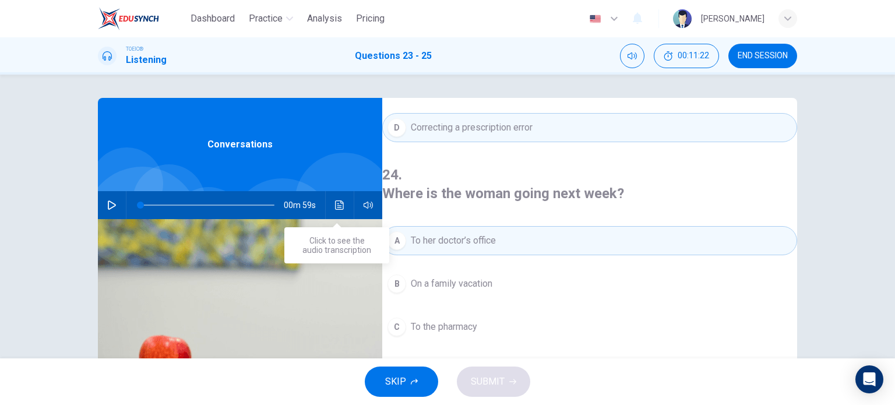
click at [330, 204] on button "Click to see the audio transcription" at bounding box center [339, 205] width 19 height 28
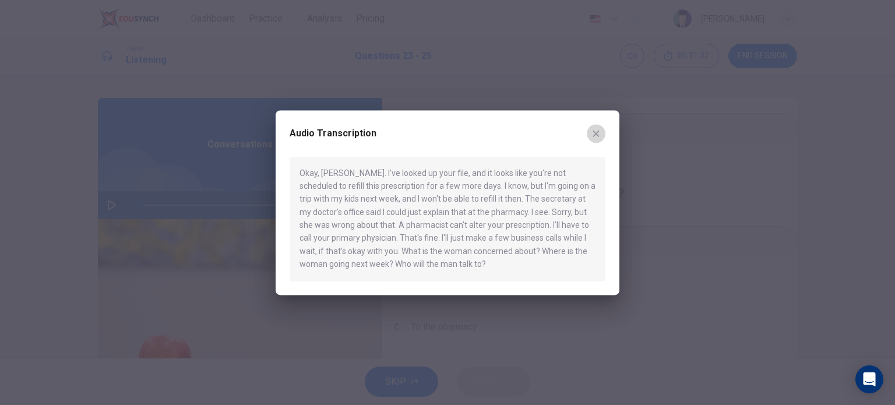
click at [600, 136] on icon "button" at bounding box center [595, 133] width 9 height 9
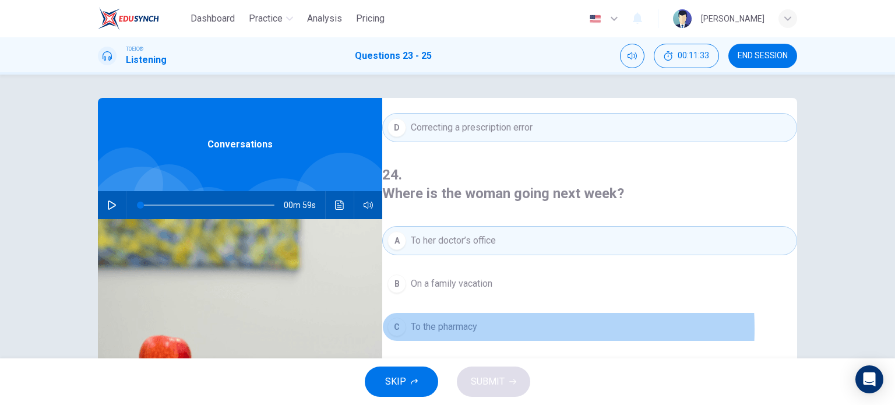
click at [468, 320] on span "To the pharmacy" at bounding box center [444, 327] width 66 height 14
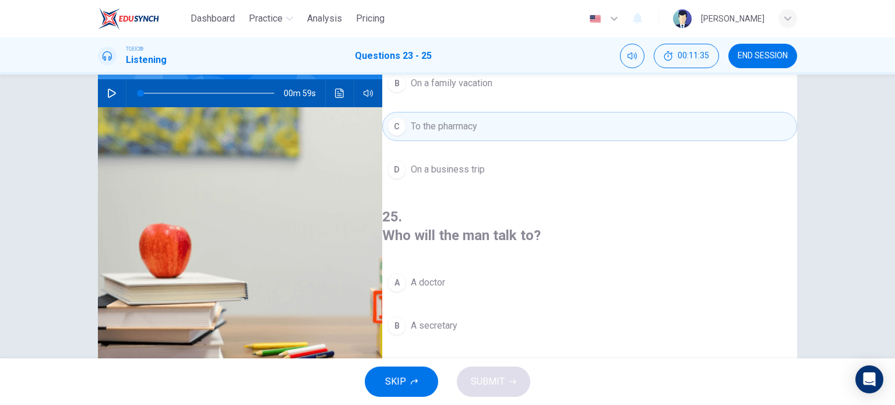
scroll to position [117, 0]
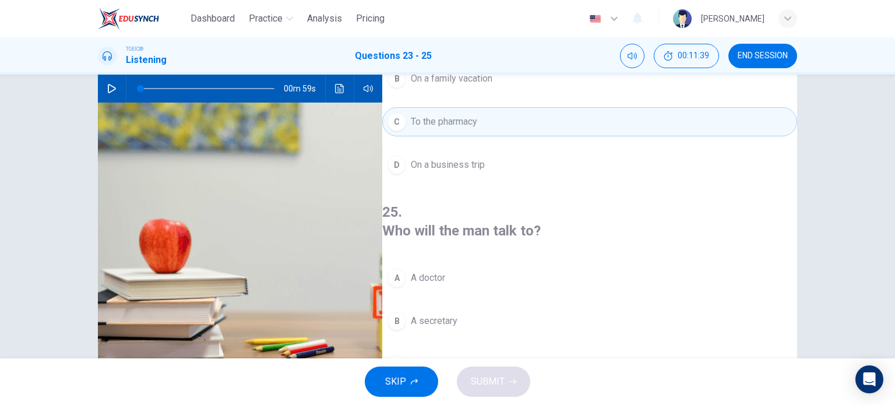
click at [341, 93] on button "Click to see the audio transcription" at bounding box center [339, 89] width 19 height 28
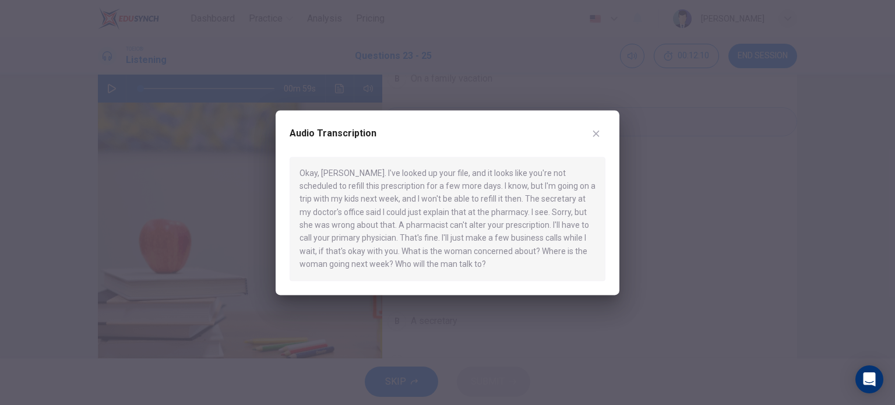
click at [597, 133] on icon "button" at bounding box center [596, 133] width 6 height 6
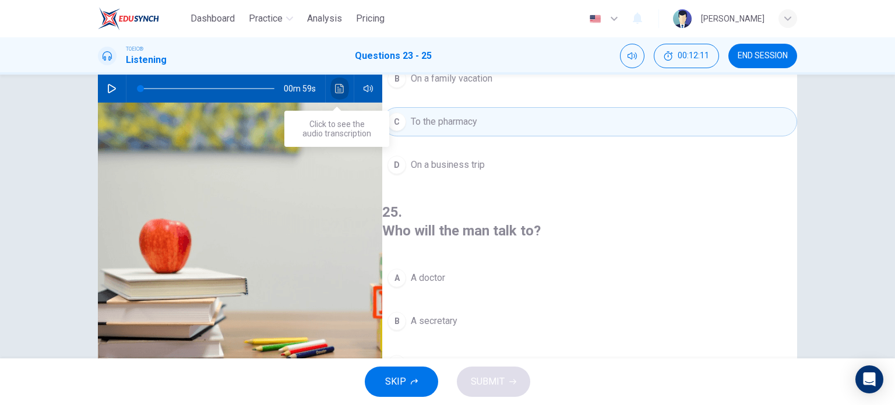
click at [337, 93] on icon "Click to see the audio transcription" at bounding box center [339, 88] width 9 height 9
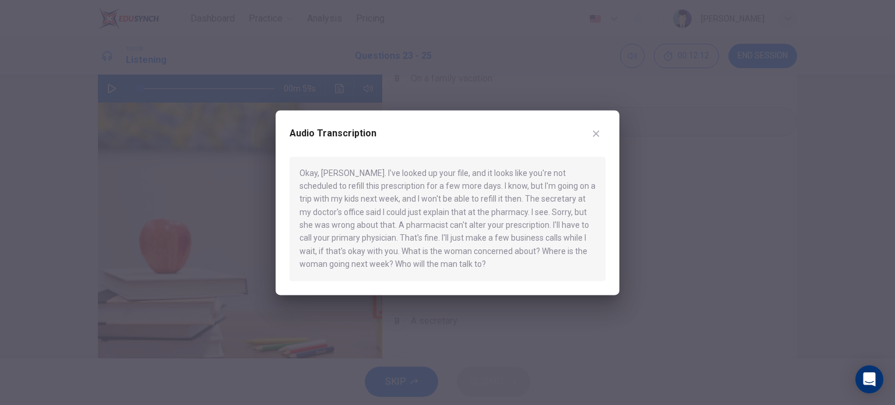
click at [597, 130] on icon "button" at bounding box center [595, 133] width 9 height 9
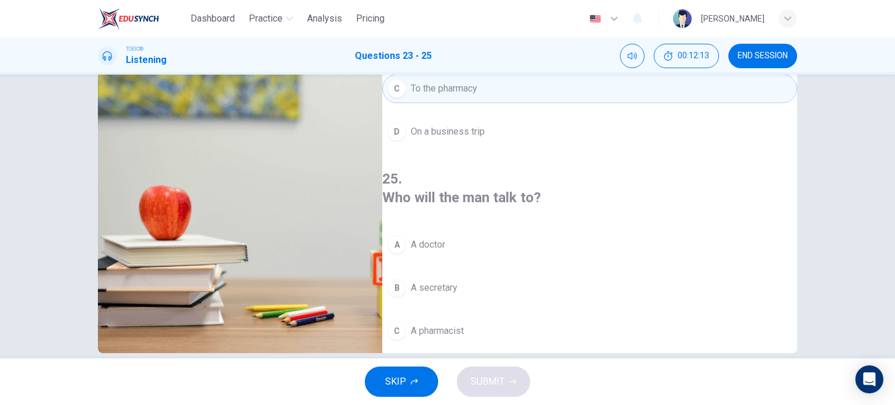
scroll to position [168, 0]
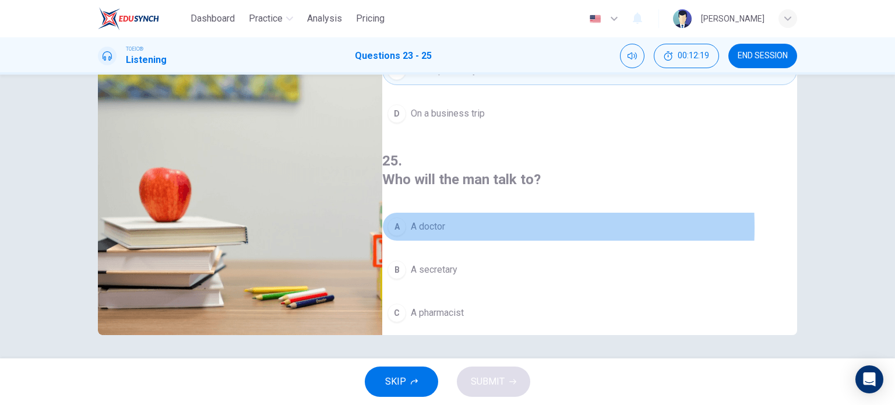
click at [438, 220] on span "A doctor" at bounding box center [428, 227] width 34 height 14
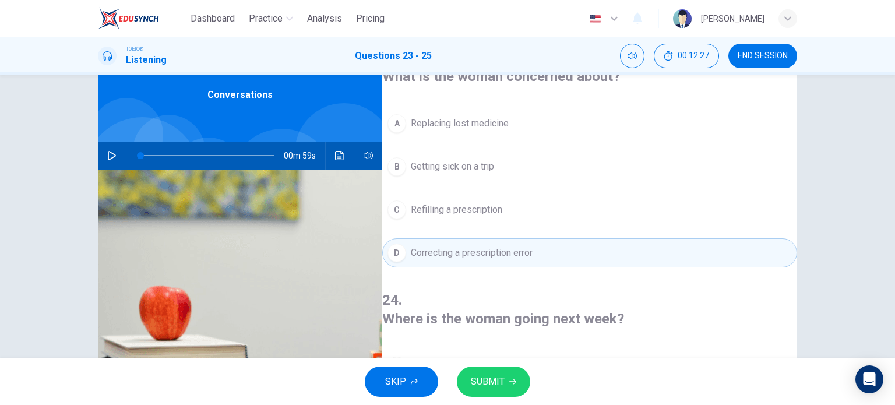
scroll to position [0, 0]
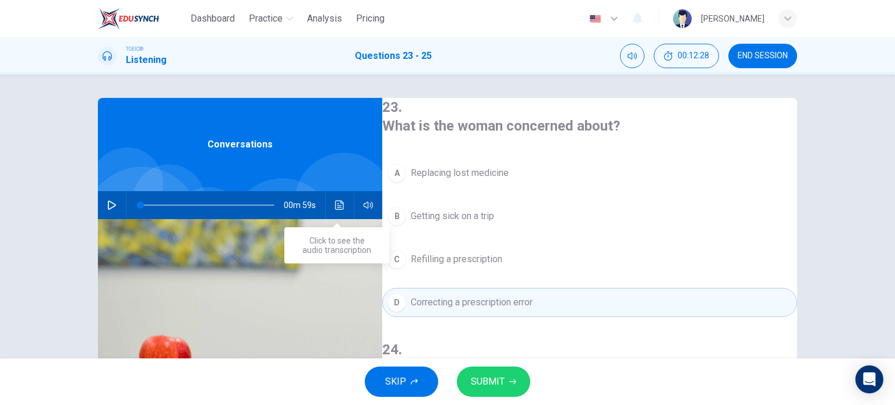
click at [340, 207] on icon "Click to see the audio transcription" at bounding box center [339, 204] width 9 height 9
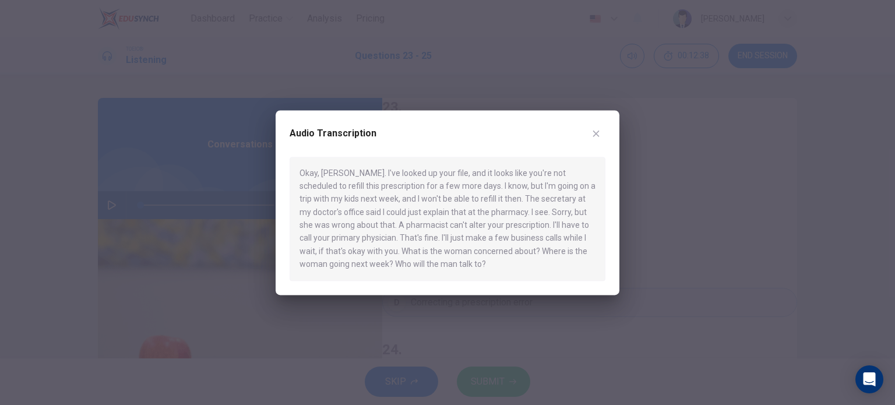
click at [598, 131] on icon "button" at bounding box center [596, 133] width 6 height 6
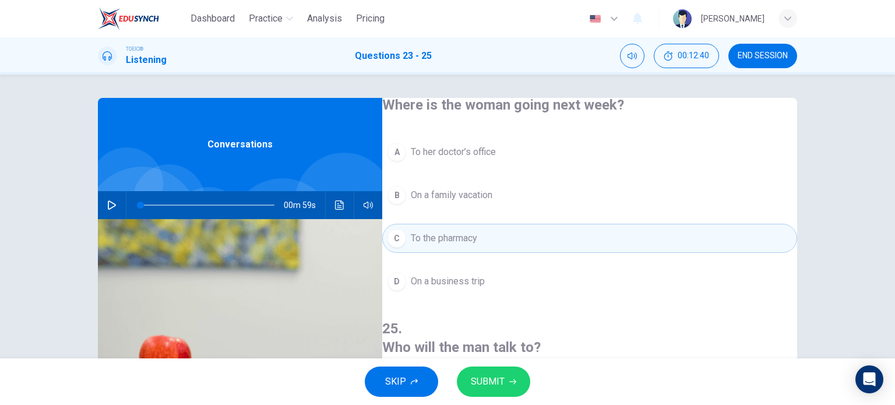
scroll to position [117, 0]
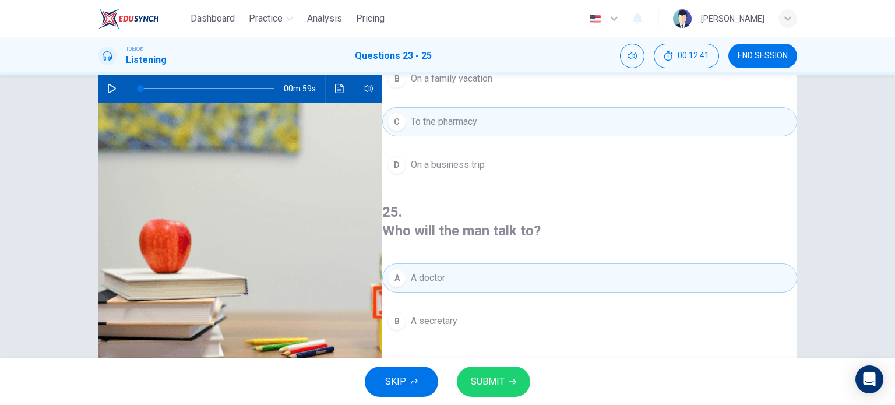
click at [464, 357] on span "A pharmacist" at bounding box center [437, 364] width 53 height 14
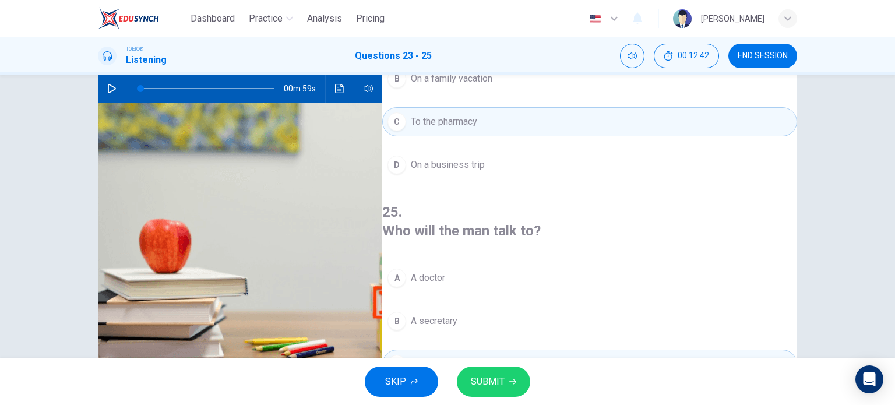
click at [506, 387] on button "SUBMIT" at bounding box center [493, 381] width 73 height 30
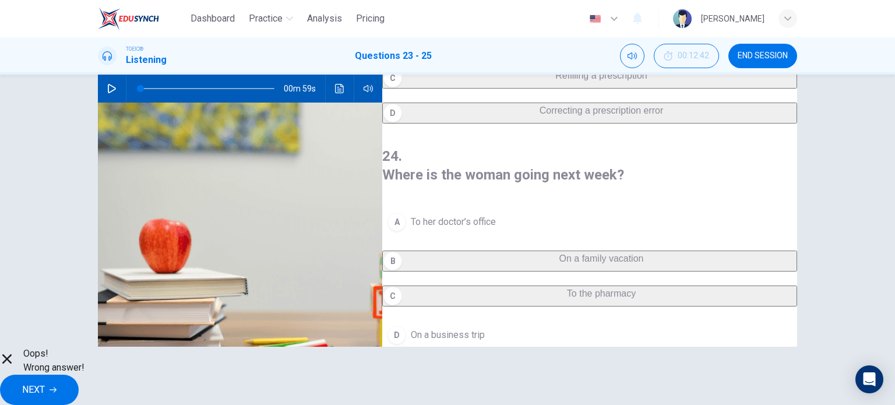
scroll to position [30, 0]
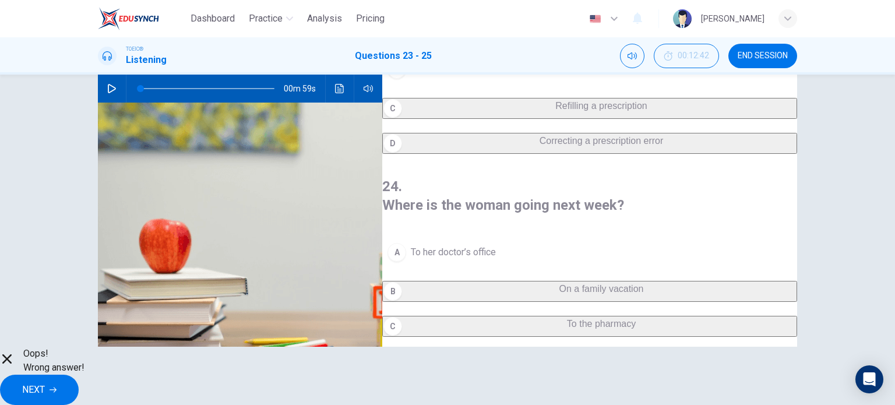
click at [45, 383] on span "NEXT" at bounding box center [33, 390] width 23 height 16
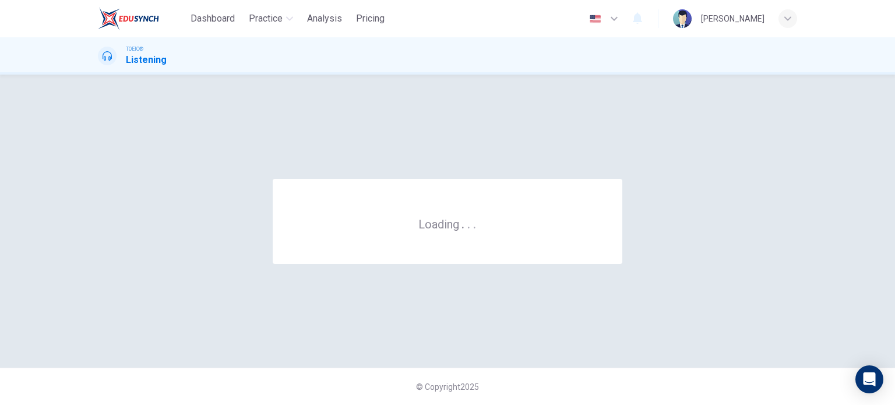
scroll to position [0, 0]
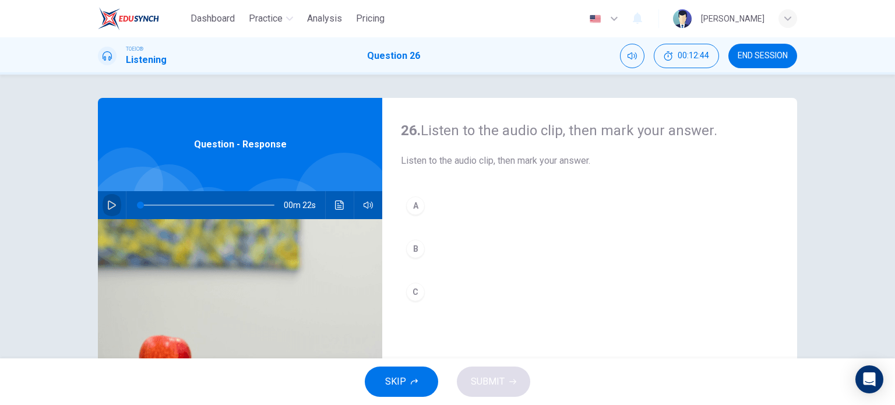
click at [114, 208] on button "button" at bounding box center [112, 205] width 19 height 28
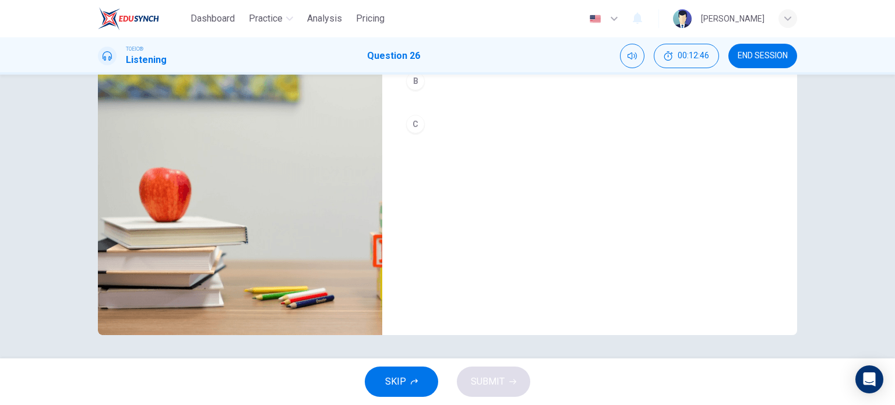
scroll to position [110, 0]
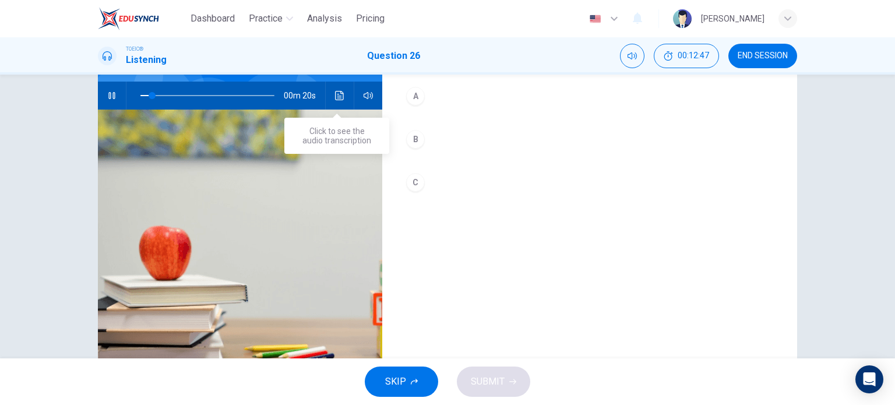
click at [339, 100] on icon "Click to see the audio transcription" at bounding box center [339, 95] width 9 height 9
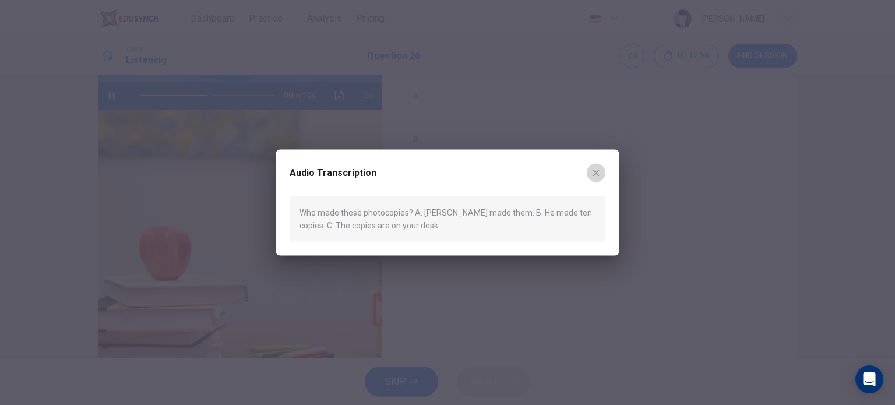
click at [598, 172] on icon "button" at bounding box center [595, 172] width 9 height 9
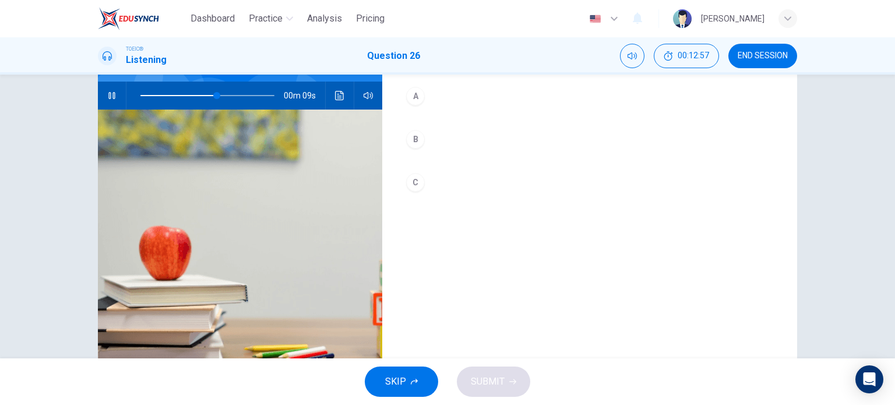
click at [419, 100] on div "A" at bounding box center [415, 96] width 19 height 19
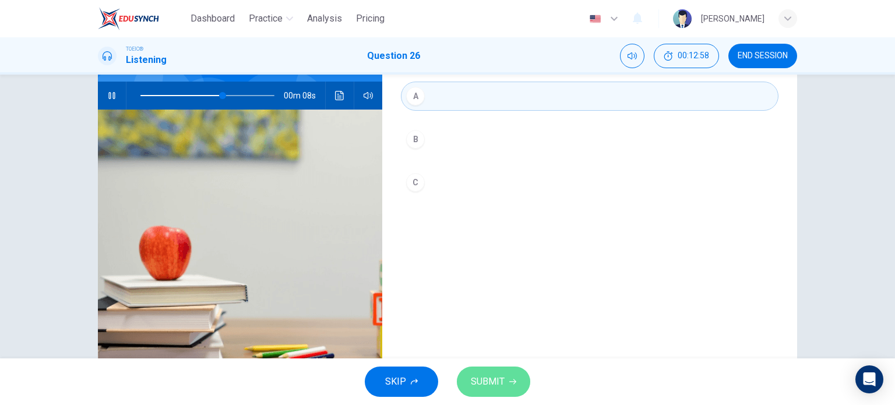
click at [505, 386] on button "SUBMIT" at bounding box center [493, 381] width 73 height 30
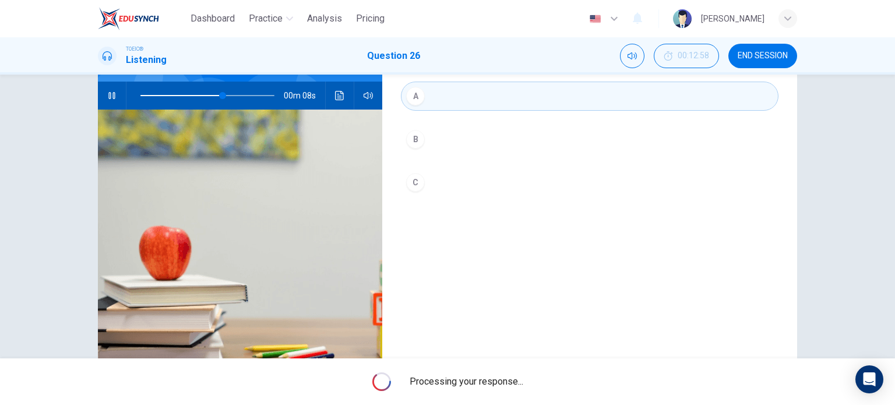
type input "66"
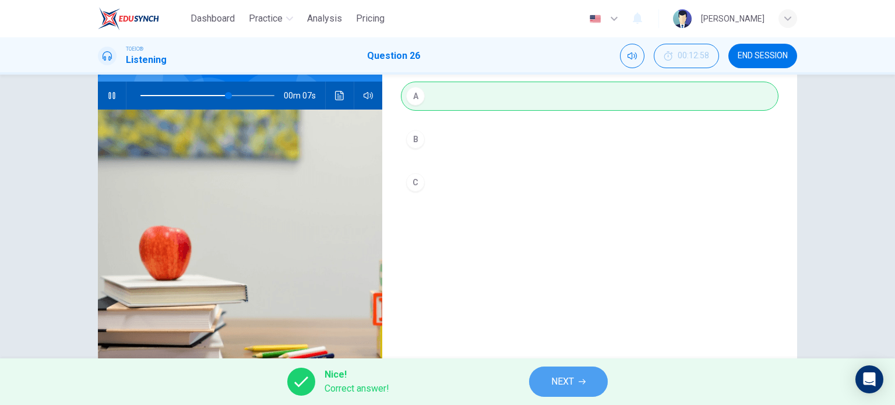
click at [548, 377] on button "NEXT" at bounding box center [568, 381] width 79 height 30
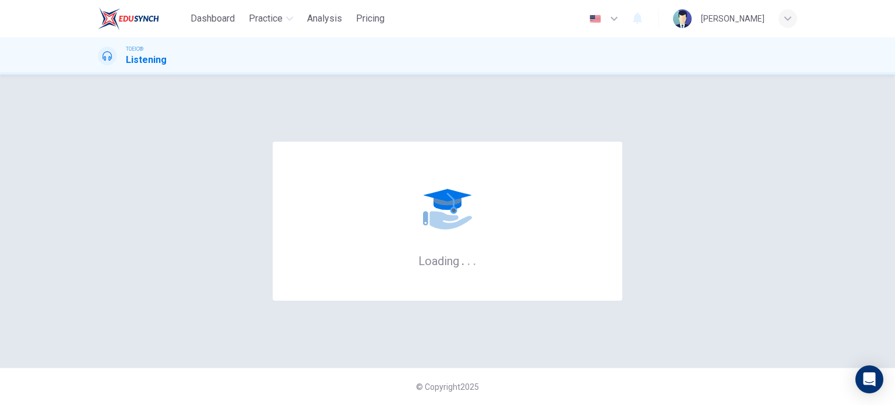
scroll to position [0, 0]
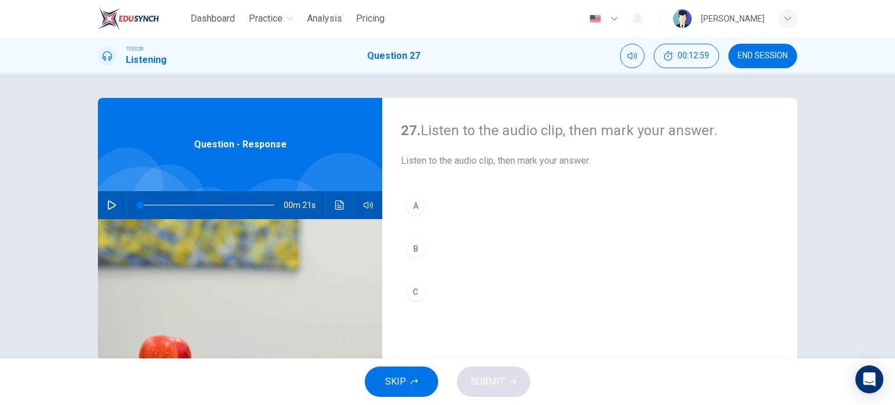
click at [103, 201] on button "button" at bounding box center [112, 205] width 19 height 28
click at [340, 202] on icon "Click to see the audio transcription" at bounding box center [339, 204] width 9 height 9
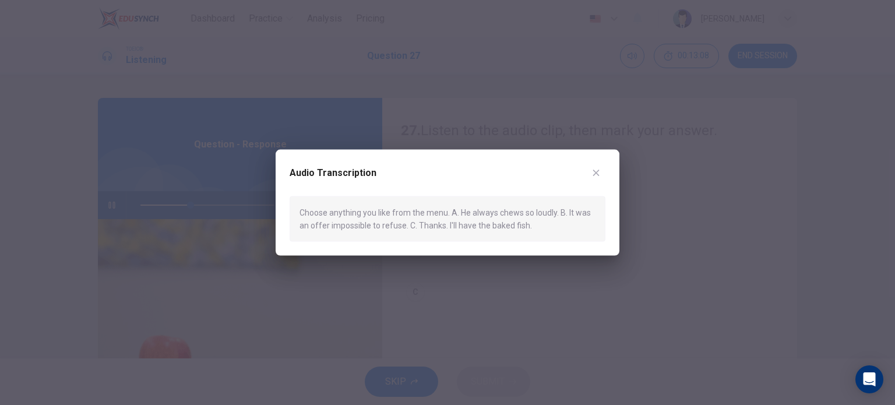
click at [601, 172] on button "button" at bounding box center [596, 172] width 19 height 19
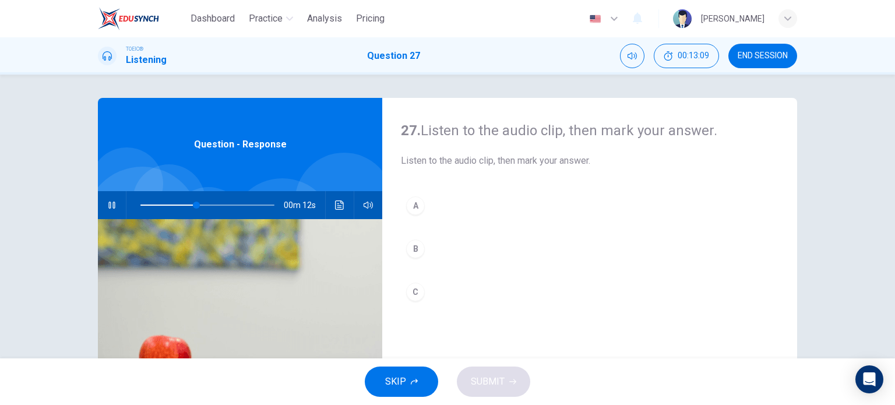
click at [409, 298] on div "C" at bounding box center [415, 292] width 19 height 19
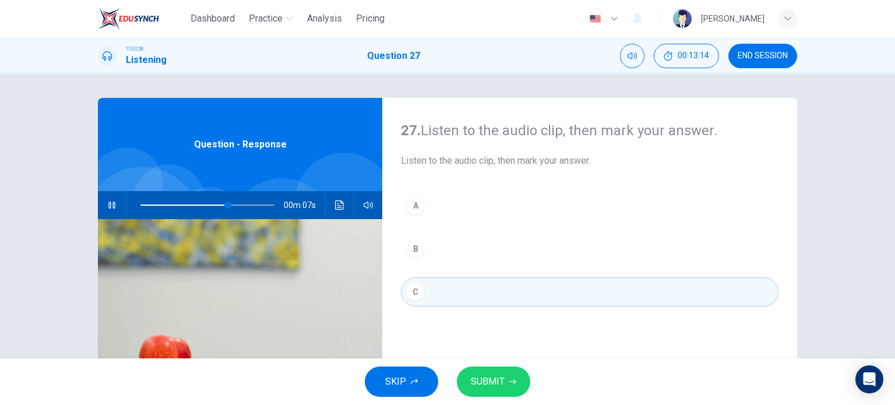
click at [498, 381] on span "SUBMIT" at bounding box center [488, 381] width 34 height 16
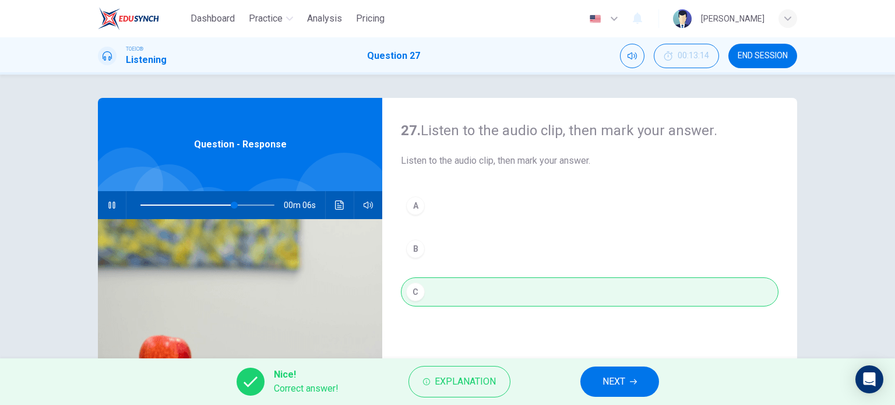
type input "75"
click at [622, 384] on span "NEXT" at bounding box center [613, 381] width 23 height 16
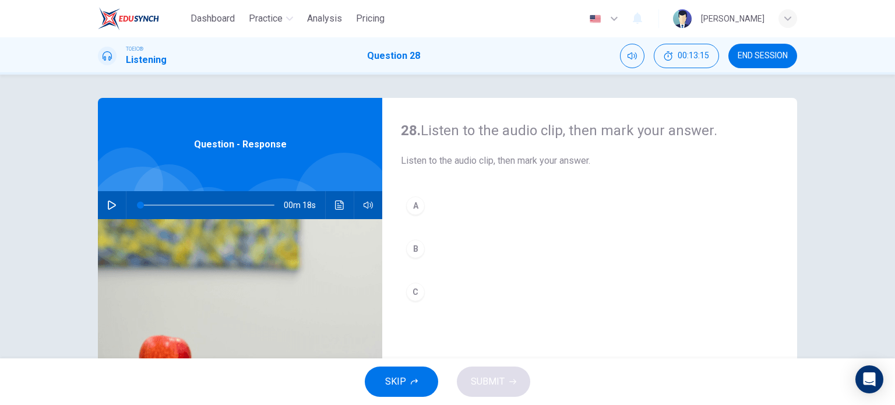
click at [107, 203] on icon "button" at bounding box center [111, 204] width 9 height 9
click at [335, 207] on icon "Click to see the audio transcription" at bounding box center [339, 204] width 9 height 9
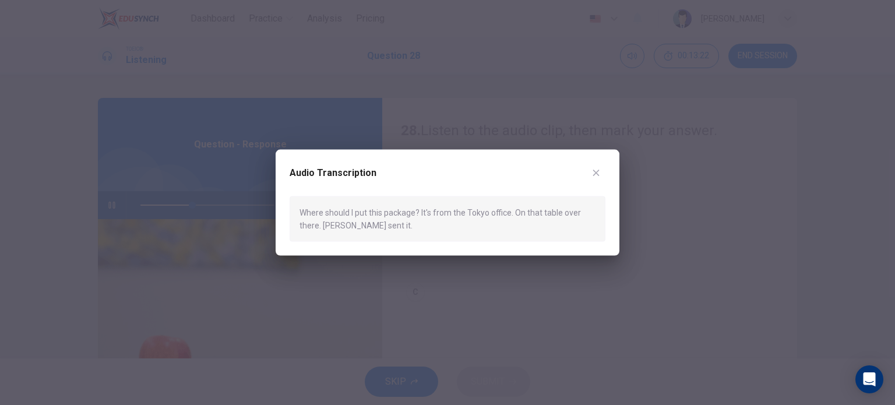
click at [600, 175] on icon "button" at bounding box center [595, 172] width 9 height 9
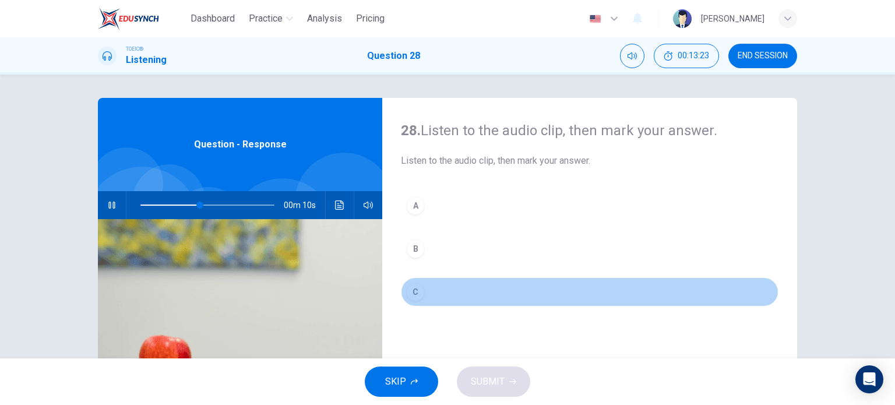
click at [421, 290] on div "C" at bounding box center [415, 292] width 19 height 19
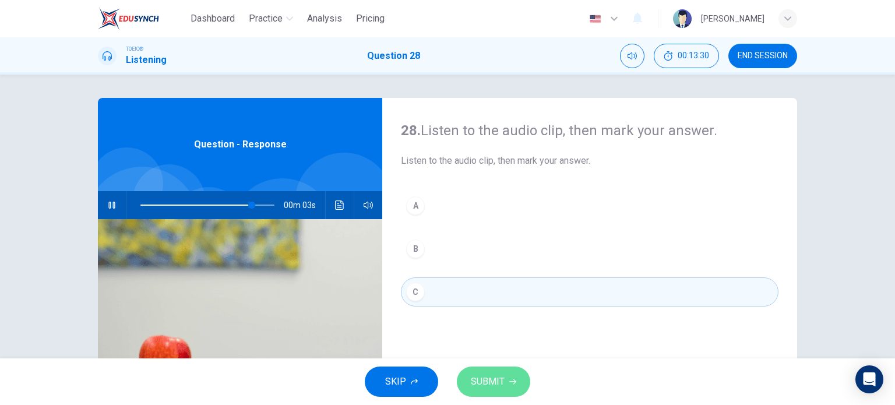
click at [495, 370] on button "SUBMIT" at bounding box center [493, 381] width 73 height 30
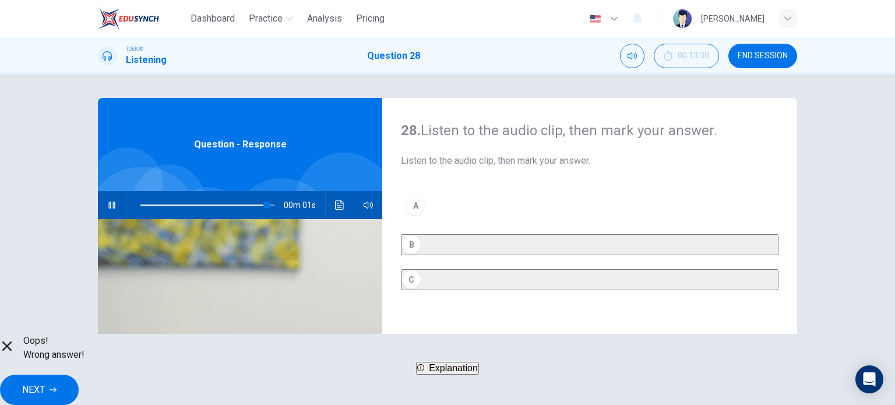
click at [343, 197] on button "Click to see the audio transcription" at bounding box center [339, 205] width 19 height 28
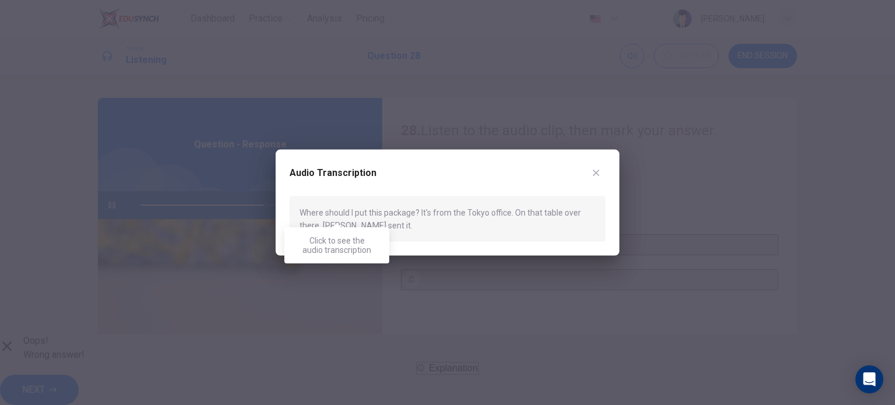
type input "0"
click at [599, 173] on icon "button" at bounding box center [595, 172] width 9 height 9
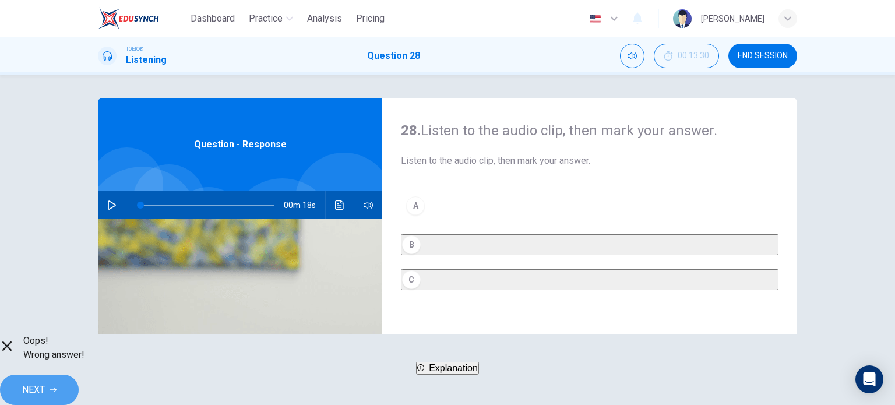
click at [45, 382] on span "NEXT" at bounding box center [33, 390] width 23 height 16
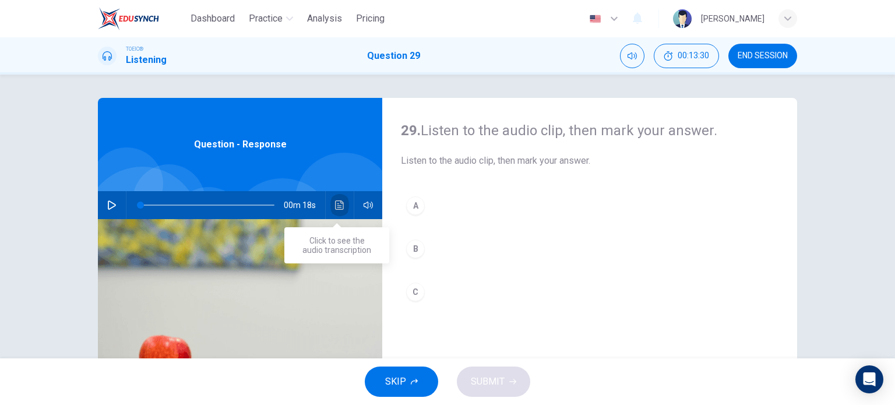
click at [343, 204] on button "Click to see the audio transcription" at bounding box center [339, 205] width 19 height 28
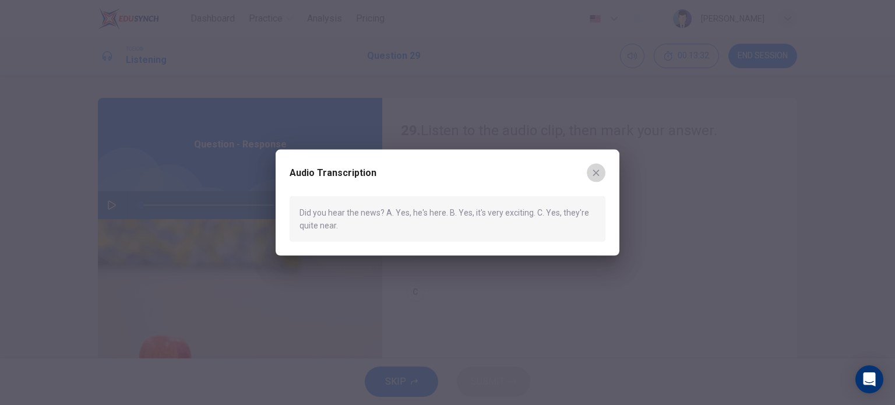
click at [599, 175] on icon "button" at bounding box center [595, 172] width 9 height 9
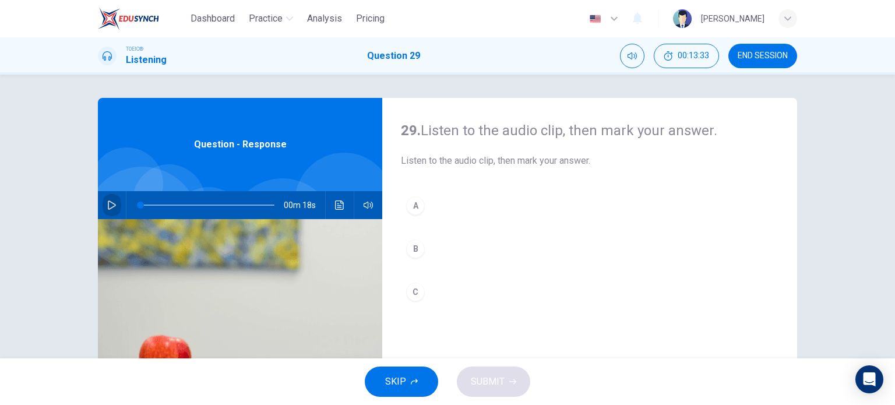
click at [103, 207] on button "button" at bounding box center [112, 205] width 19 height 28
click at [340, 206] on icon "Click to see the audio transcription" at bounding box center [339, 204] width 9 height 9
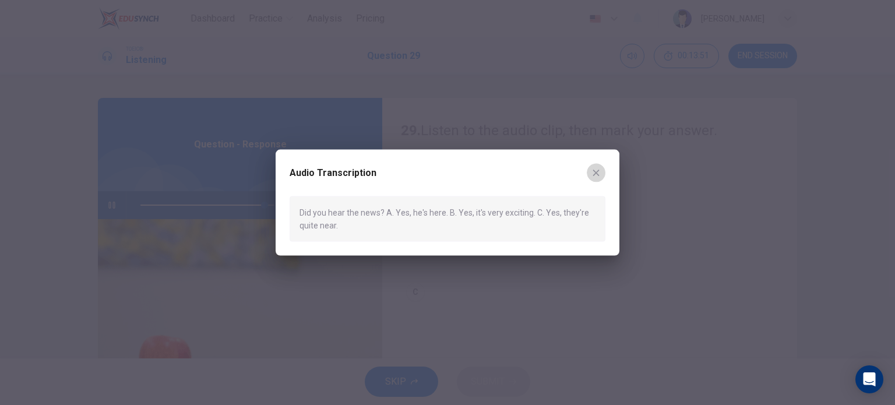
click at [594, 168] on icon "button" at bounding box center [595, 172] width 9 height 9
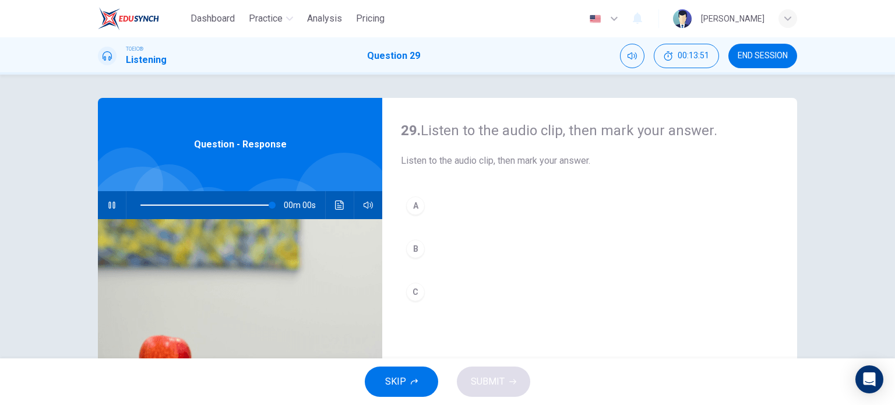
type input "0"
drag, startPoint x: 413, startPoint y: 249, endPoint x: 459, endPoint y: 292, distance: 63.5
click at [413, 251] on div "B" at bounding box center [415, 248] width 19 height 19
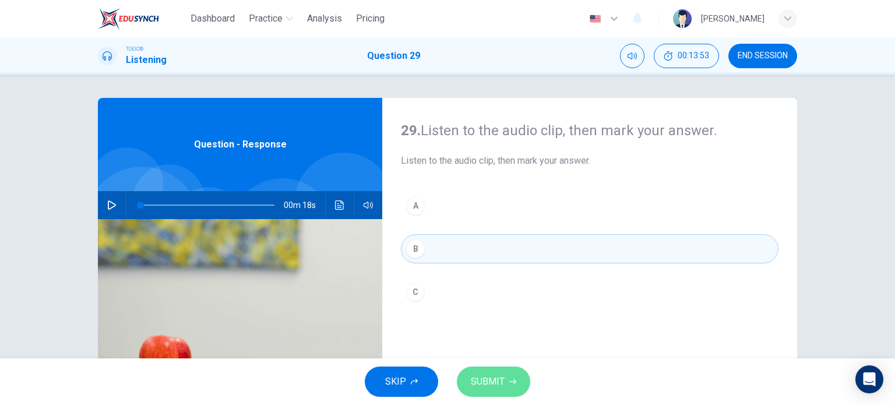
click at [510, 383] on icon "button" at bounding box center [512, 381] width 7 height 7
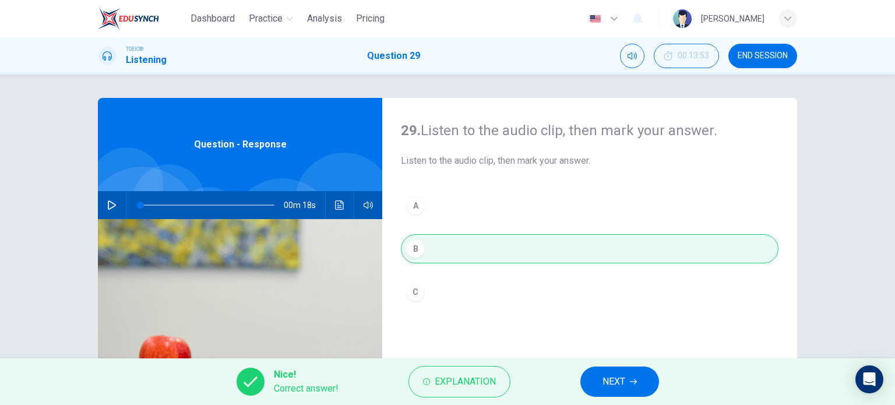
click at [599, 375] on button "NEXT" at bounding box center [619, 381] width 79 height 30
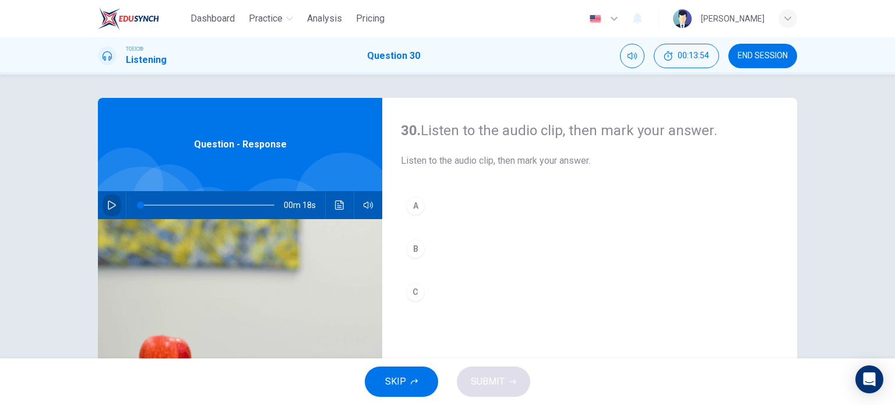
click at [112, 209] on icon "button" at bounding box center [111, 204] width 9 height 9
click at [335, 205] on icon "Click to see the audio transcription" at bounding box center [339, 204] width 9 height 9
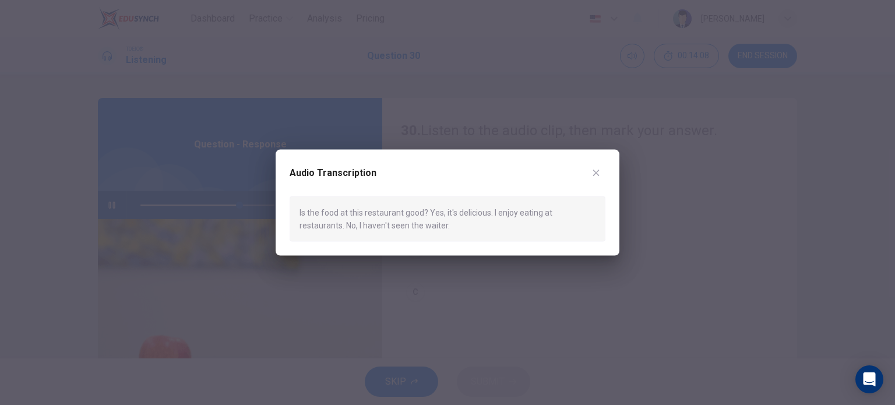
click at [595, 173] on icon "button" at bounding box center [596, 173] width 6 height 6
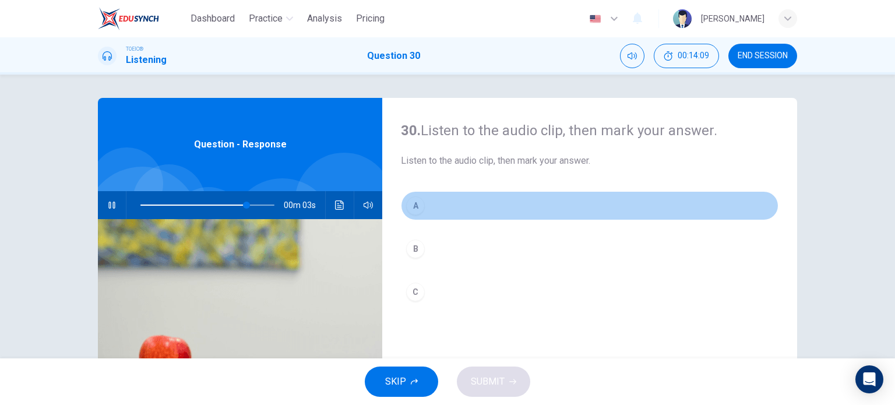
click at [418, 203] on div "A" at bounding box center [415, 205] width 19 height 19
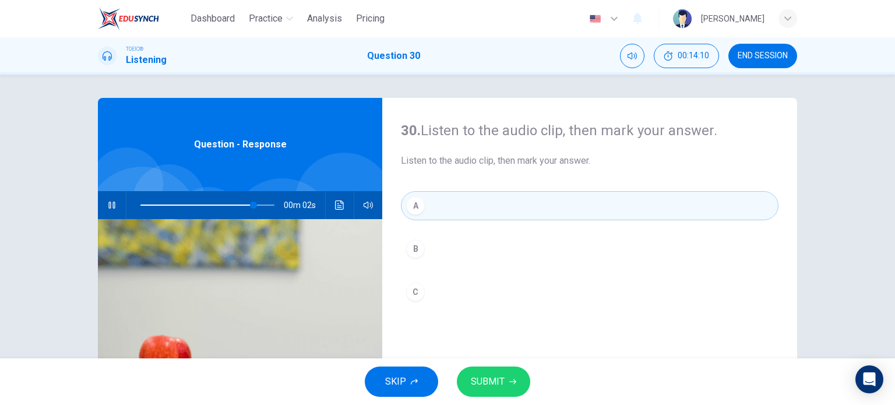
click at [498, 386] on span "SUBMIT" at bounding box center [488, 381] width 34 height 16
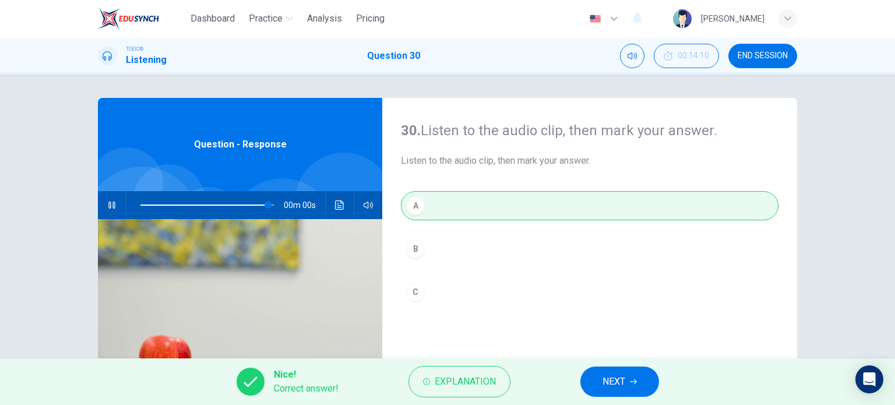
type input "0"
click at [738, 58] on span "END SESSION" at bounding box center [763, 55] width 50 height 9
